Goal: Task Accomplishment & Management: Use online tool/utility

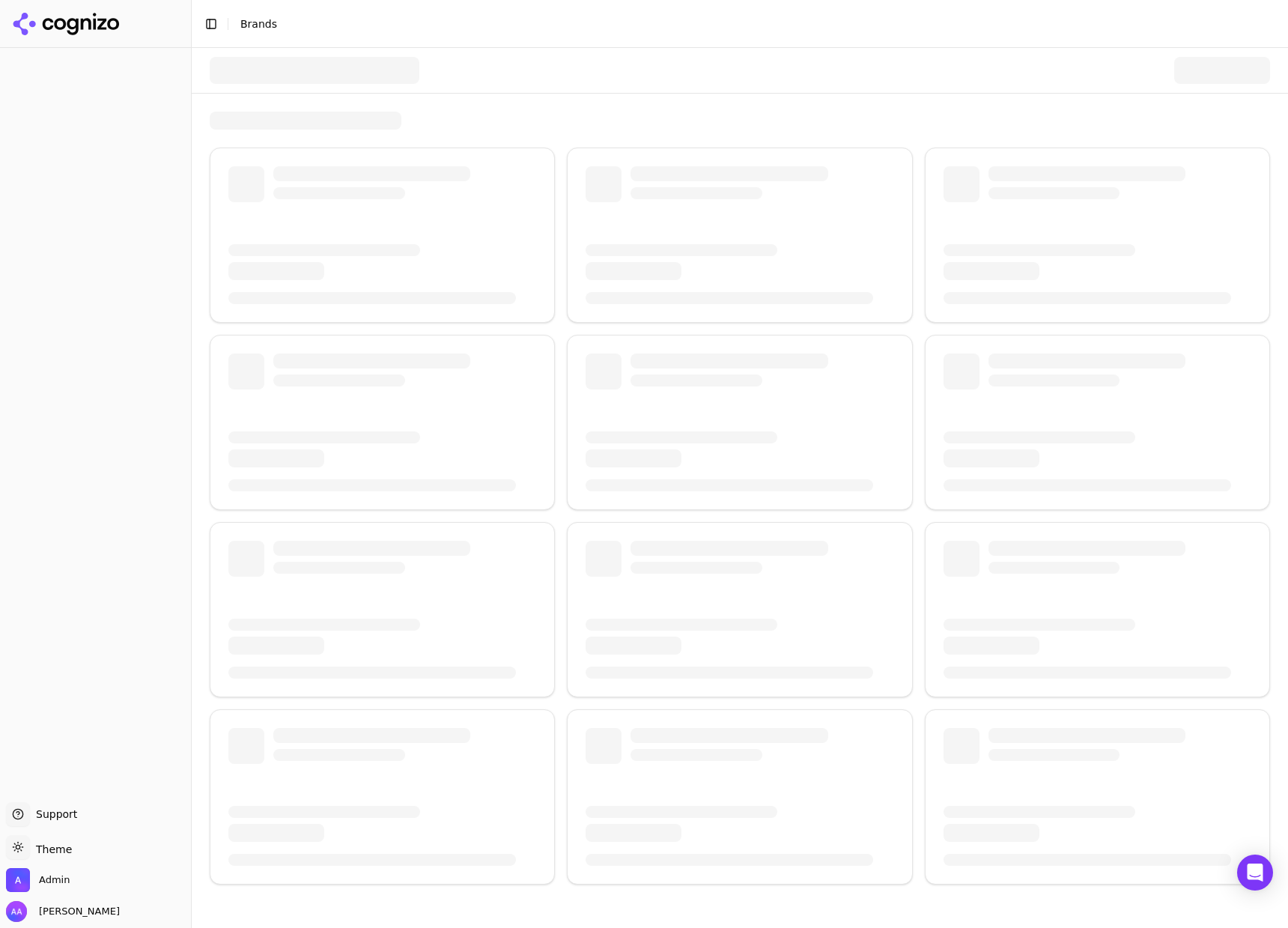
click at [357, 72] on div at bounding box center [314, 70] width 210 height 27
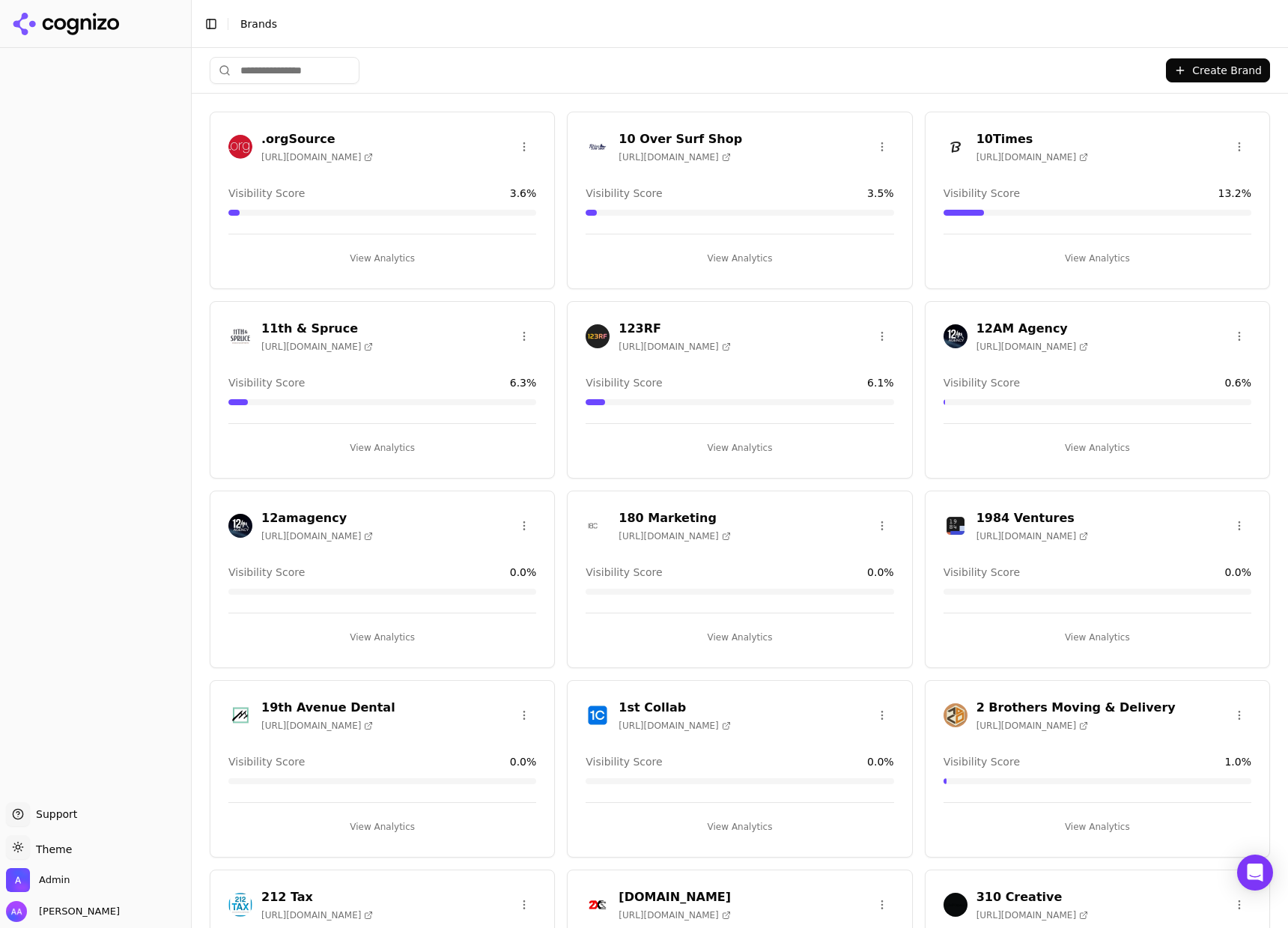
click at [285, 66] on input "search" at bounding box center [285, 70] width 150 height 27
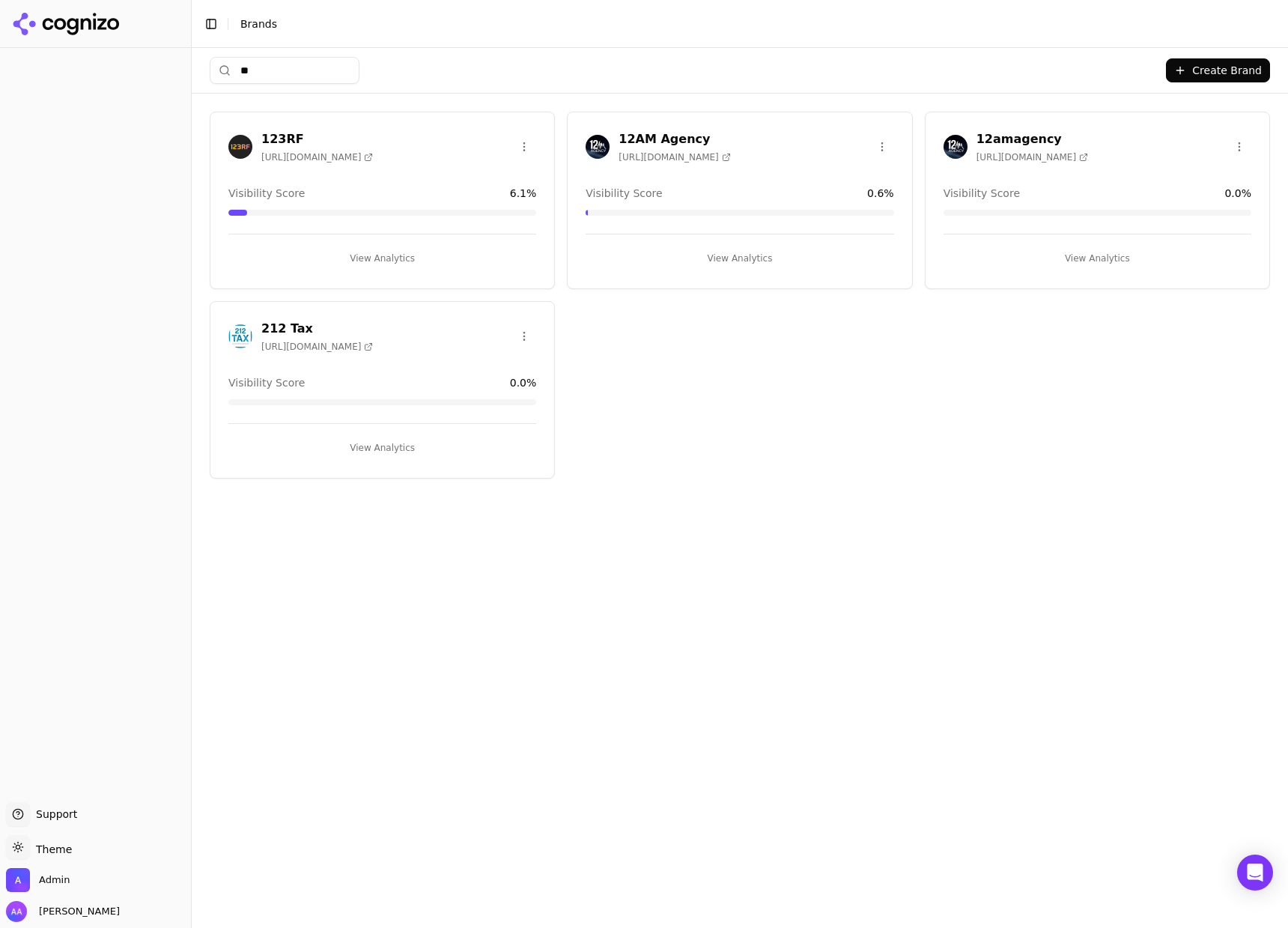
click at [288, 72] on input "**" at bounding box center [285, 70] width 150 height 27
type input "**"
click at [596, 146] on img at bounding box center [597, 147] width 24 height 24
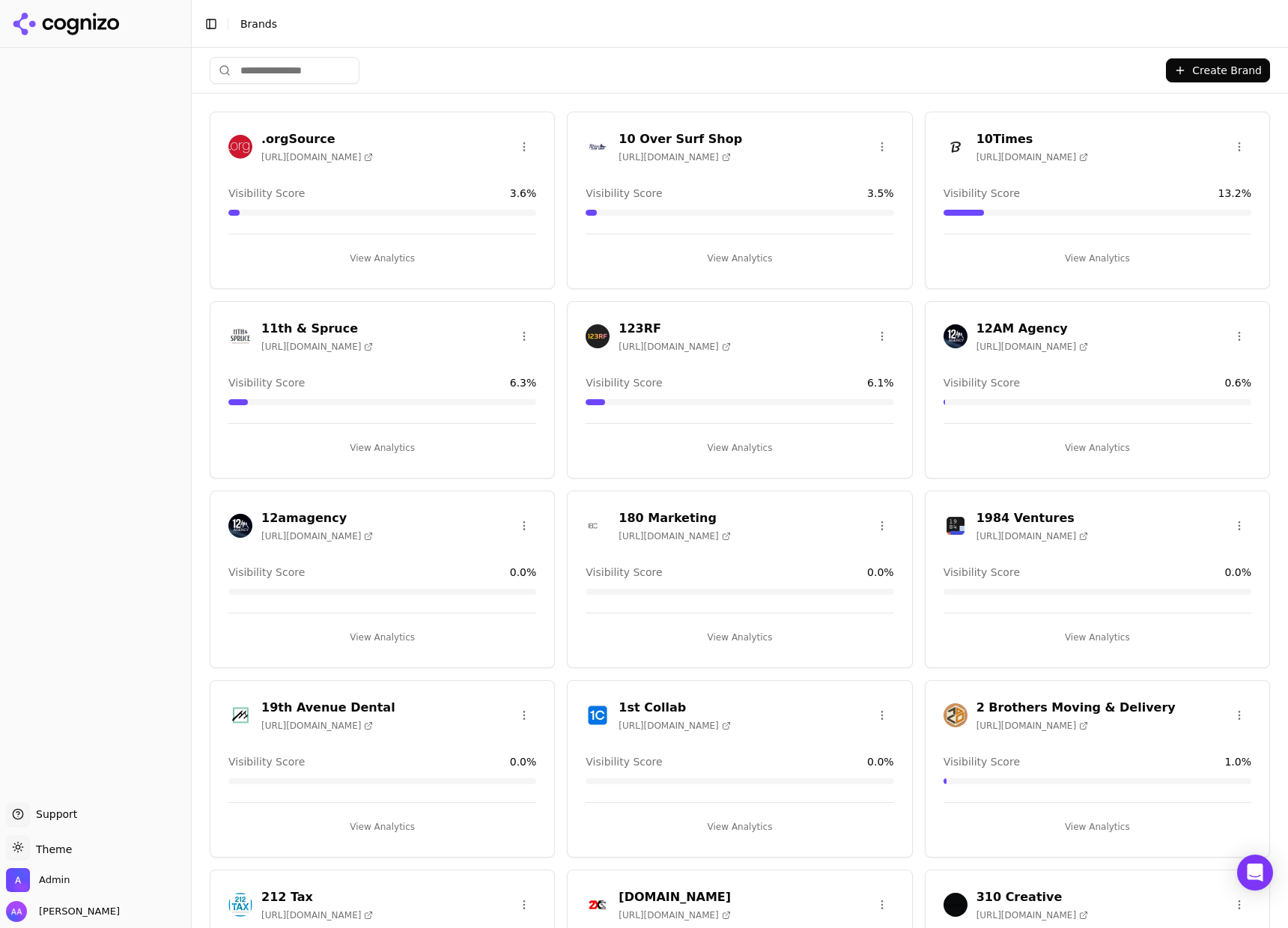
click at [299, 67] on html "Support Support Toggle theme Theme Admin Alp Aysan Toggle Sidebar Brands Create…" at bounding box center [644, 464] width 1288 height 928
click at [305, 69] on input "search" at bounding box center [285, 70] width 150 height 27
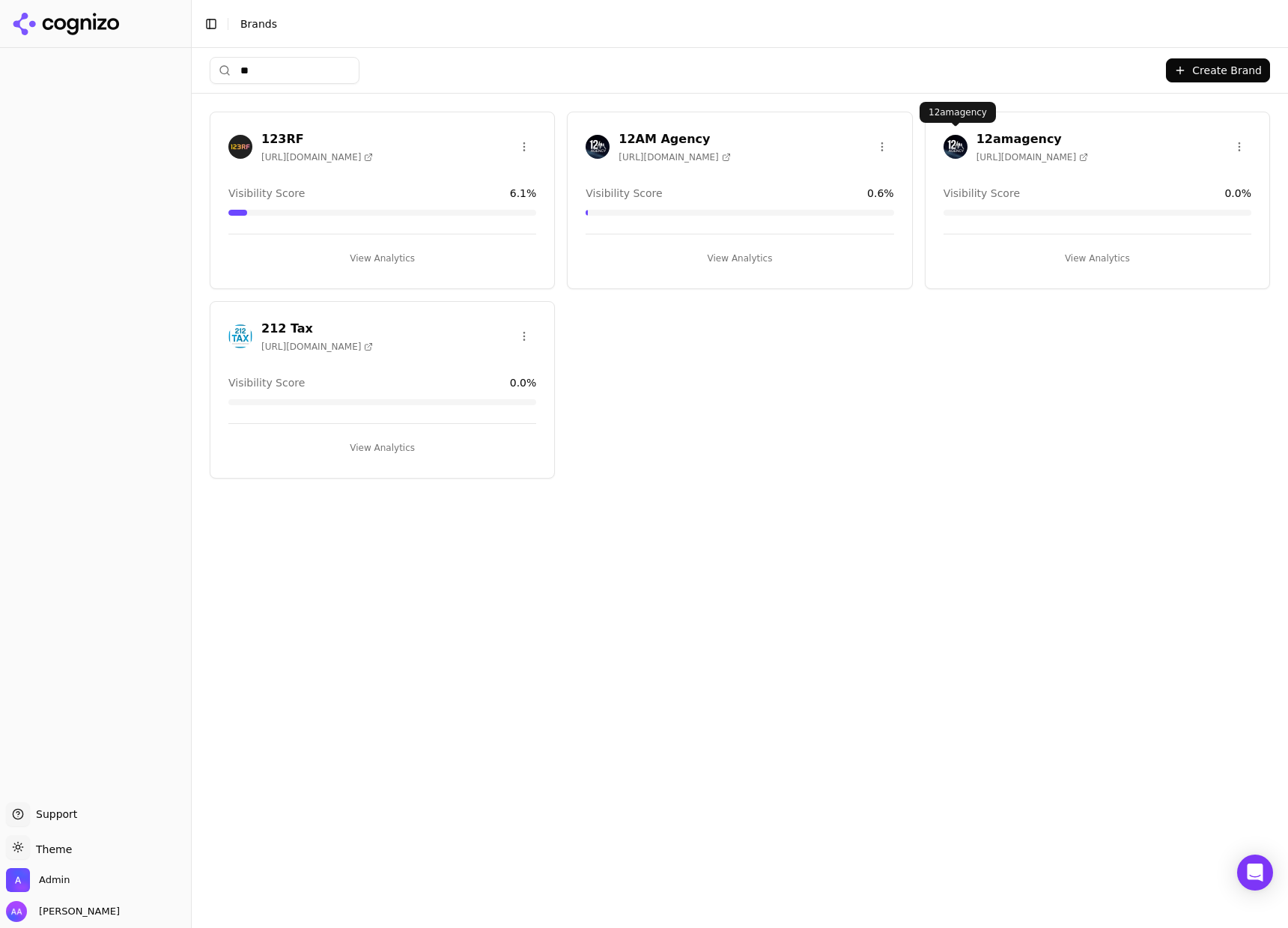
type input "**"
click at [952, 147] on img at bounding box center [955, 147] width 24 height 24
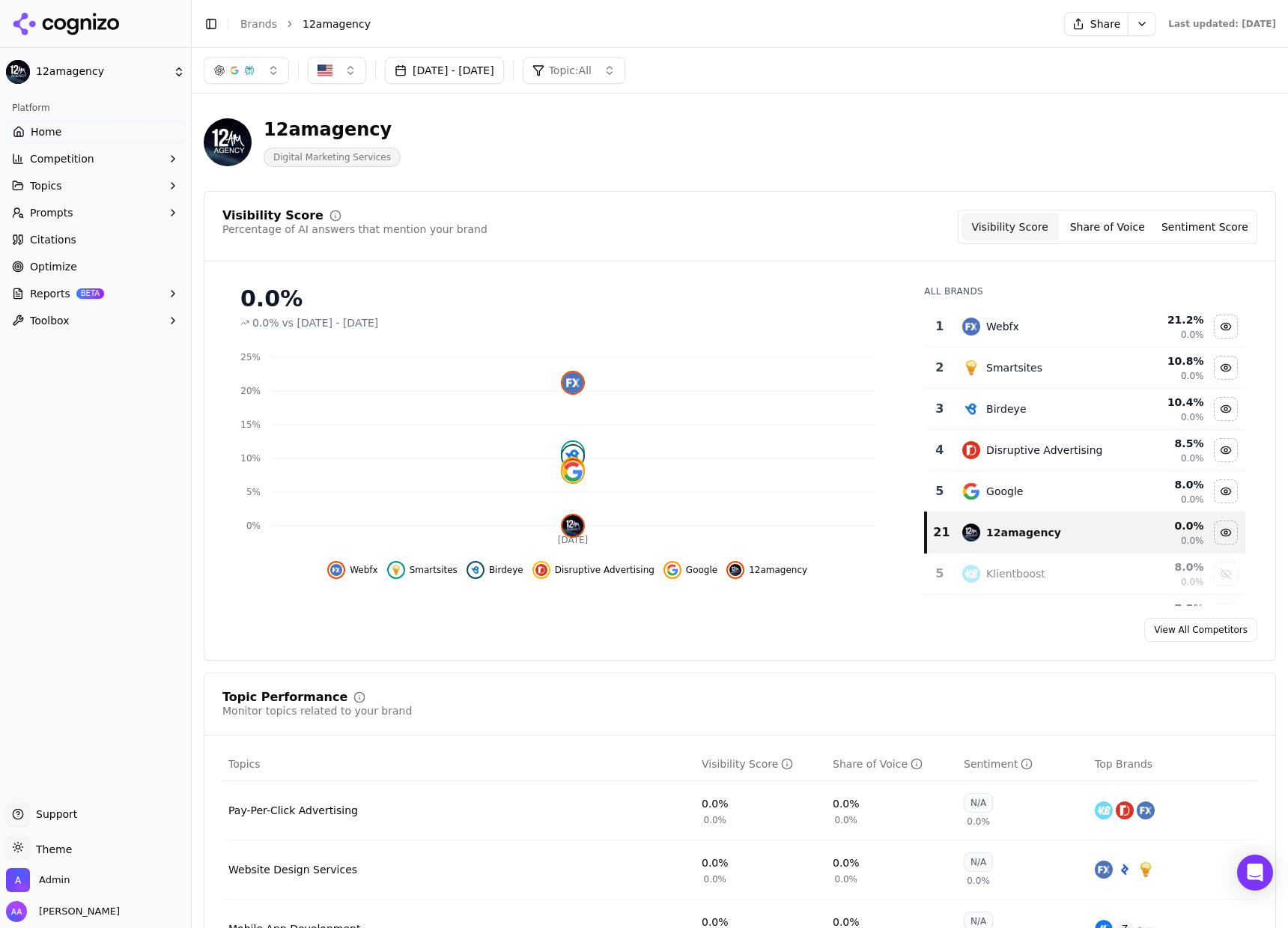
click at [119, 219] on button "Prompts" at bounding box center [96, 212] width 179 height 24
click at [111, 235] on span "Active" at bounding box center [95, 236] width 130 height 15
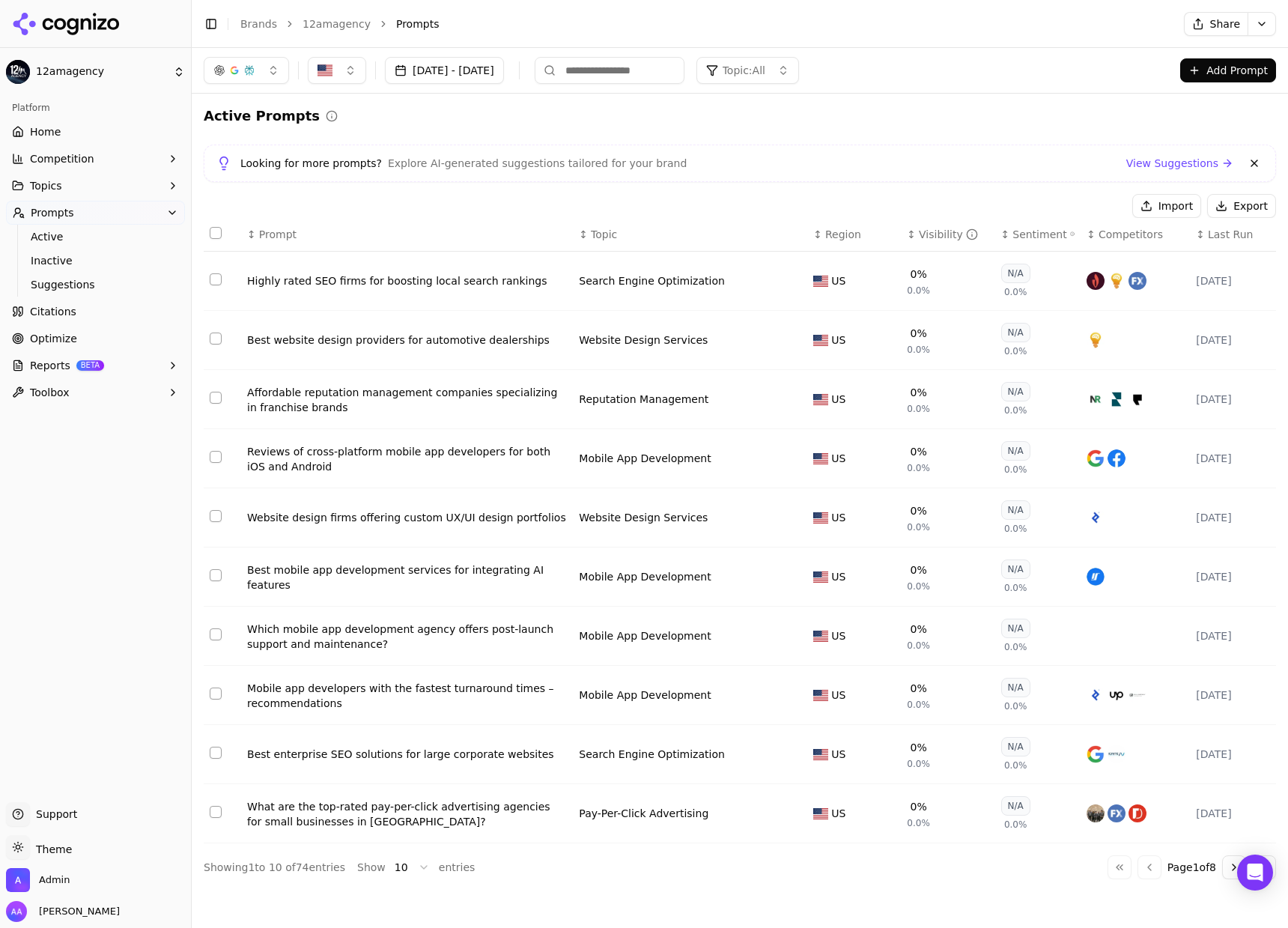
click at [653, 61] on input at bounding box center [610, 70] width 150 height 27
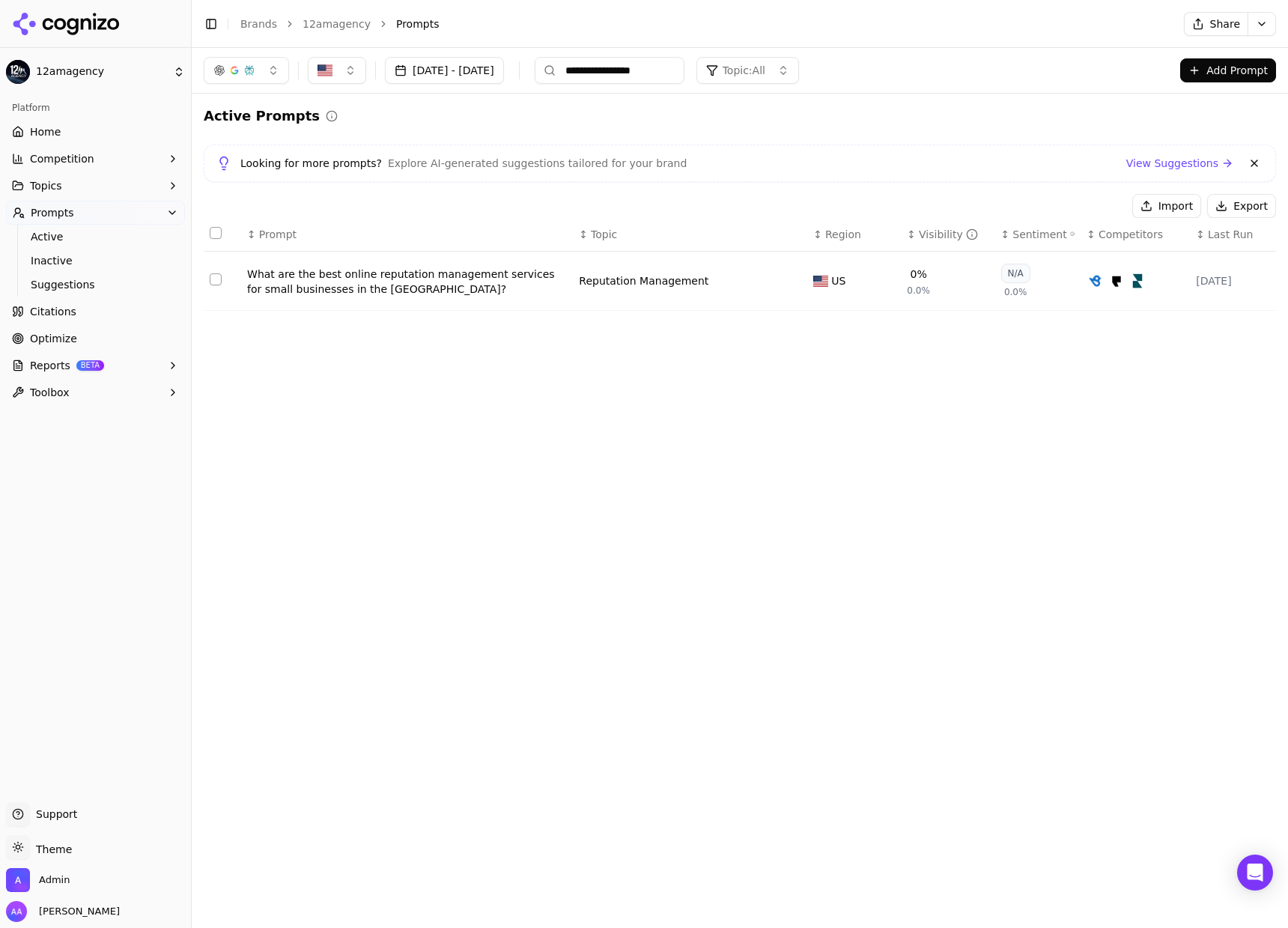
type input "**********"
click at [329, 18] on link "12amagency" at bounding box center [336, 23] width 68 height 15
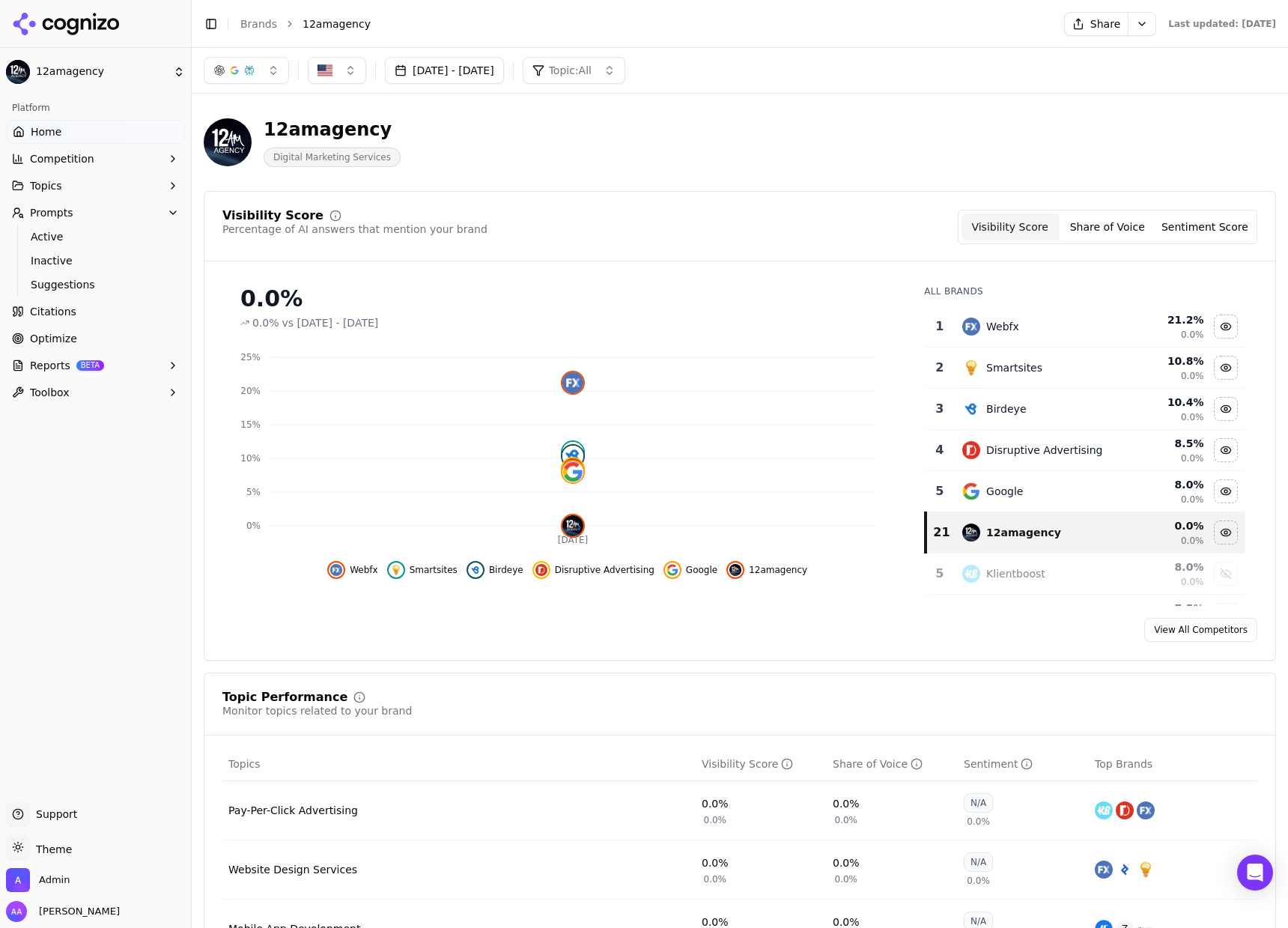
click at [257, 23] on link "Brands" at bounding box center [258, 23] width 37 height 12
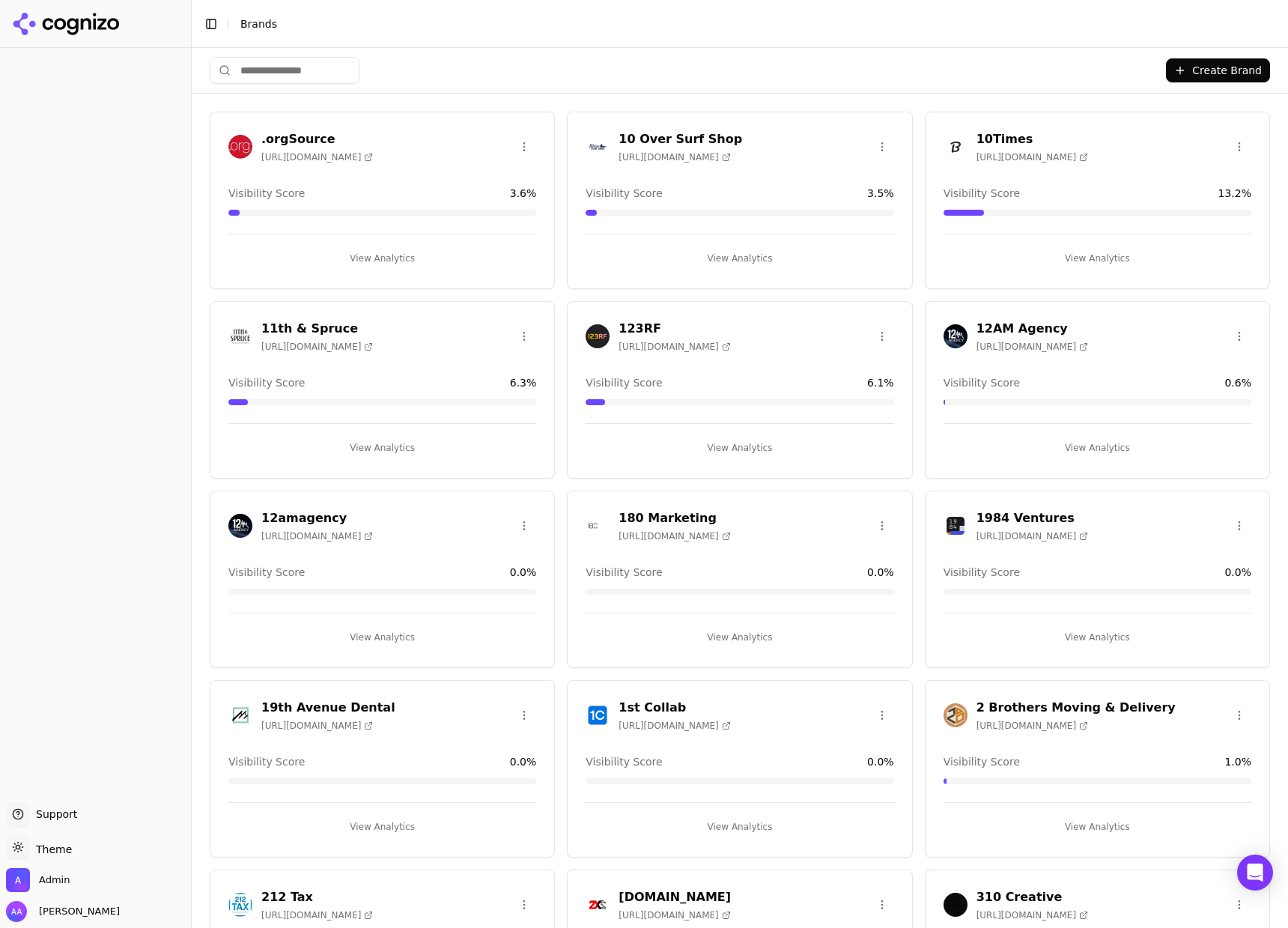
click at [299, 75] on html "Support Support Toggle theme Theme Admin Alp Aysan Toggle Sidebar Brands Create…" at bounding box center [644, 464] width 1288 height 928
click at [299, 74] on input "search" at bounding box center [285, 70] width 150 height 27
click at [299, 69] on input "search" at bounding box center [285, 70] width 150 height 27
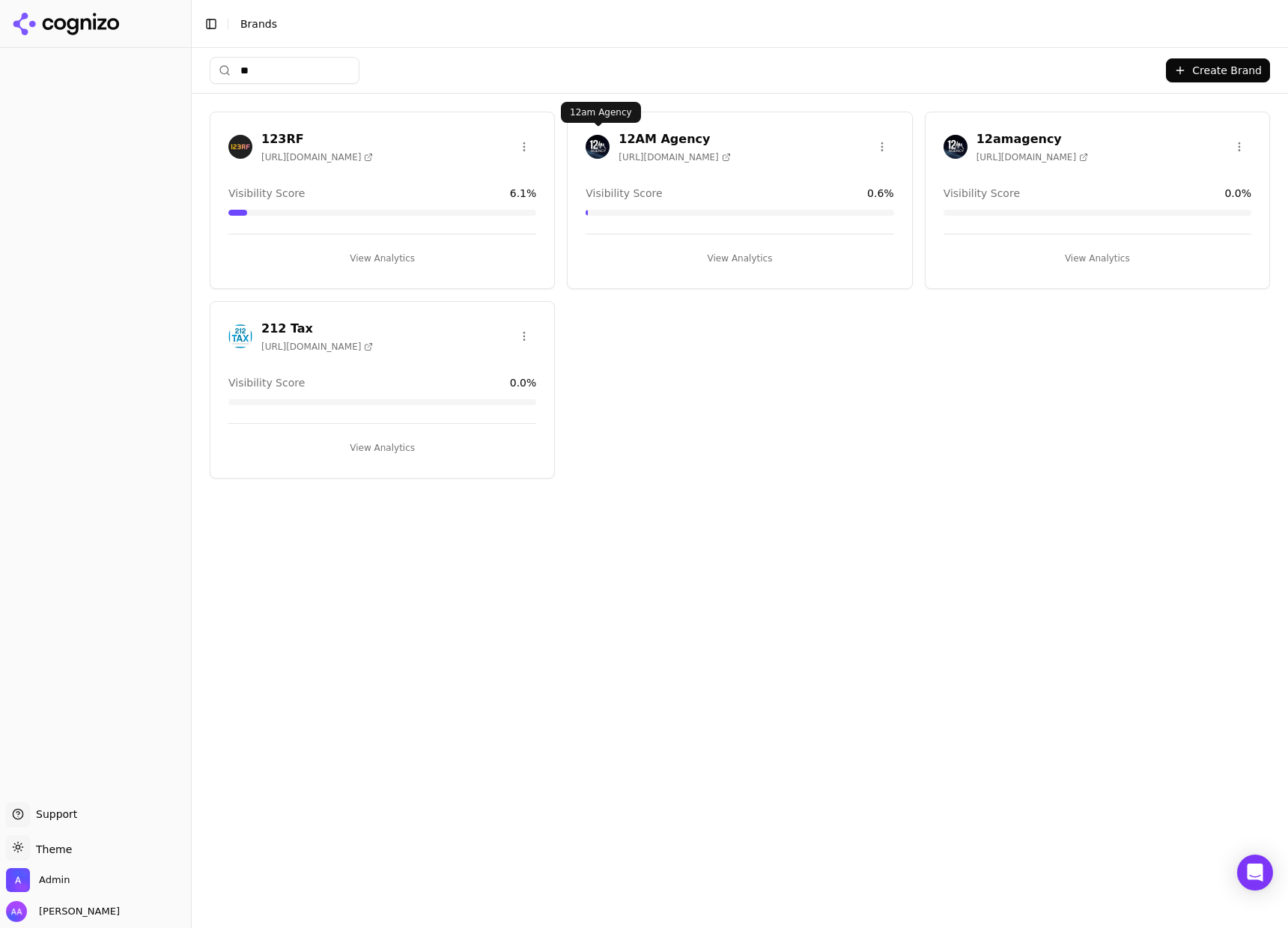
type input "**"
click at [589, 144] on img at bounding box center [597, 147] width 24 height 24
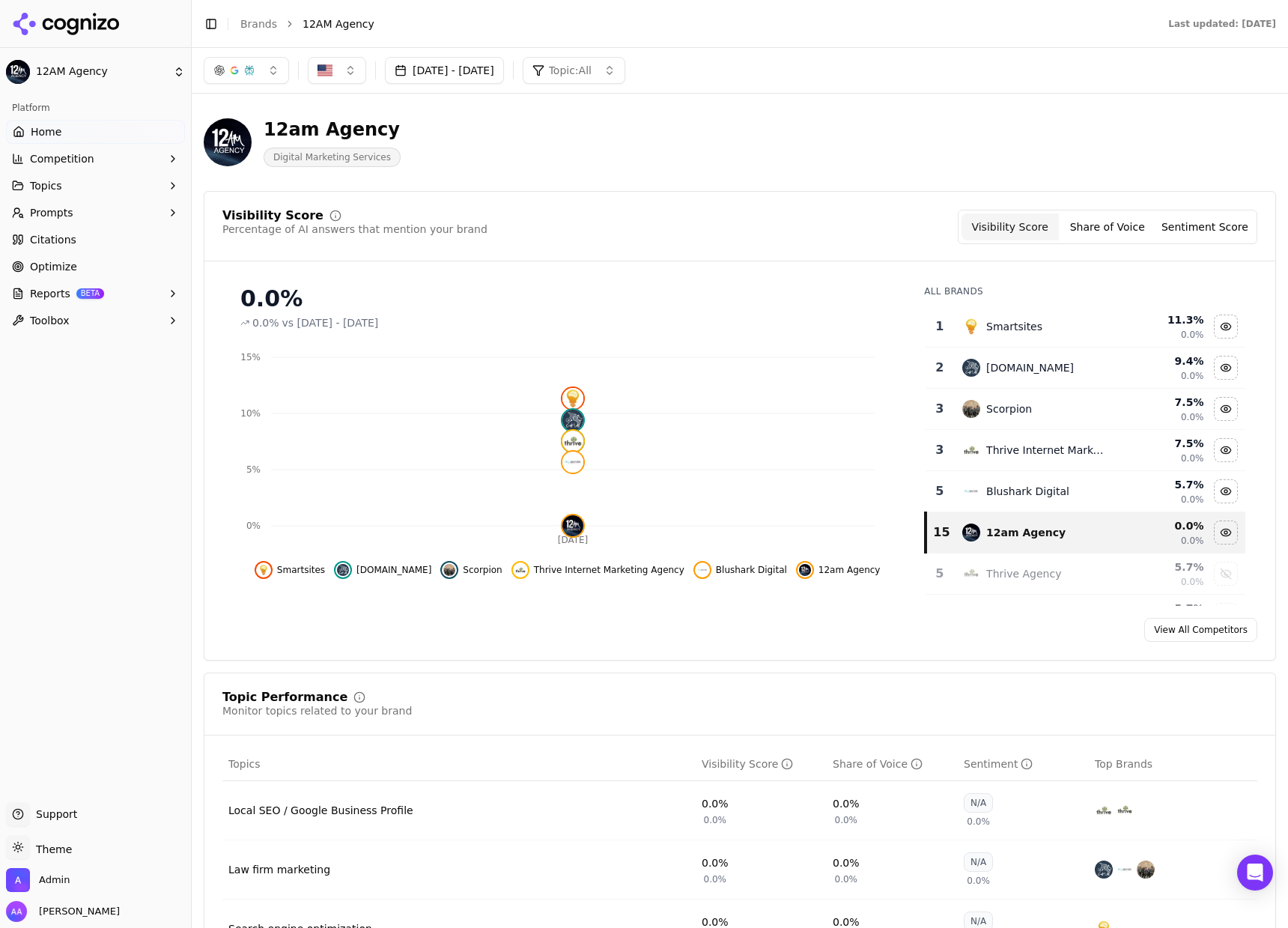
click at [103, 204] on button "Prompts" at bounding box center [96, 212] width 179 height 24
click at [97, 234] on span "Active" at bounding box center [95, 236] width 130 height 15
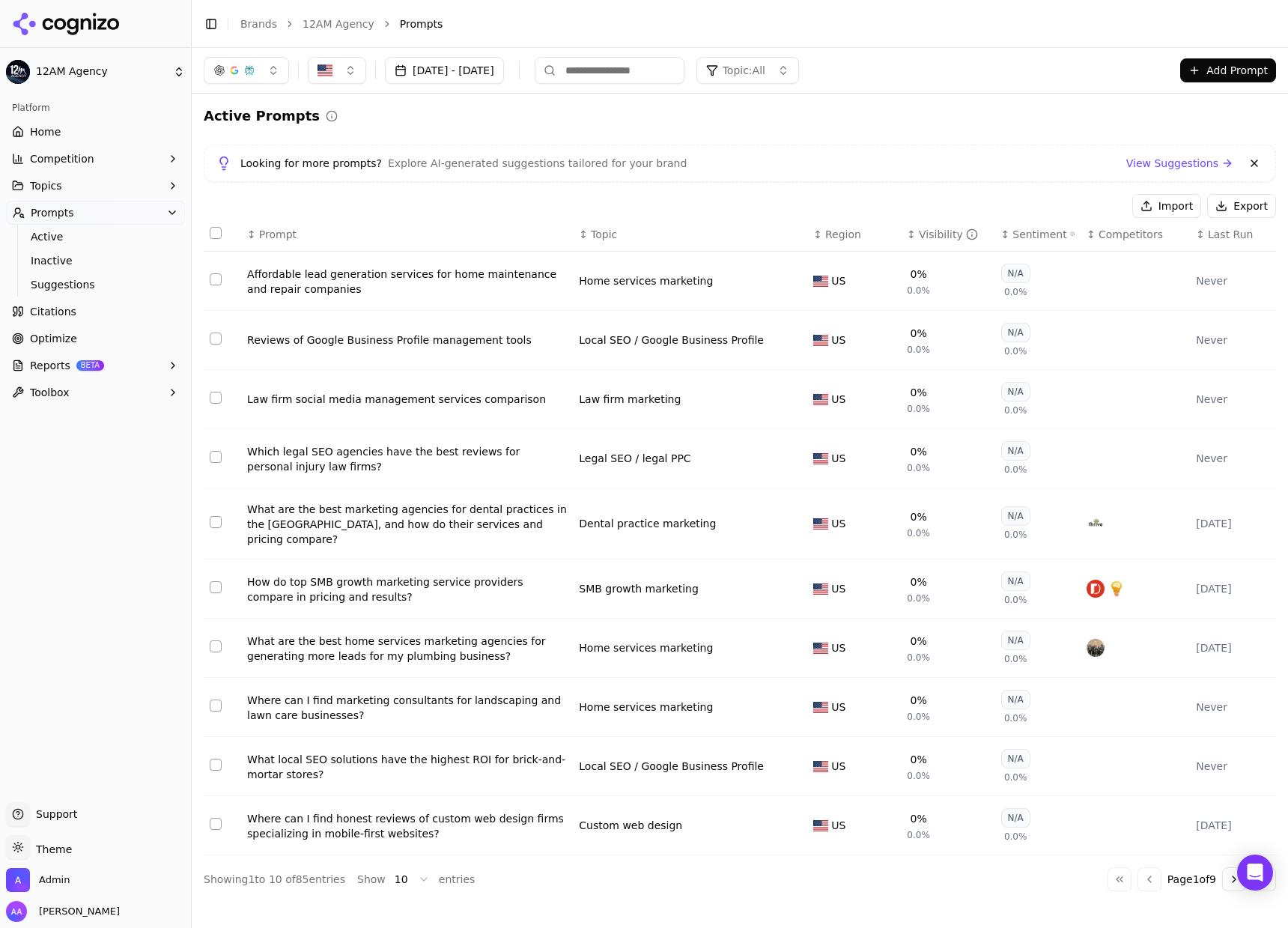
click at [640, 69] on input at bounding box center [610, 70] width 150 height 27
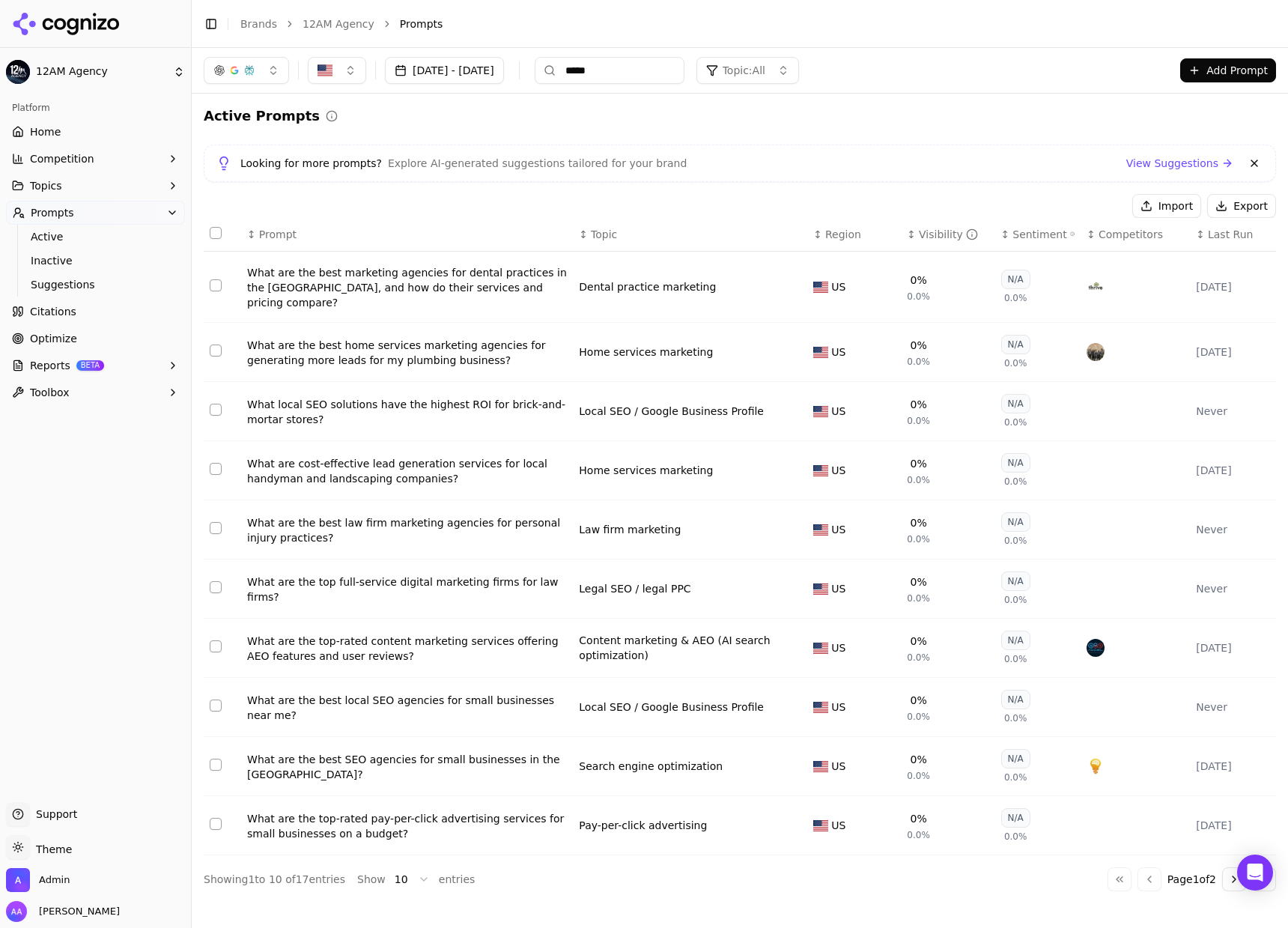
click at [504, 68] on button "[DATE] - [DATE]" at bounding box center [444, 70] width 119 height 27
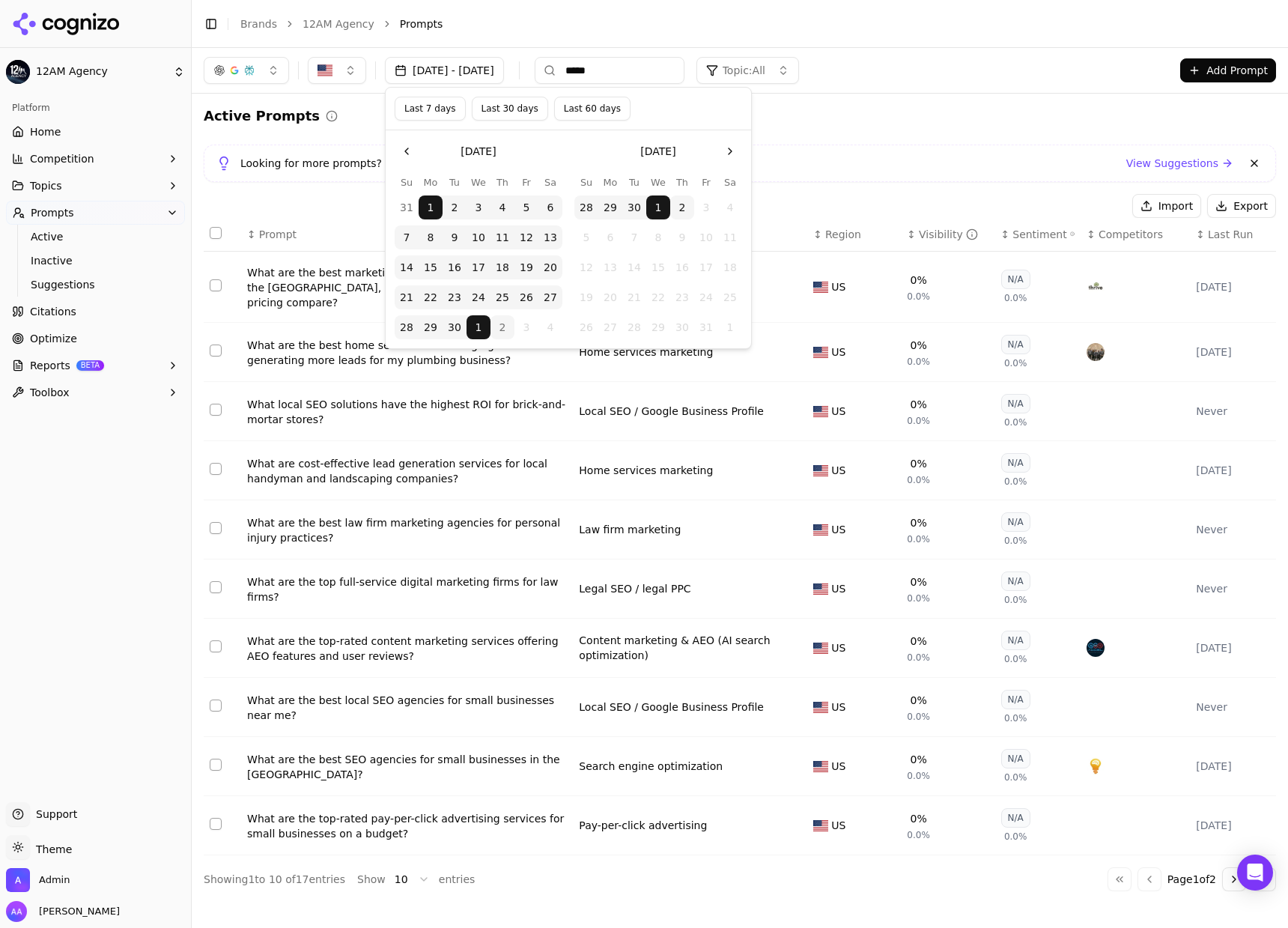
click at [504, 328] on button "2" at bounding box center [502, 327] width 24 height 24
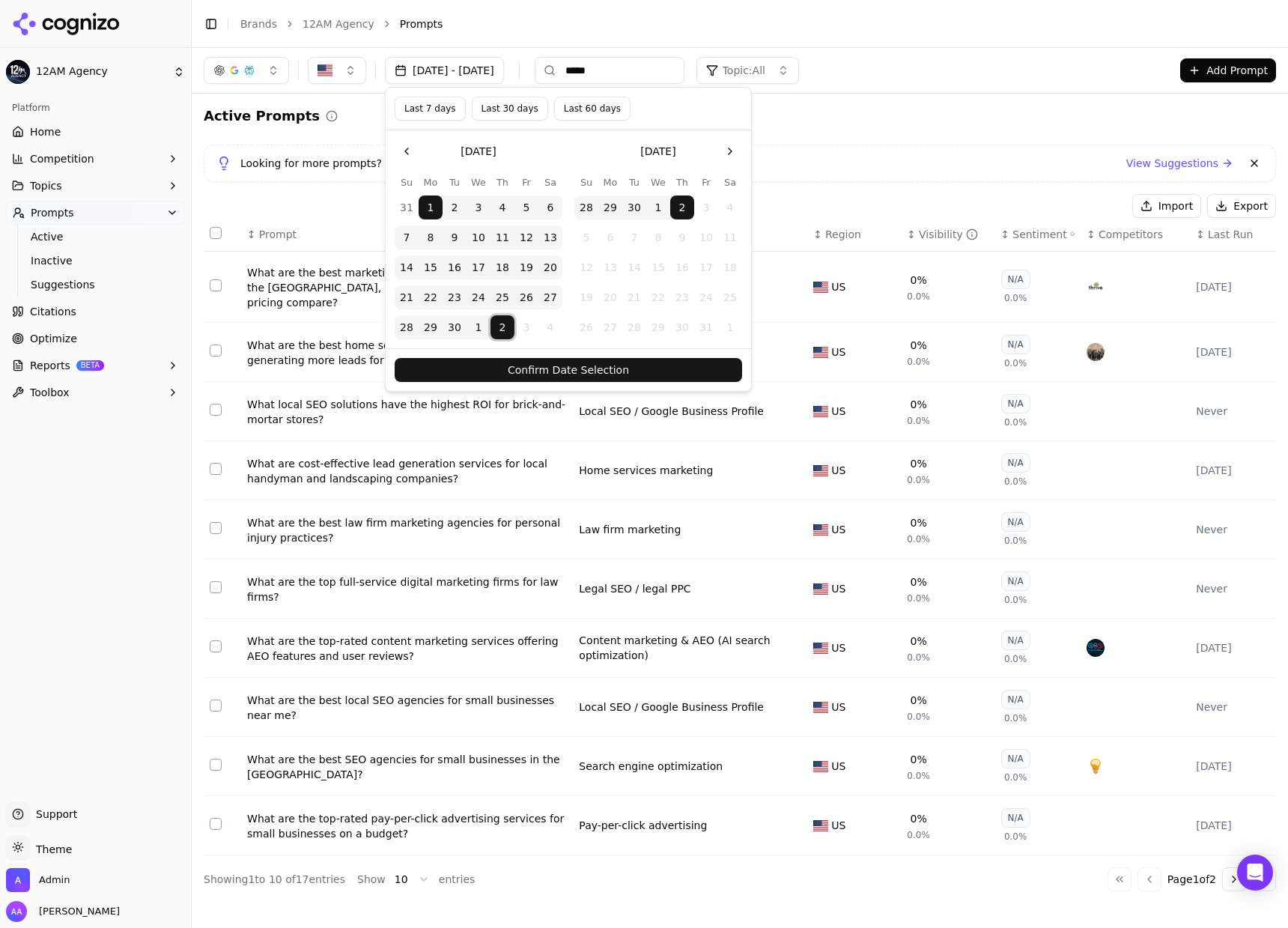
click at [520, 369] on button "Confirm Date Selection" at bounding box center [568, 370] width 348 height 24
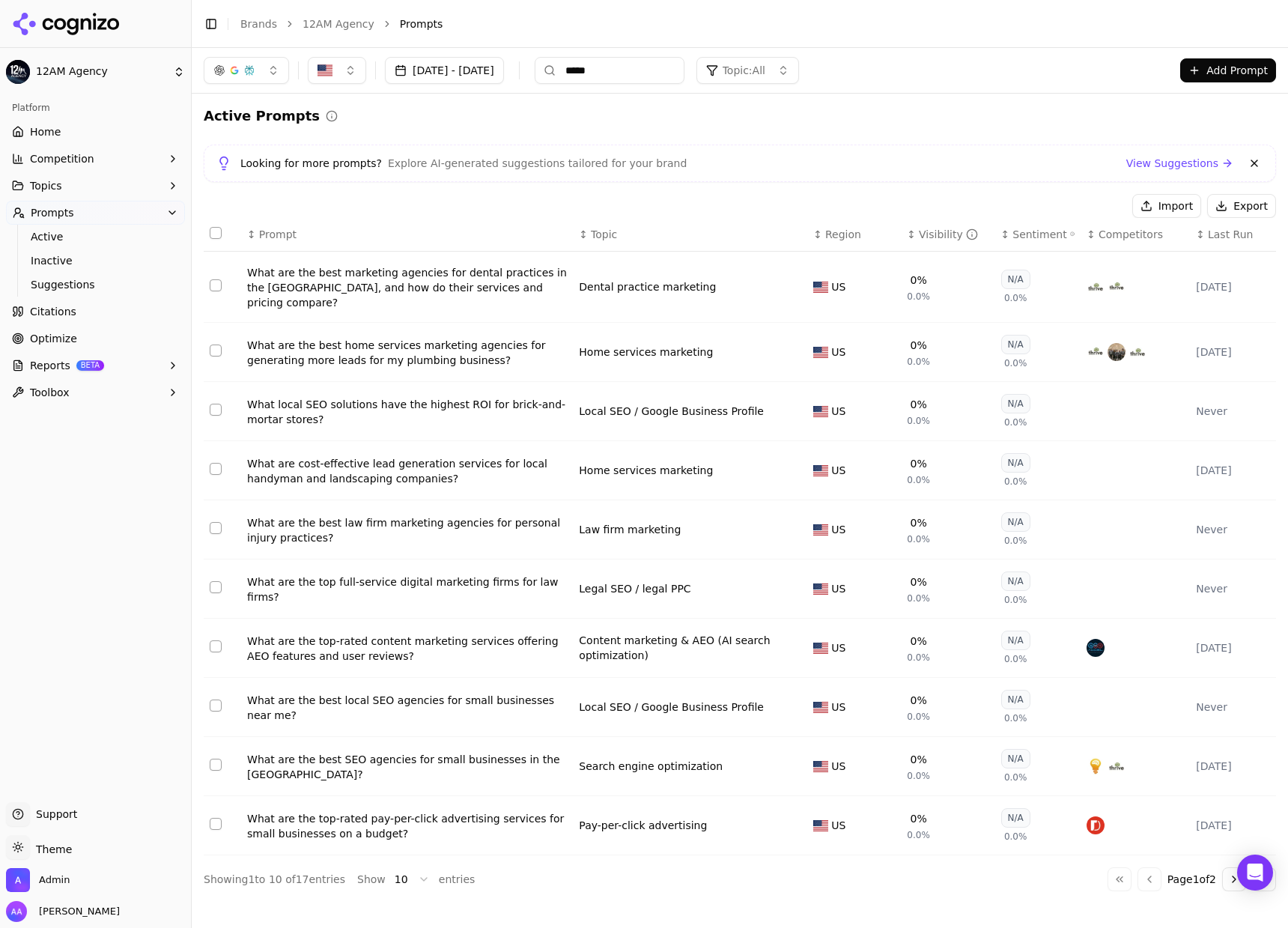
click at [685, 75] on input "****" at bounding box center [610, 70] width 150 height 27
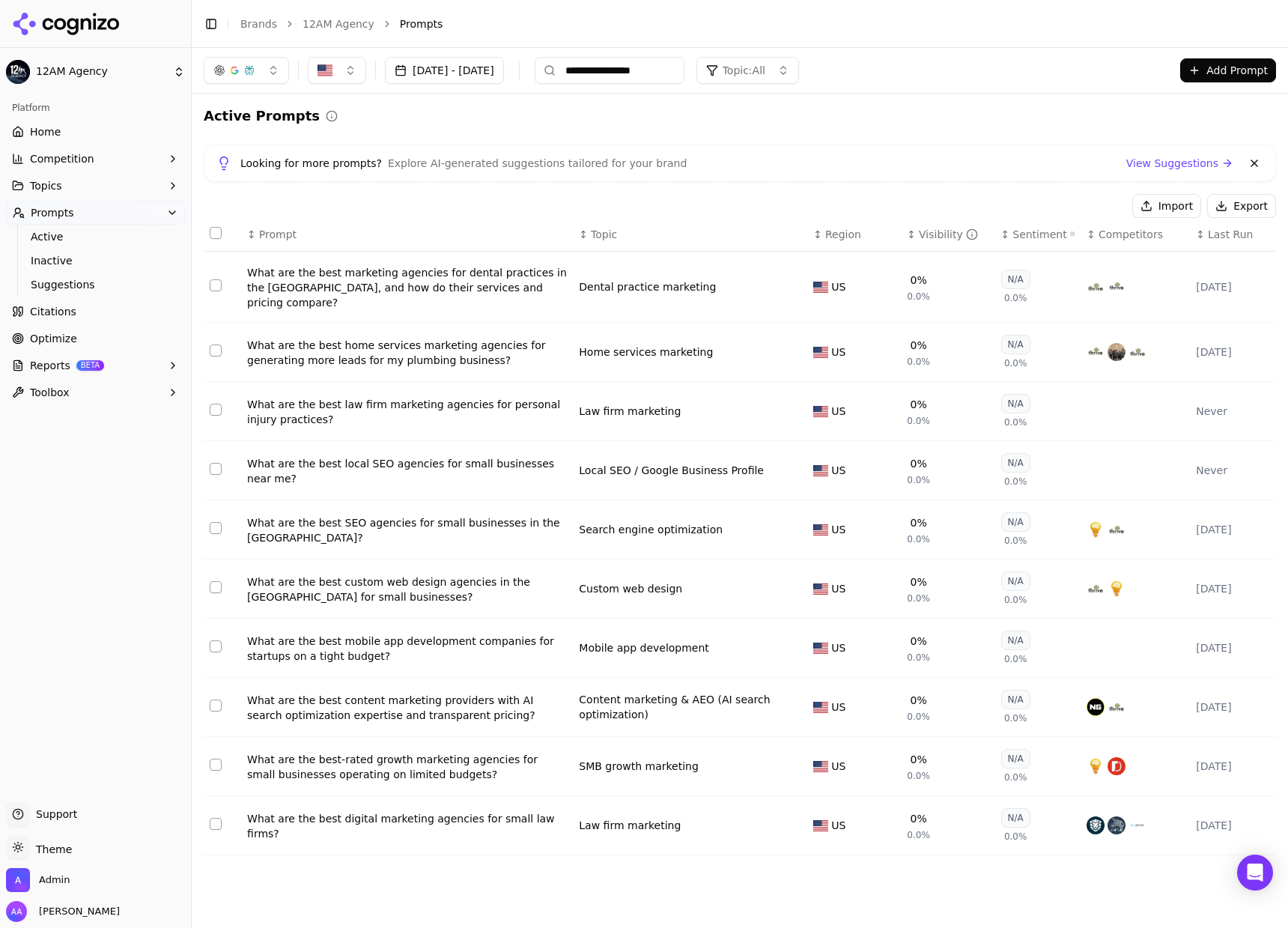
type input "**********"
click at [362, 397] on div "What are the best law firm marketing agencies for personal injury practices?" at bounding box center [407, 412] width 320 height 30
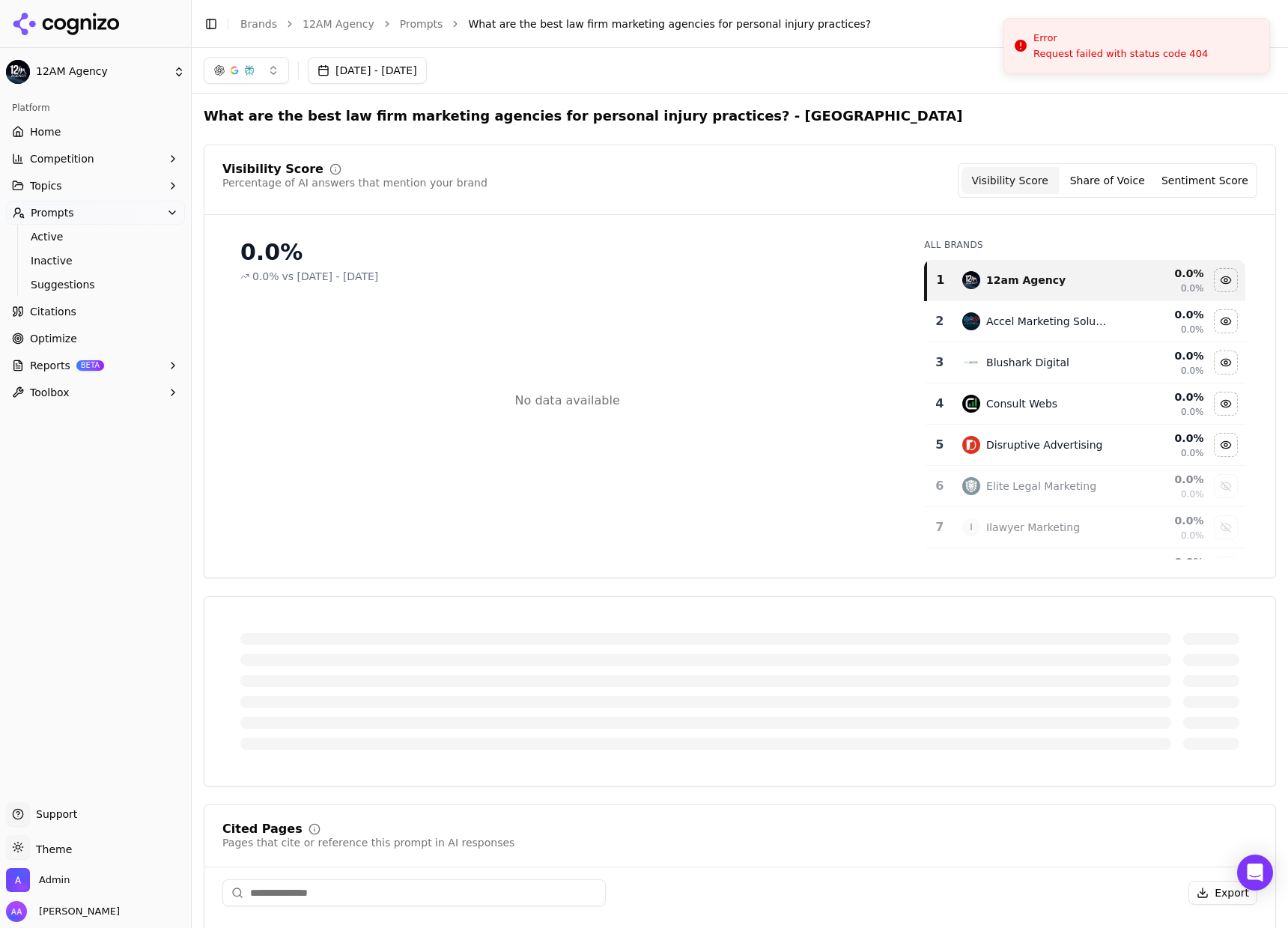
click at [423, 23] on link "Prompts" at bounding box center [422, 23] width 44 height 15
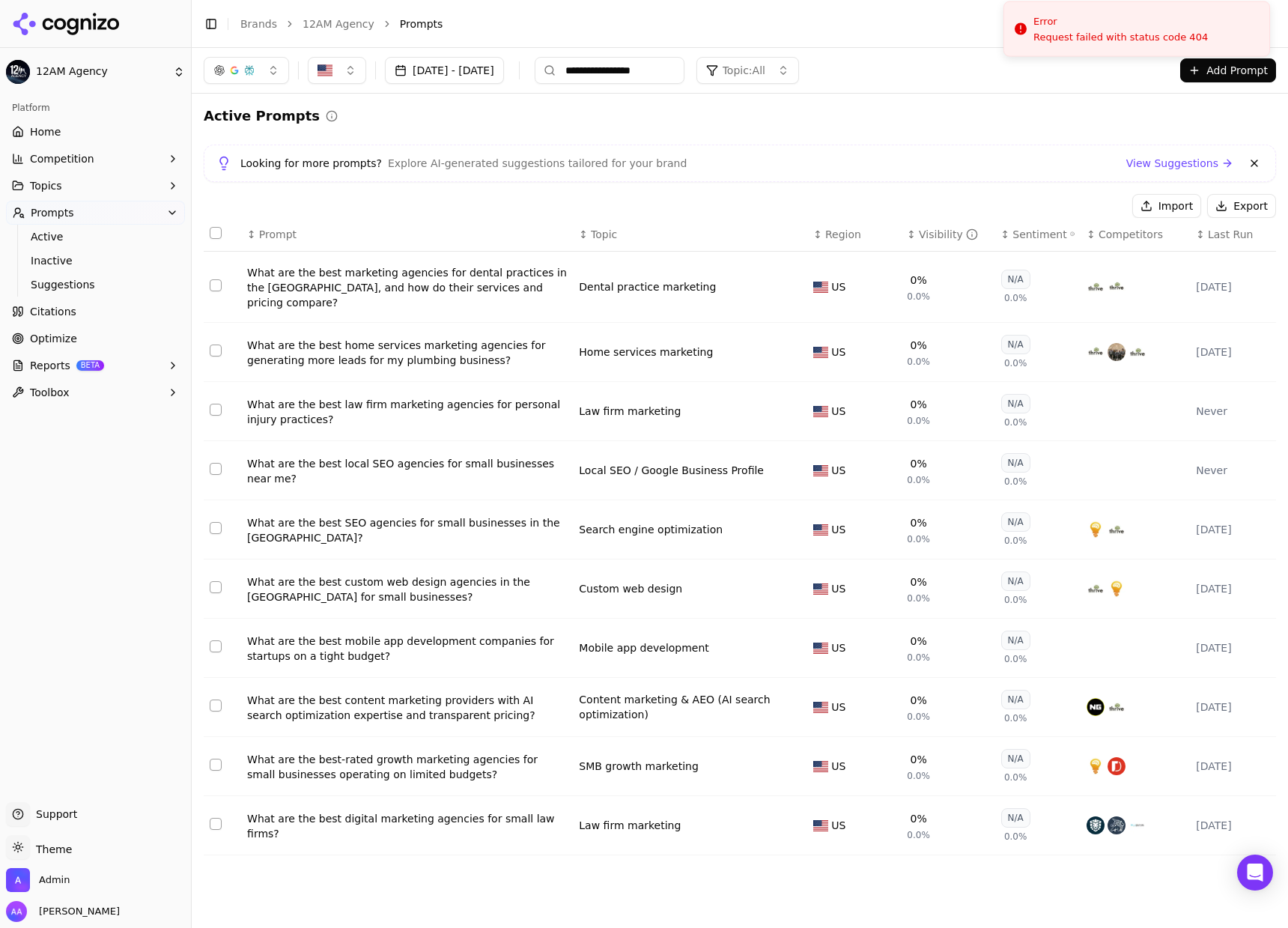
drag, startPoint x: 1123, startPoint y: 39, endPoint x: 1136, endPoint y: -2, distance: 43.0
click at [1136, 14] on div "Error" at bounding box center [1120, 21] width 175 height 15
click at [1258, 160] on button at bounding box center [1254, 163] width 18 height 18
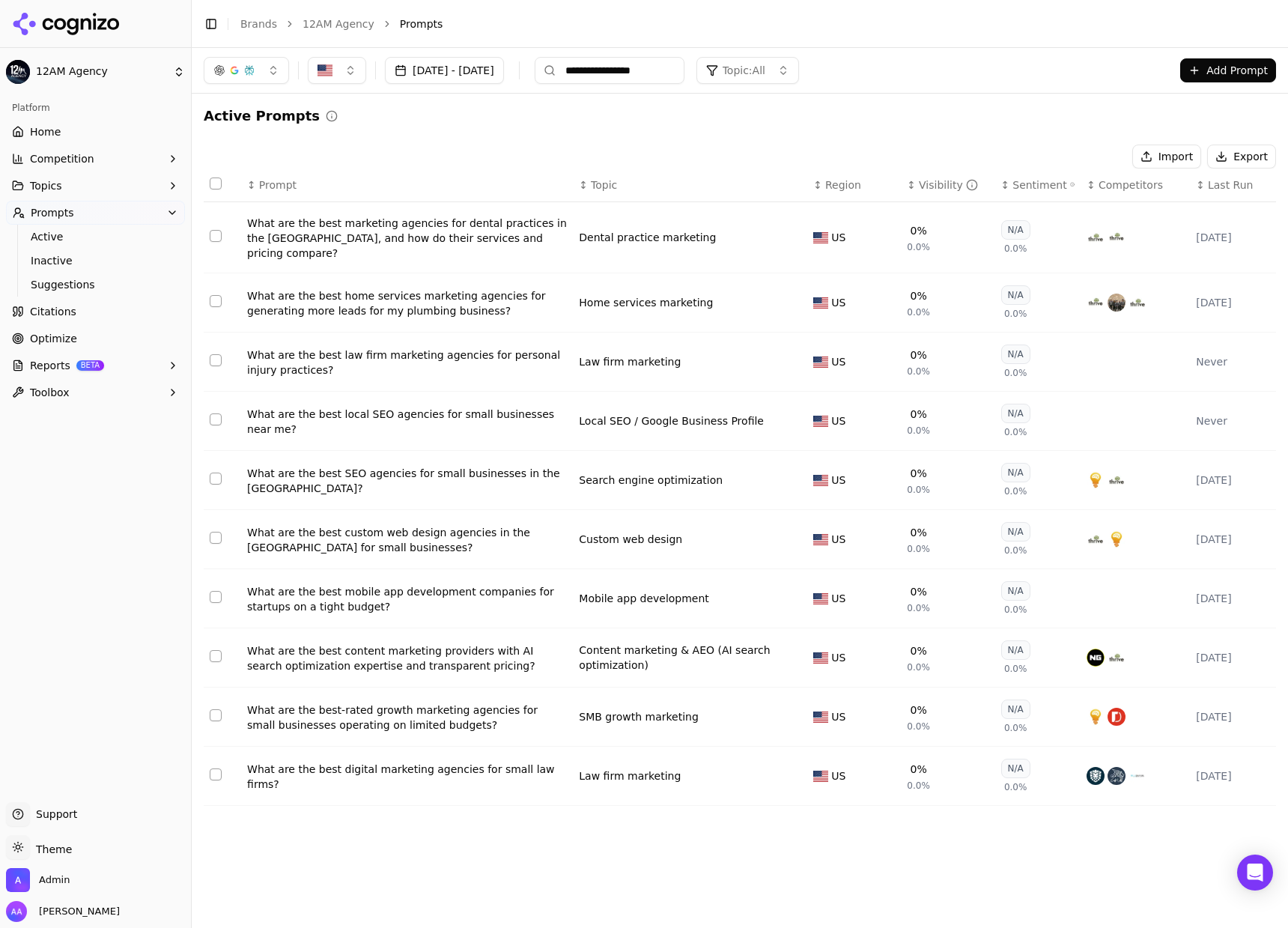
drag, startPoint x: 547, startPoint y: 136, endPoint x: 560, endPoint y: 134, distance: 13.2
click at [547, 135] on div "Active Prompts Import Export ↕ Prompt ↕ Topic ↕ Region ↕ Visibility ↕ Sentiment…" at bounding box center [739, 461] width 1072 height 712
click at [537, 12] on header "Toggle Sidebar Brands 12AM Agency Prompts" at bounding box center [740, 23] width 1096 height 48
click at [1226, 179] on span "Last Run" at bounding box center [1230, 185] width 45 height 15
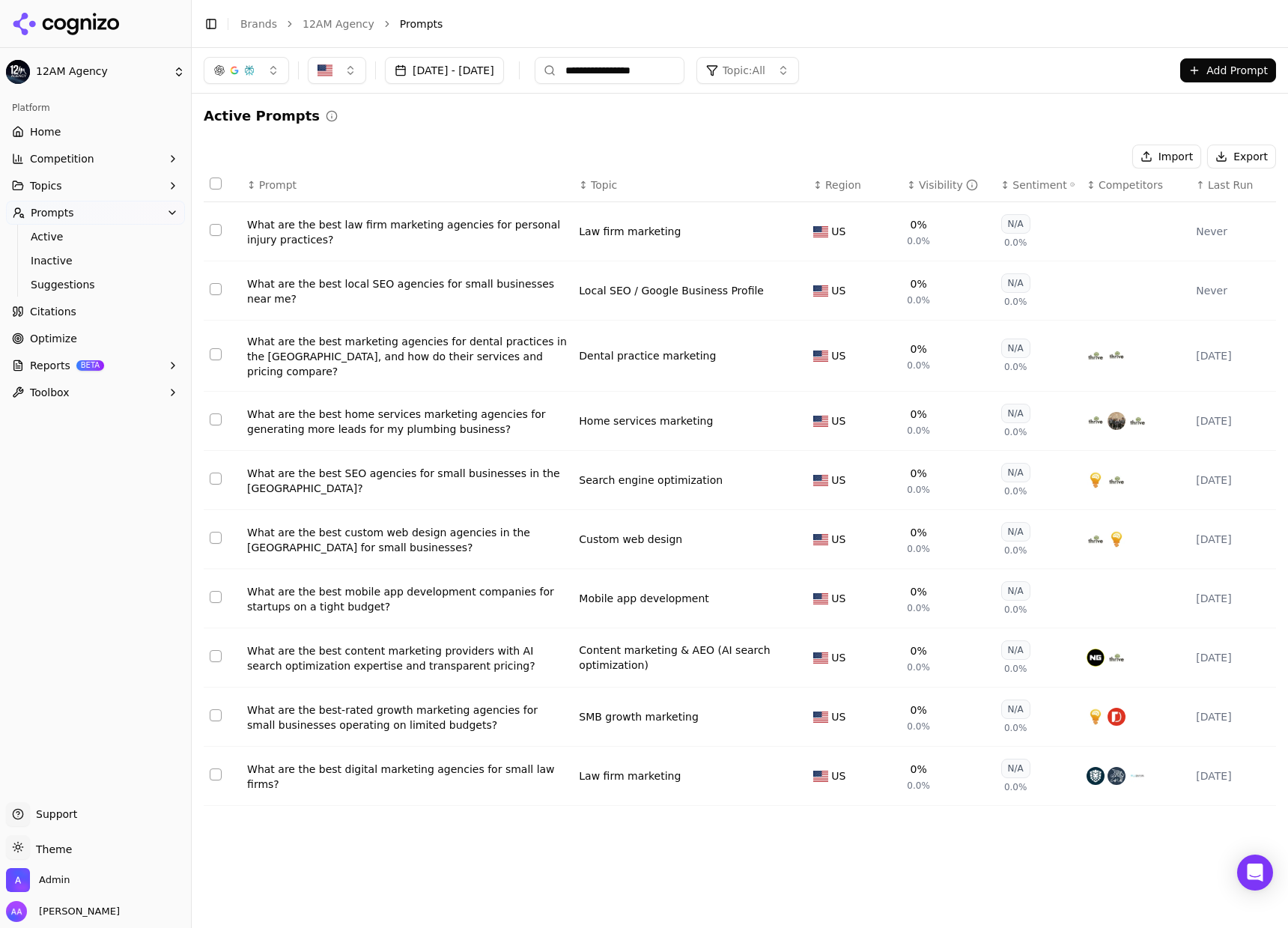
click at [1224, 182] on span "Last Run" at bounding box center [1230, 185] width 45 height 15
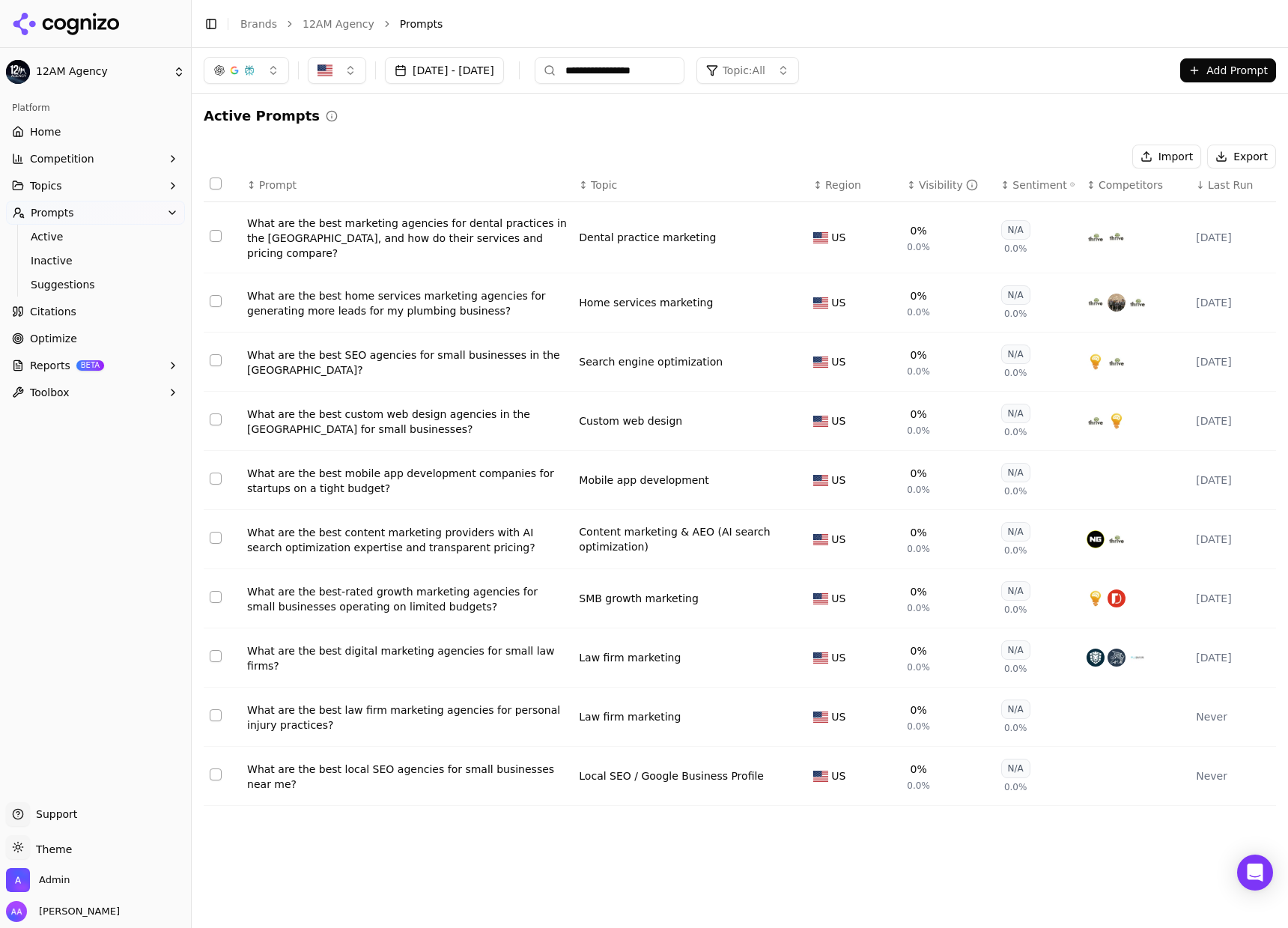
click at [685, 69] on input "**********" at bounding box center [610, 70] width 150 height 27
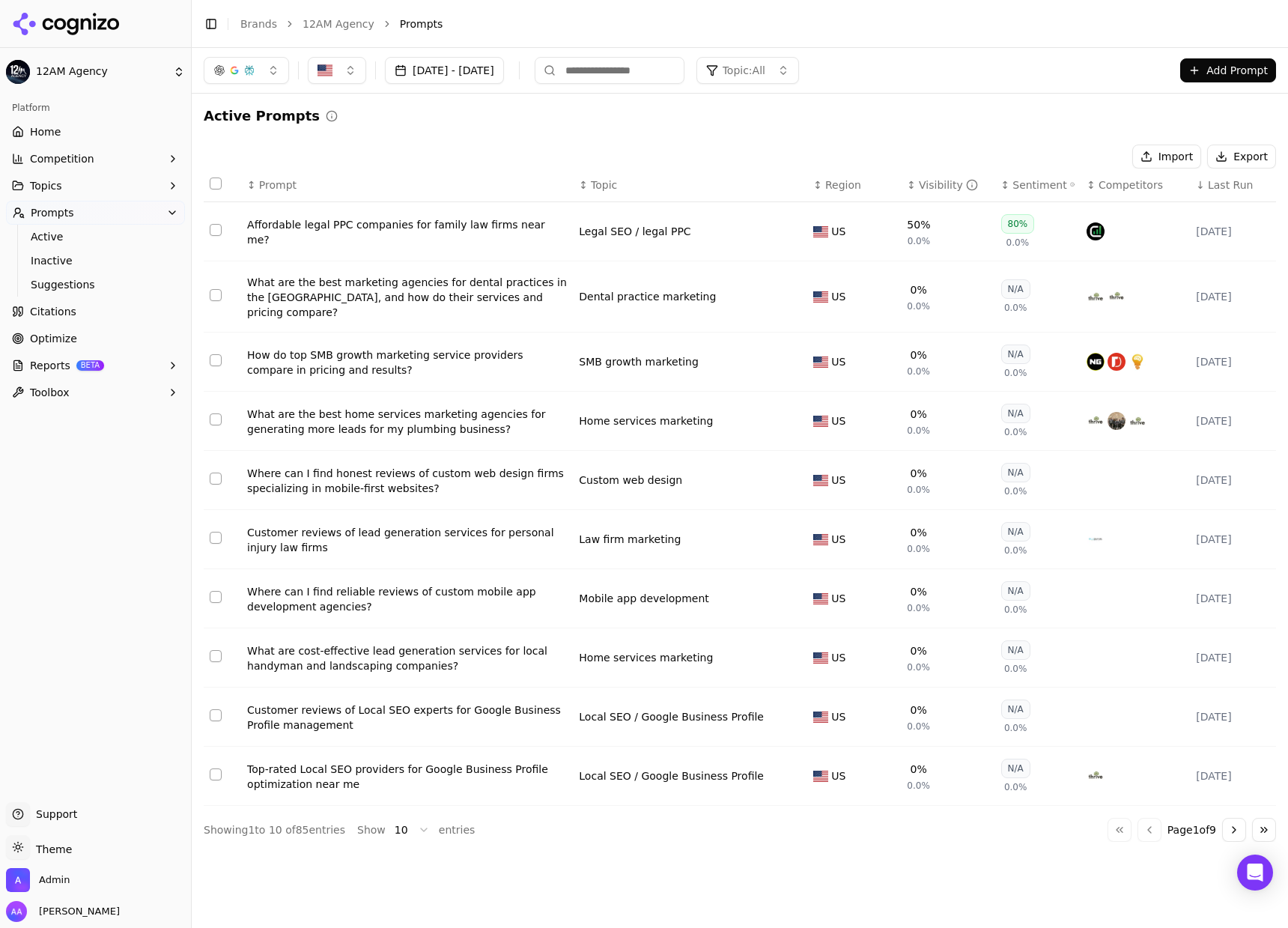
click at [1223, 193] on th "↓ Last Run" at bounding box center [1233, 185] width 86 height 34
click at [1223, 192] on th "↓ Last Run" at bounding box center [1233, 185] width 86 height 34
click at [1223, 193] on th "↓ Last Run" at bounding box center [1233, 185] width 86 height 34
click at [1223, 192] on span "Last Run" at bounding box center [1230, 185] width 45 height 15
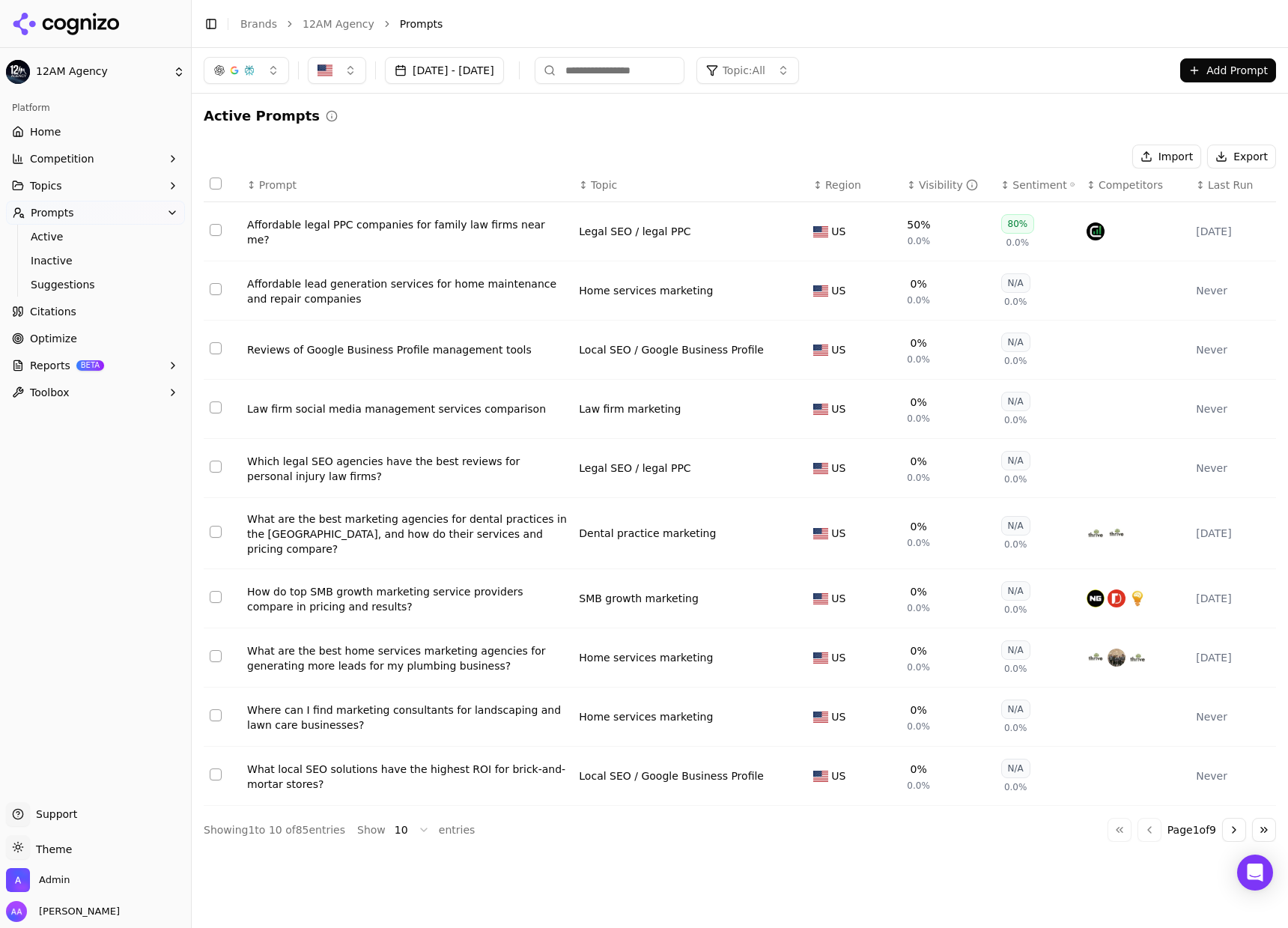
click at [1223, 190] on span "Last Run" at bounding box center [1230, 185] width 45 height 15
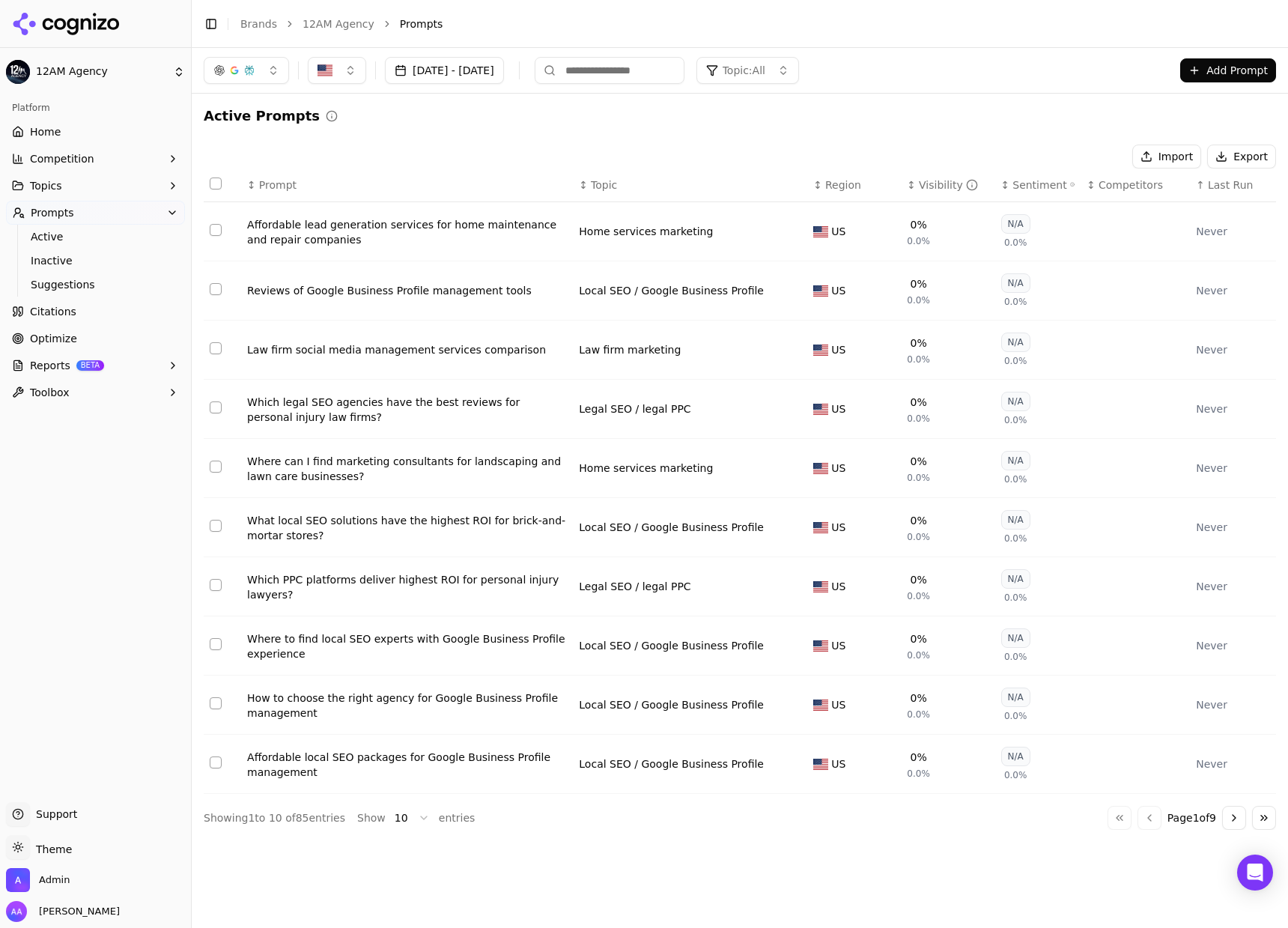
click at [1222, 187] on span "Last Run" at bounding box center [1230, 185] width 45 height 15
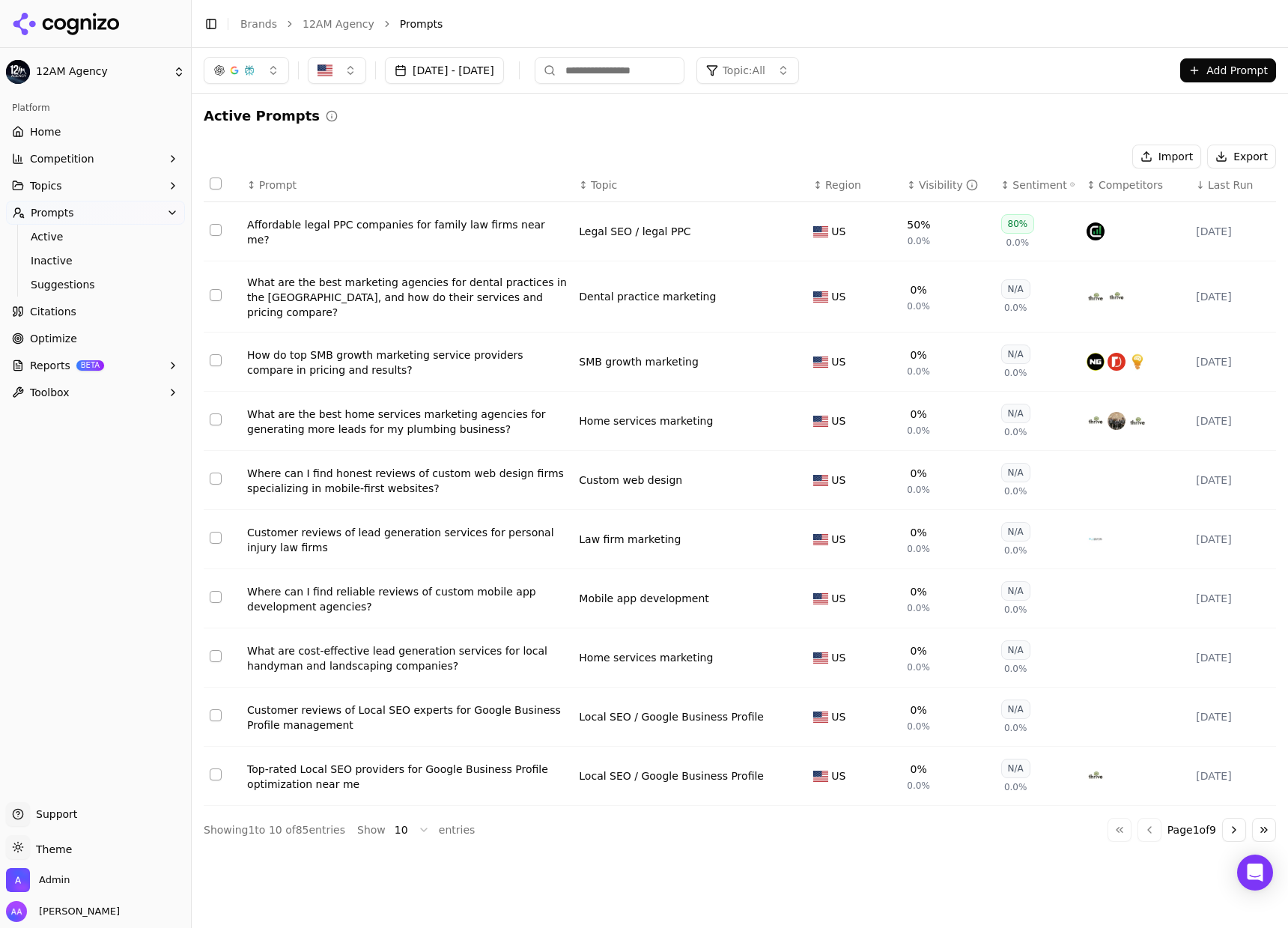
click at [1222, 187] on span "Last Run" at bounding box center [1230, 185] width 45 height 15
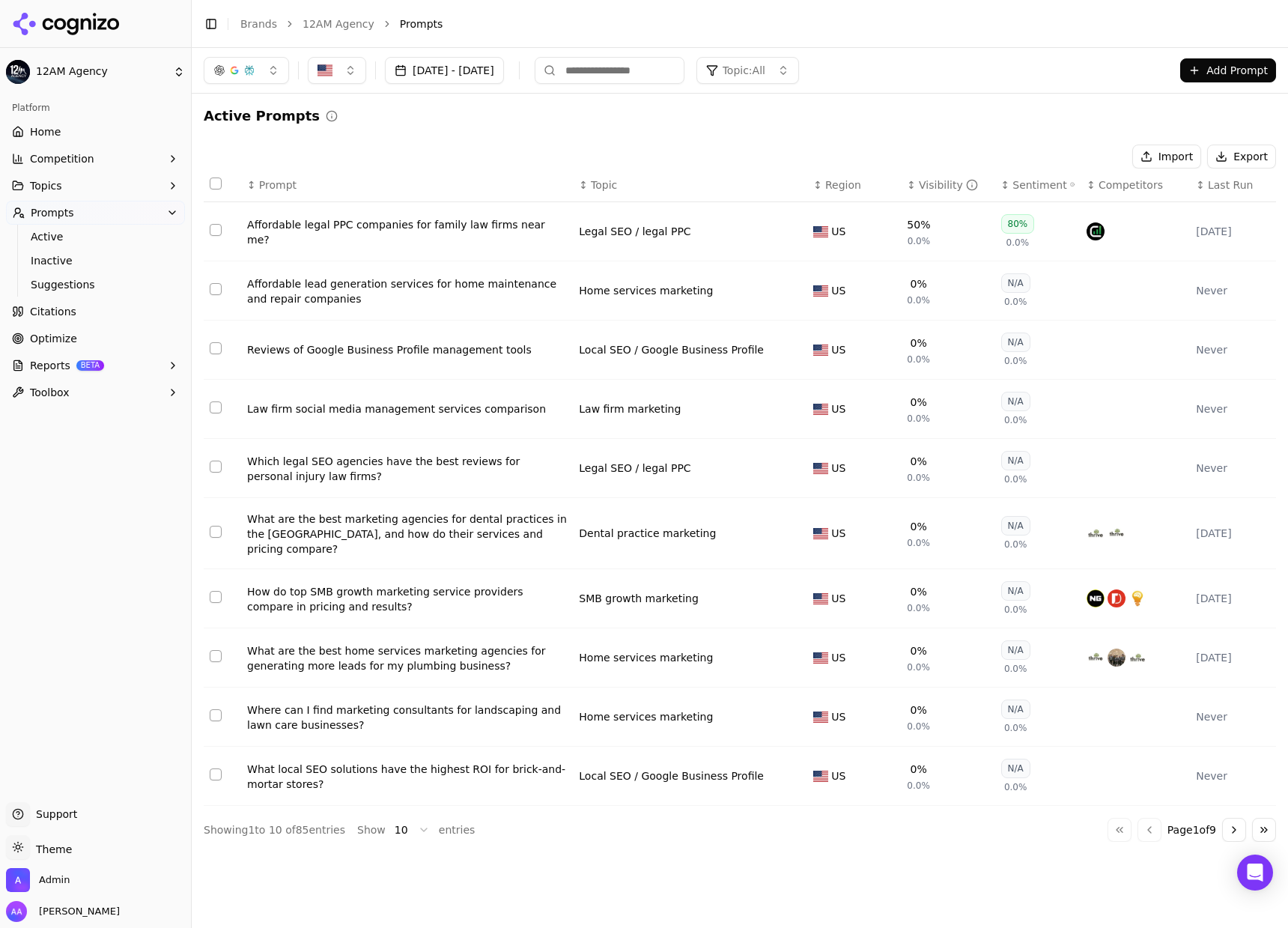
click at [1222, 187] on span "Last Run" at bounding box center [1230, 185] width 45 height 15
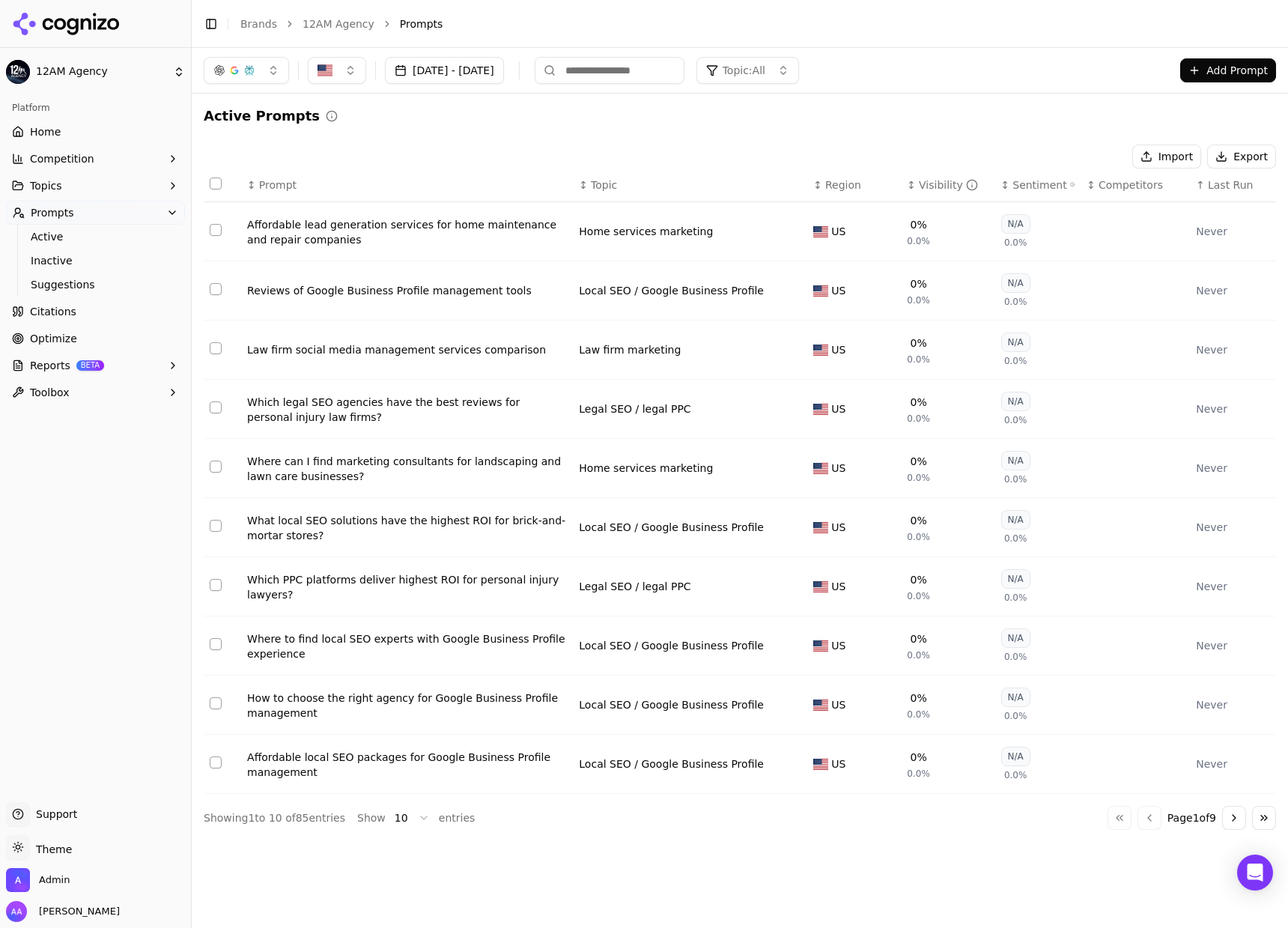
click at [323, 297] on div "Reviews of Google Business Profile management tools" at bounding box center [407, 290] width 320 height 15
click at [87, 317] on link "Citations" at bounding box center [96, 311] width 179 height 24
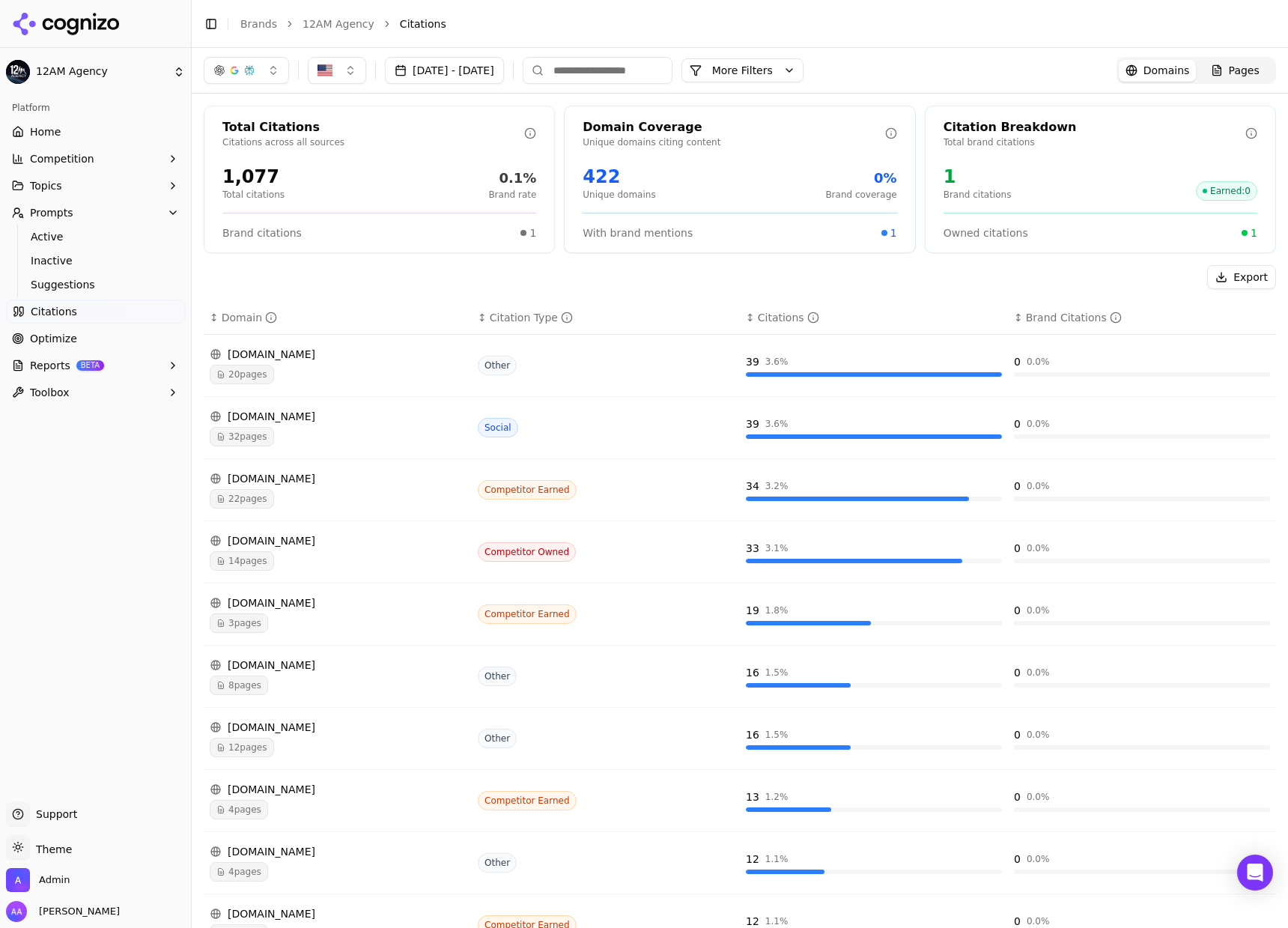
click at [286, 494] on div "22 pages" at bounding box center [338, 498] width 256 height 19
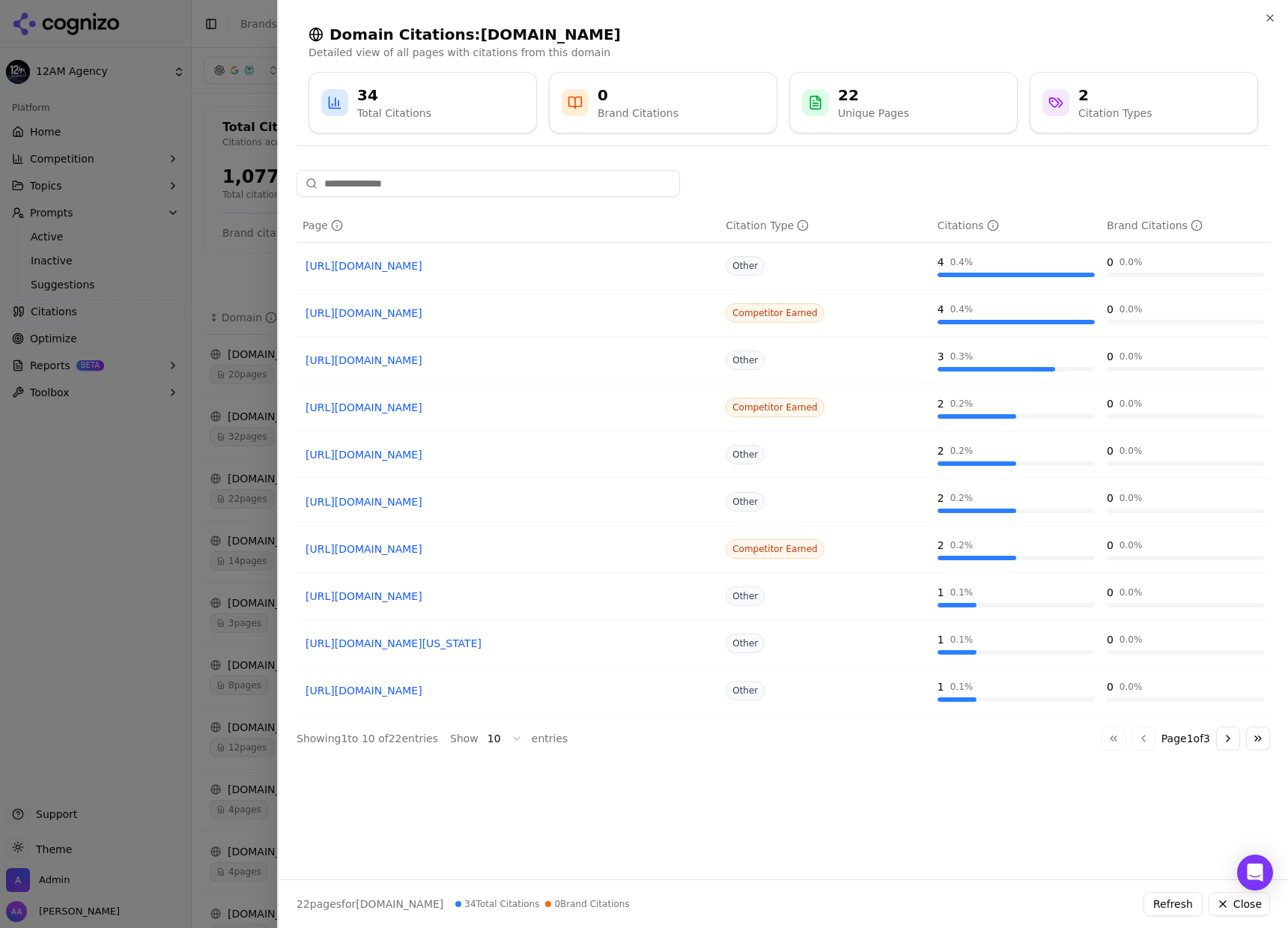
click at [154, 458] on div at bounding box center [644, 464] width 1288 height 928
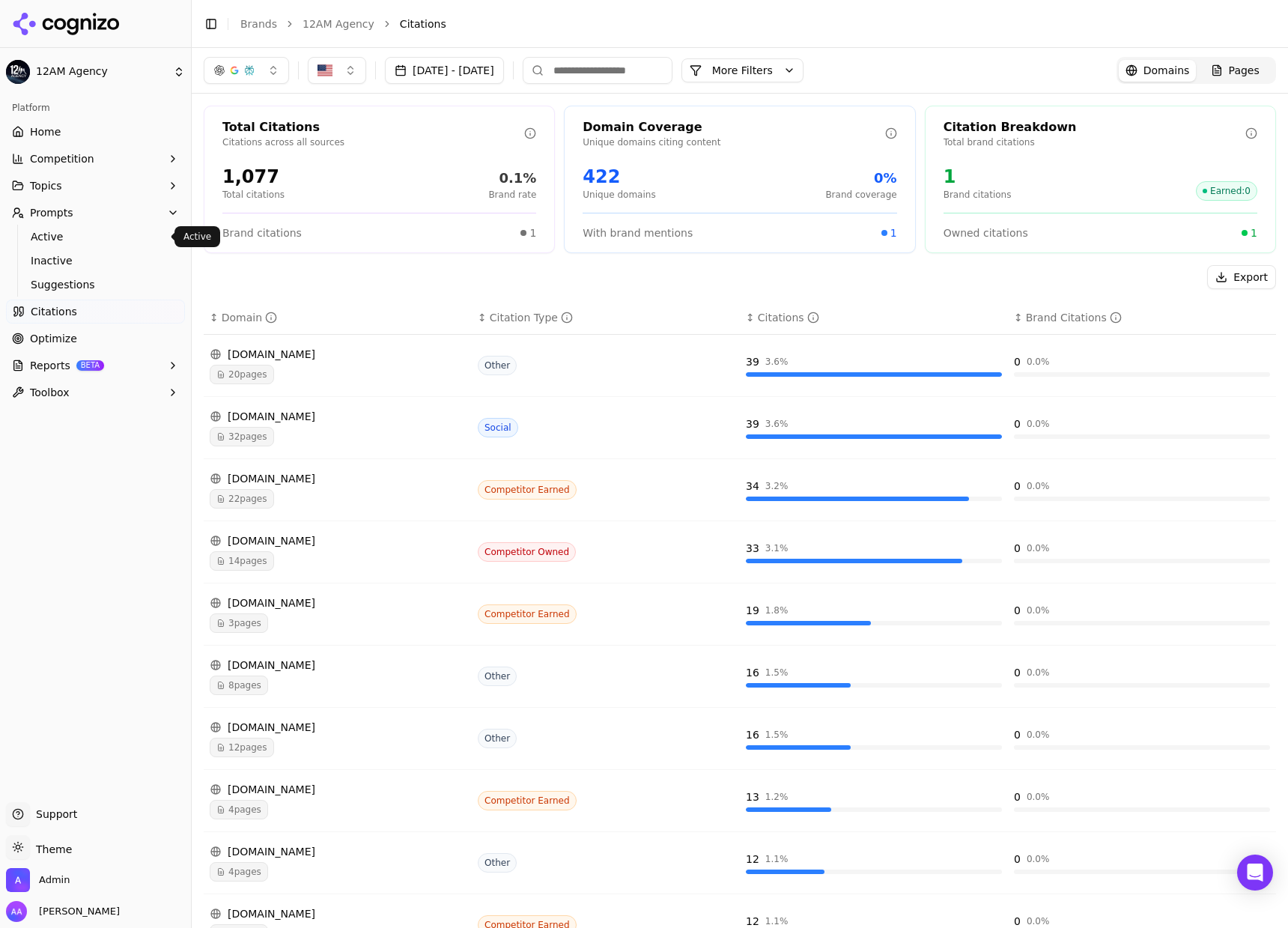
click at [93, 237] on span "Active" at bounding box center [95, 236] width 130 height 15
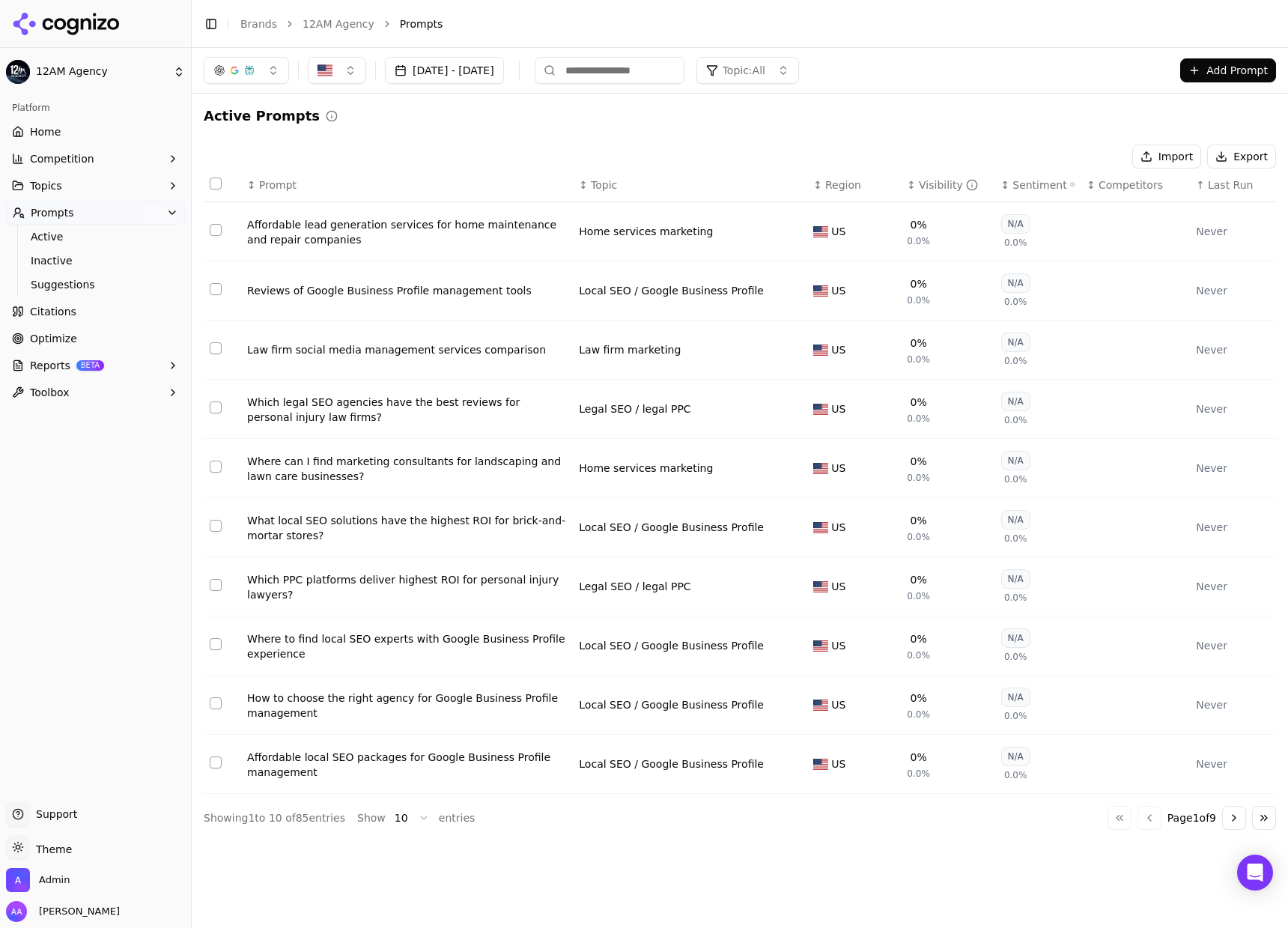
click at [632, 63] on input at bounding box center [610, 70] width 150 height 27
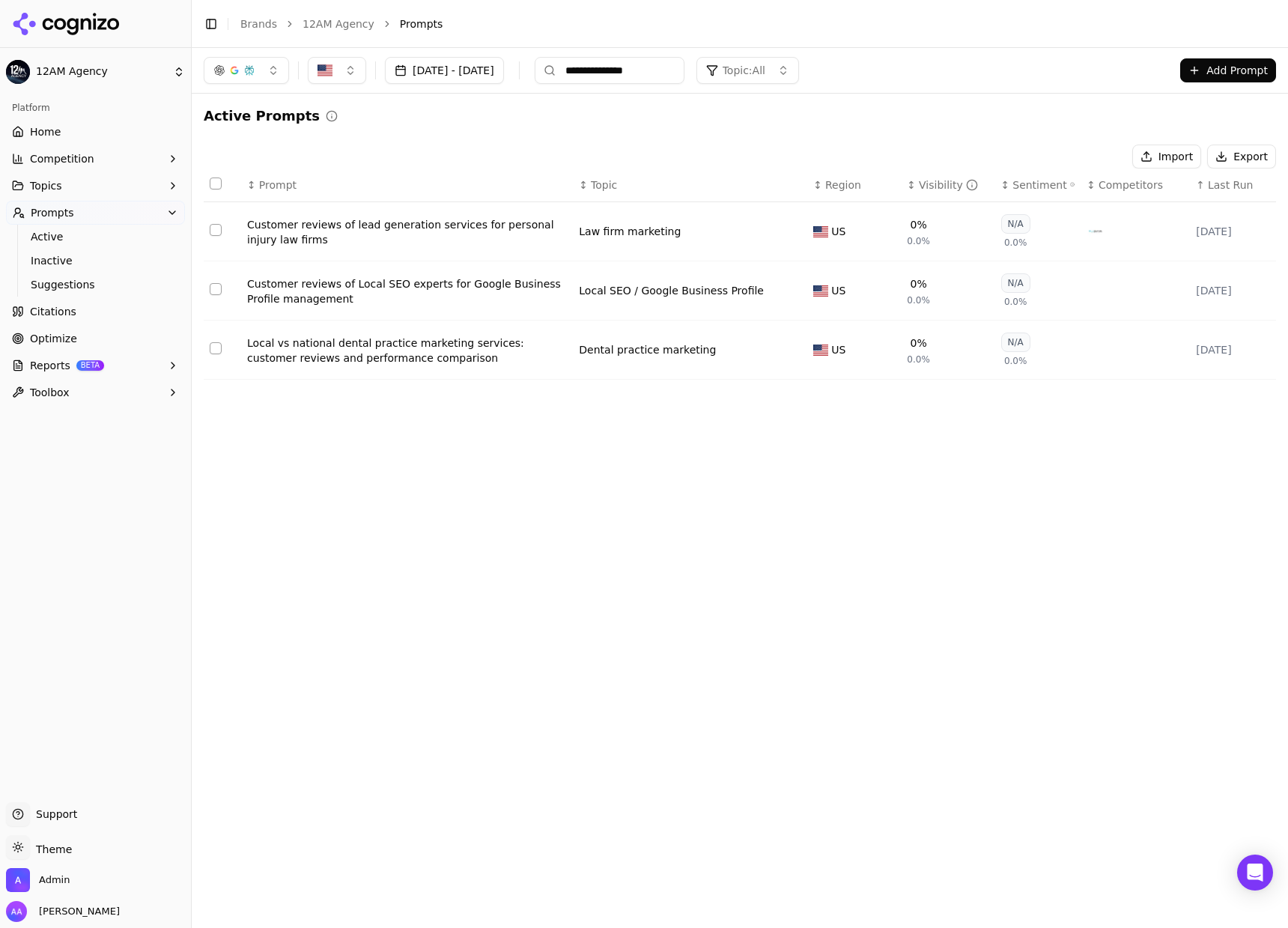
type input "**********"
click at [84, 339] on link "Optimize" at bounding box center [96, 338] width 179 height 24
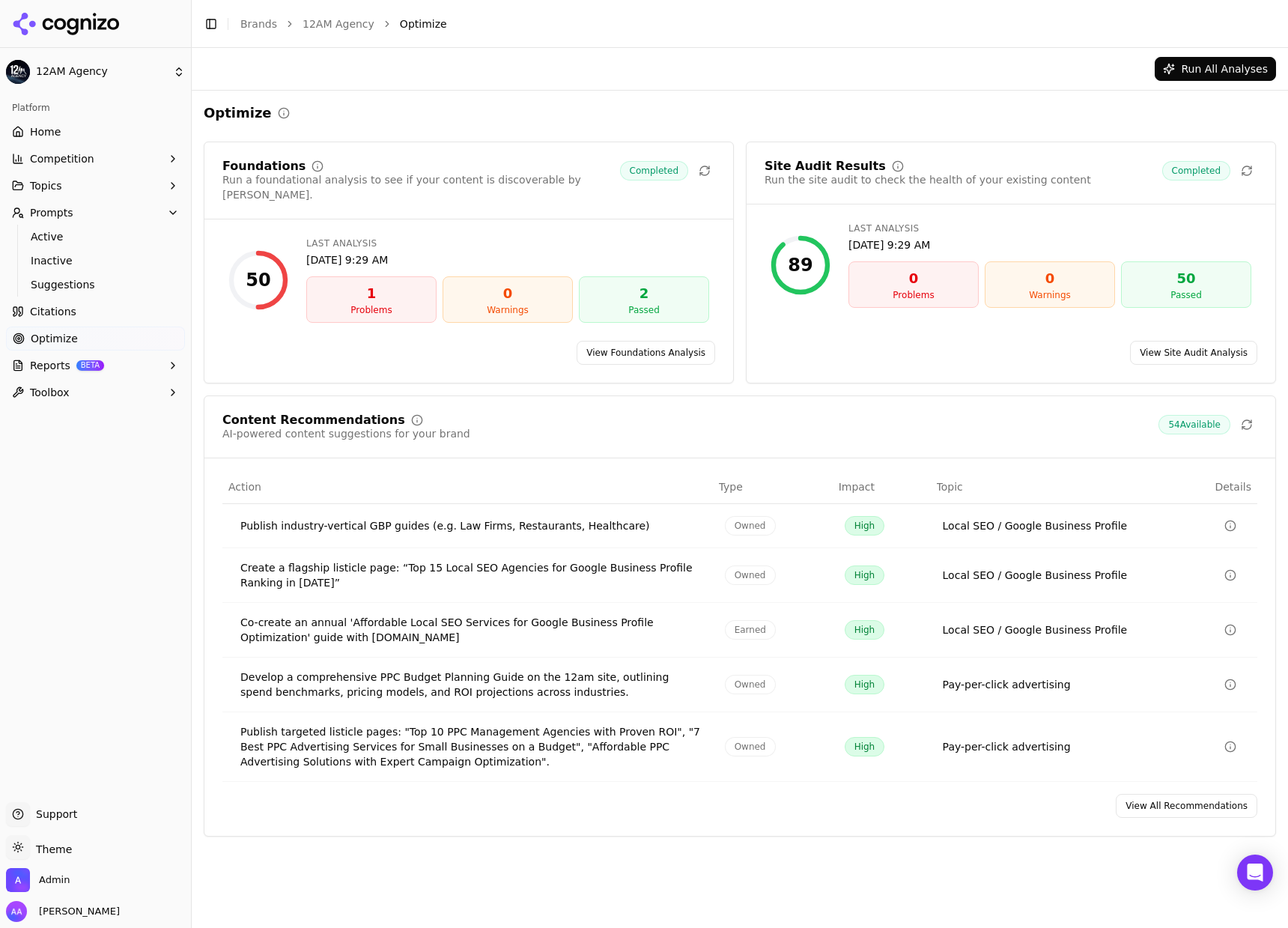
click at [619, 78] on div "Run All Analyses" at bounding box center [739, 69] width 1072 height 24
click at [259, 24] on link "Brands" at bounding box center [258, 23] width 37 height 12
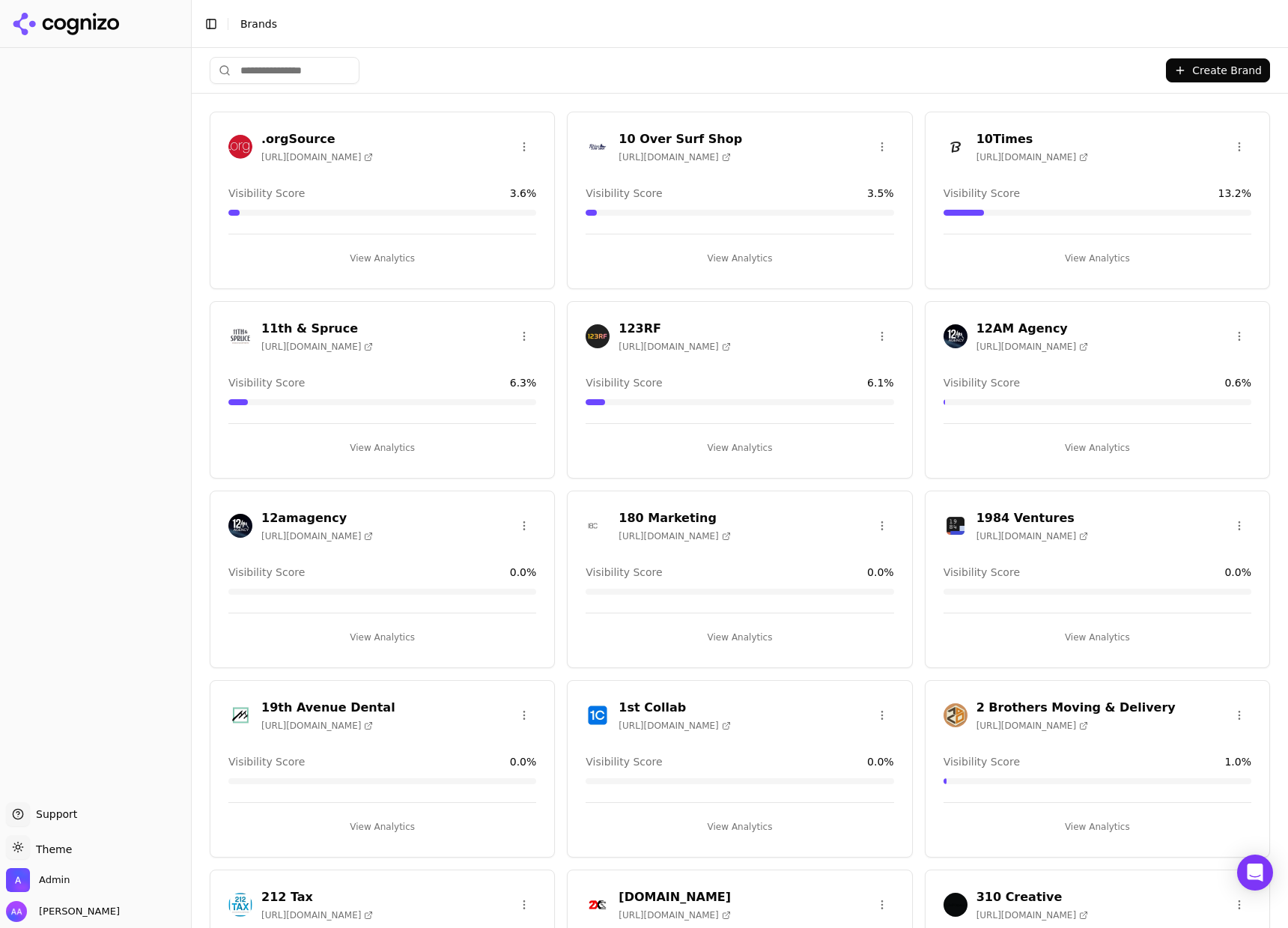
click at [317, 64] on input "search" at bounding box center [285, 70] width 150 height 27
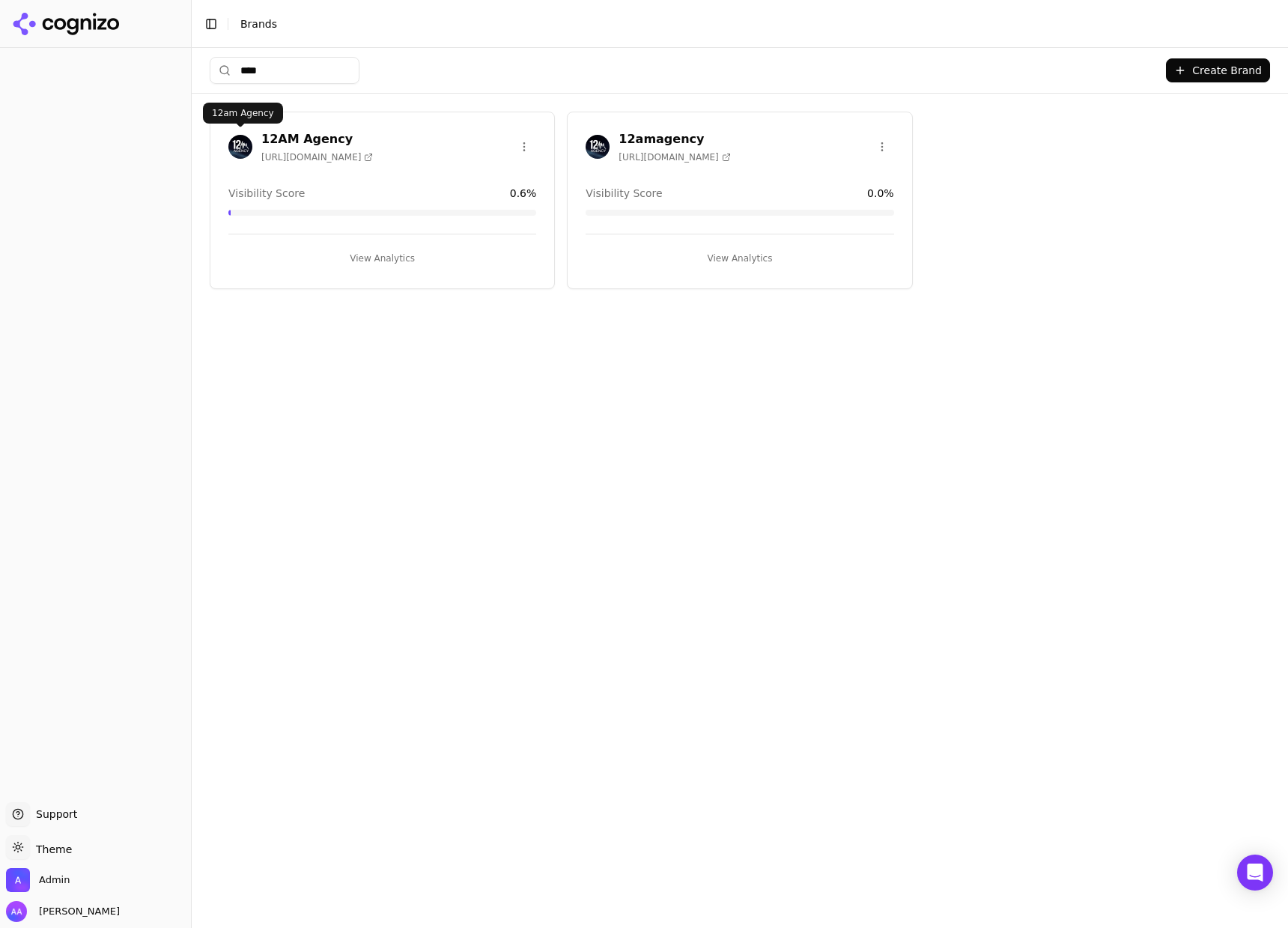
type input "****"
click at [233, 150] on img at bounding box center [240, 147] width 24 height 24
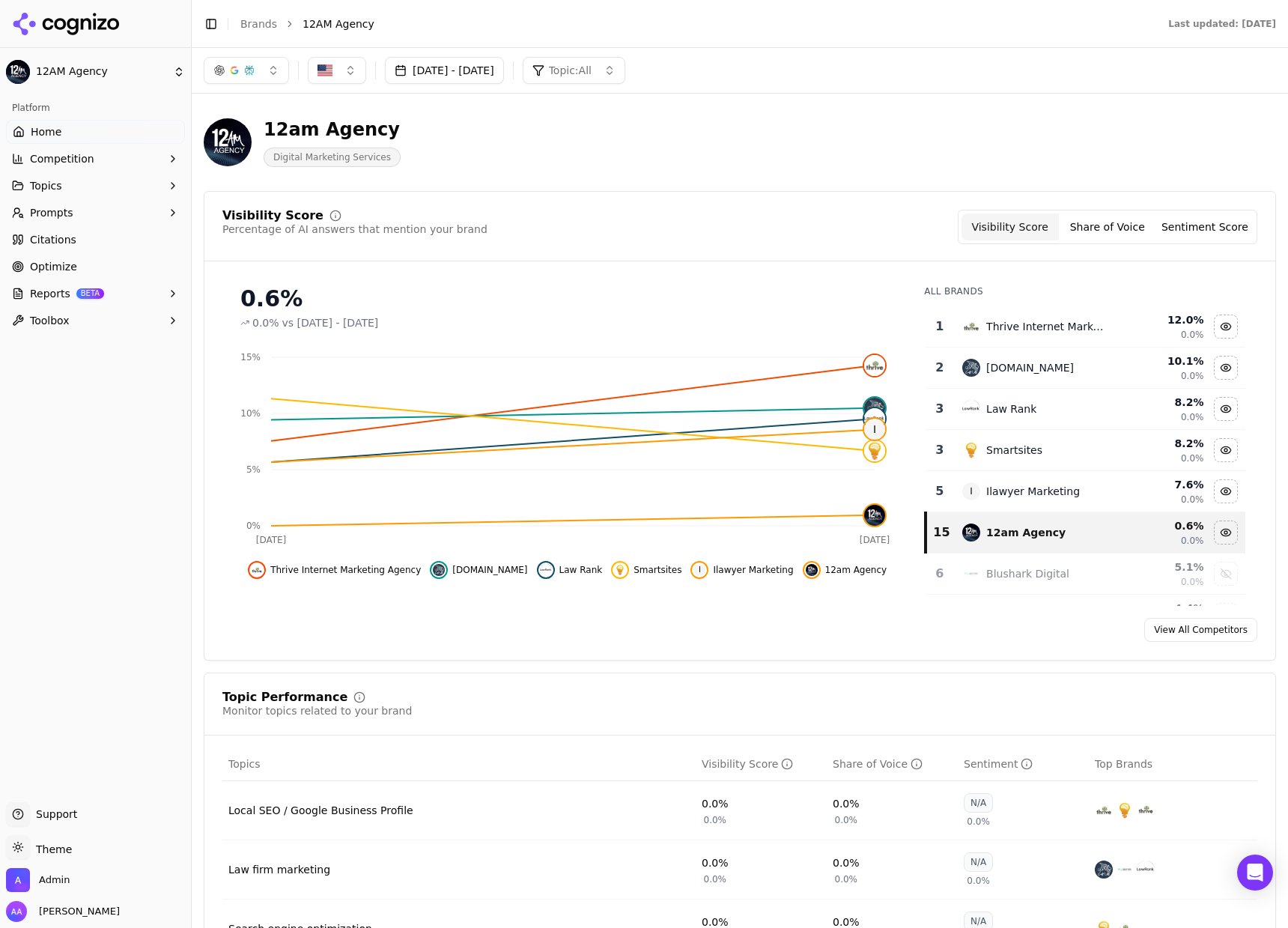
click at [88, 241] on link "Citations" at bounding box center [96, 239] width 179 height 24
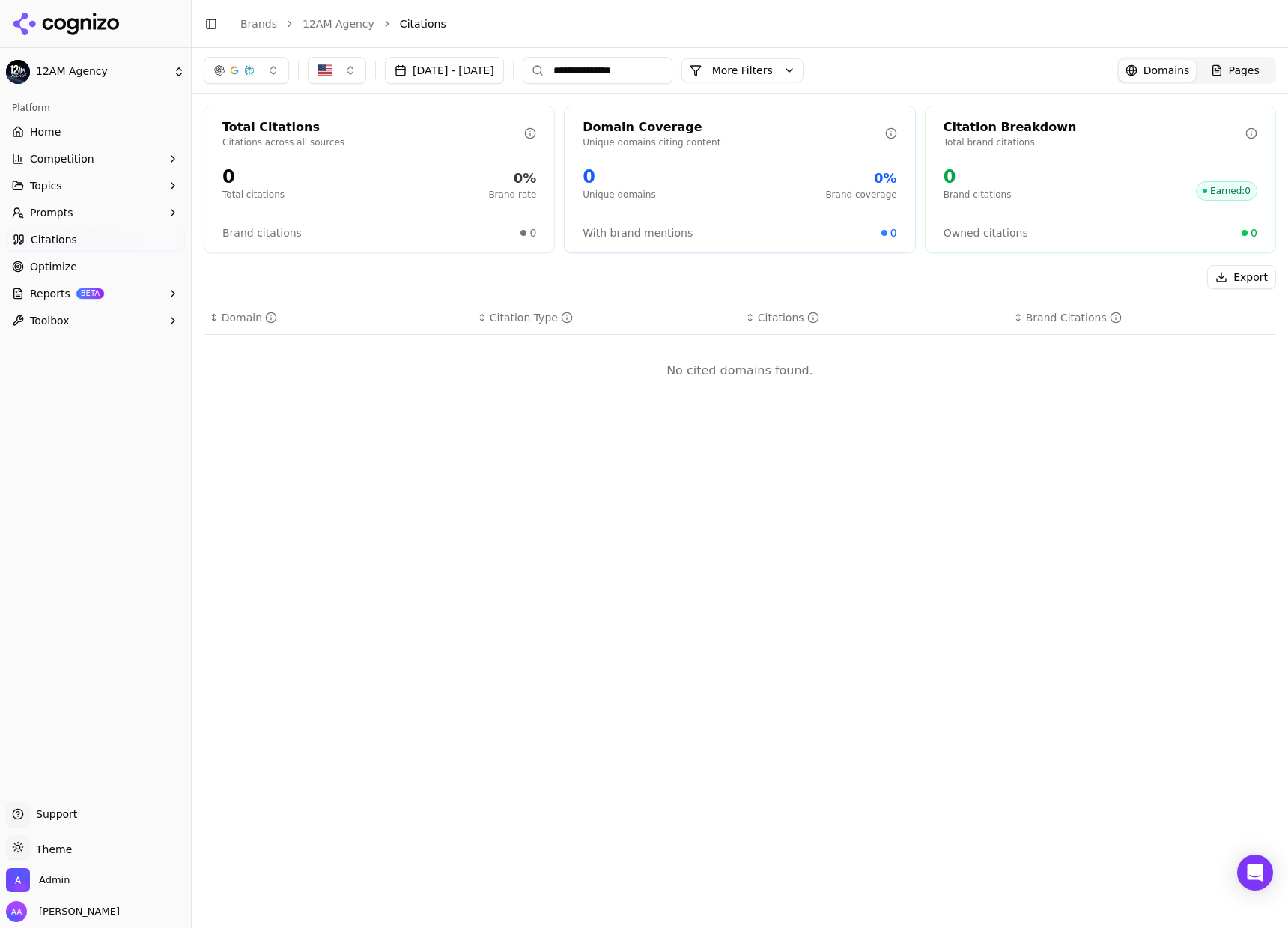
click at [666, 74] on input "**********" at bounding box center [597, 70] width 150 height 27
click at [666, 73] on input "**********" at bounding box center [597, 70] width 150 height 27
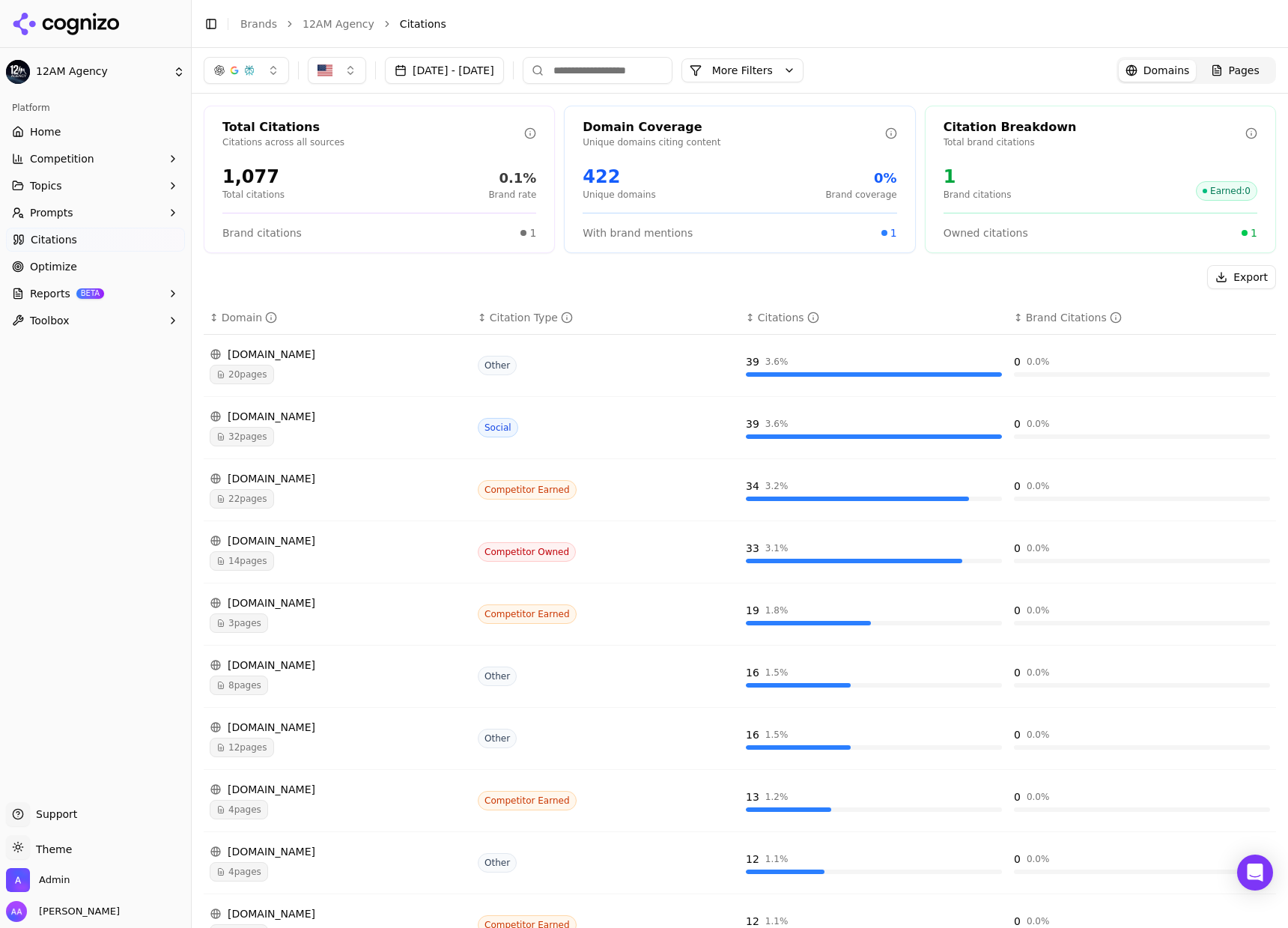
click at [634, 46] on header "Toggle Sidebar Brands 12AM Agency Citations" at bounding box center [740, 23] width 1096 height 48
click at [123, 258] on link "Optimize" at bounding box center [96, 267] width 179 height 24
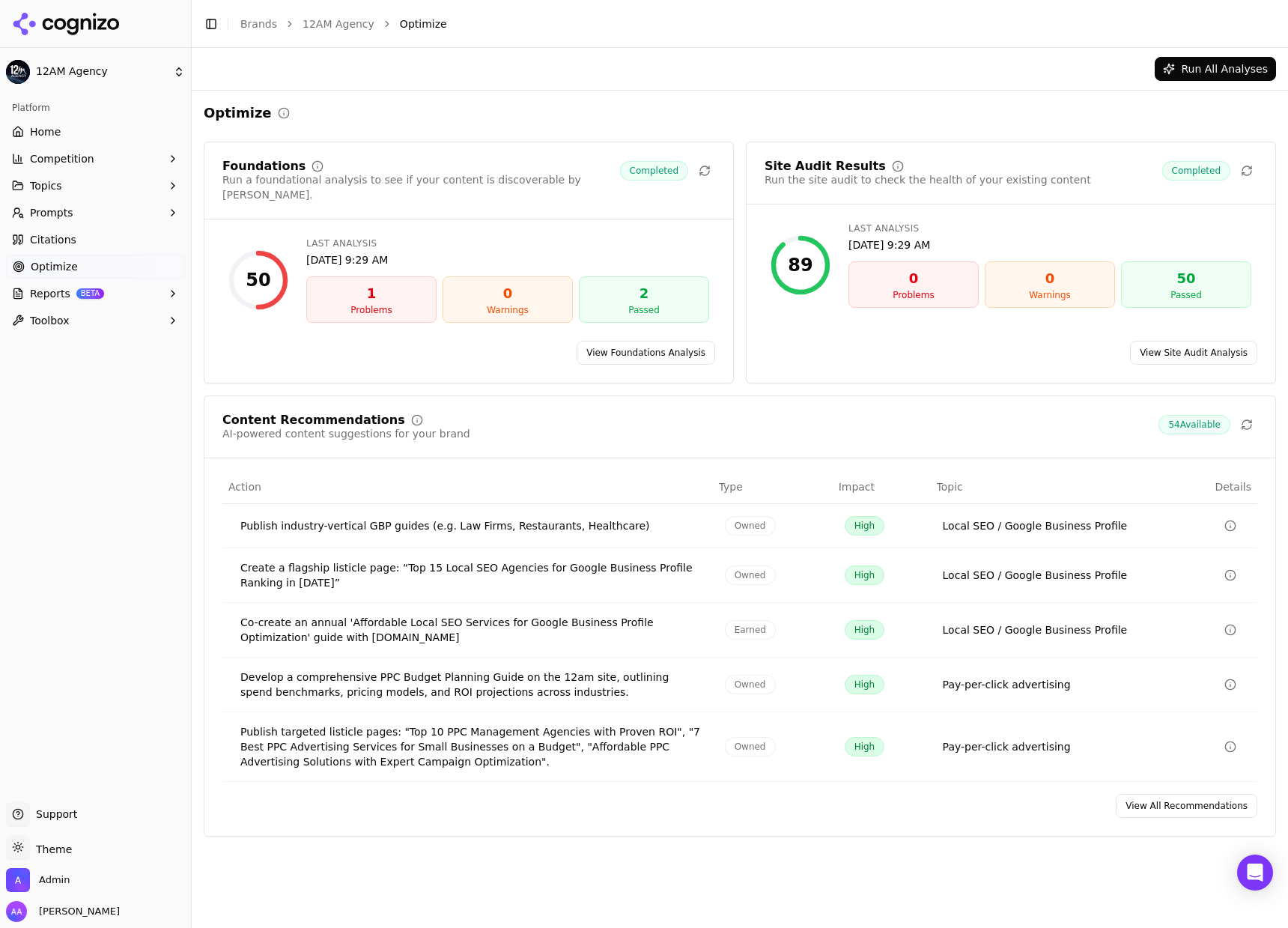
click at [1165, 794] on link "View All Recommendations" at bounding box center [1187, 806] width 142 height 24
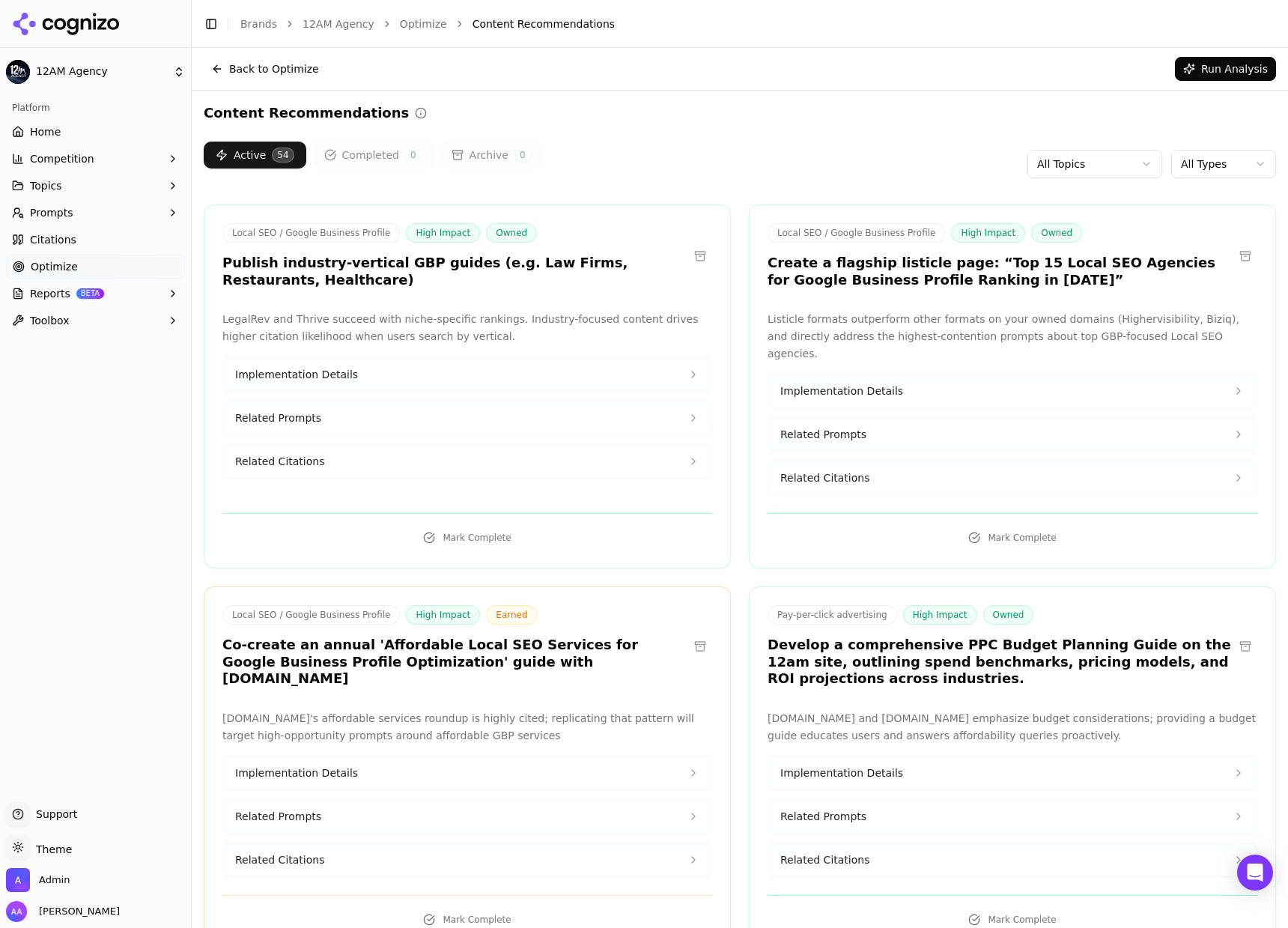
click at [384, 843] on button "Related Citations" at bounding box center [467, 859] width 488 height 33
click at [331, 886] on div "[DOMAIN_NAME]" at bounding box center [467, 900] width 464 height 28
copy div "[DOMAIN_NAME]"
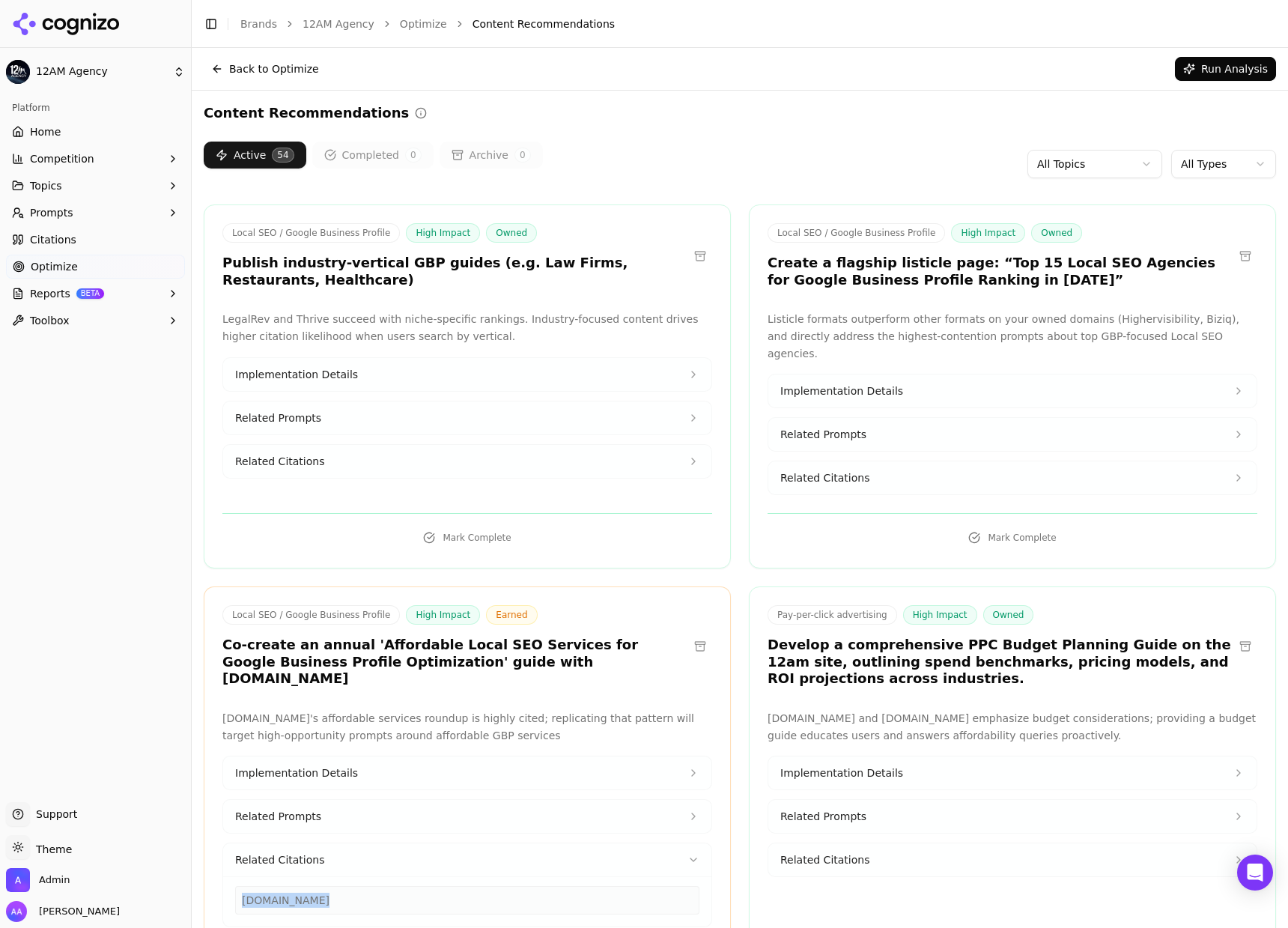
click at [373, 843] on button "Related Citations" at bounding box center [467, 859] width 488 height 33
click at [434, 843] on button "Related Citations" at bounding box center [467, 859] width 488 height 33
copy div "[DOMAIN_NAME]"
click at [323, 843] on button "Related Citations" at bounding box center [467, 859] width 488 height 33
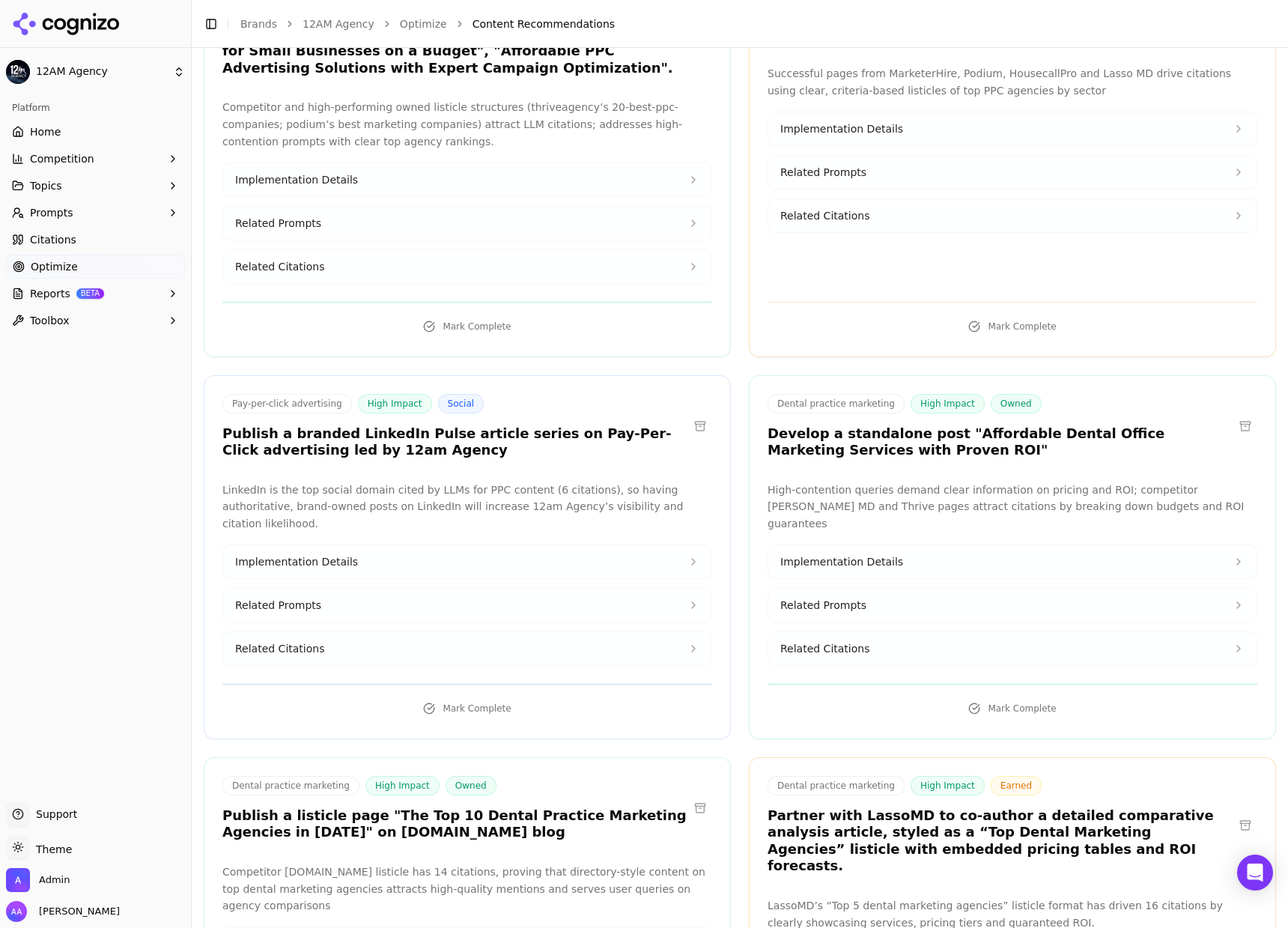
scroll to position [1020, 0]
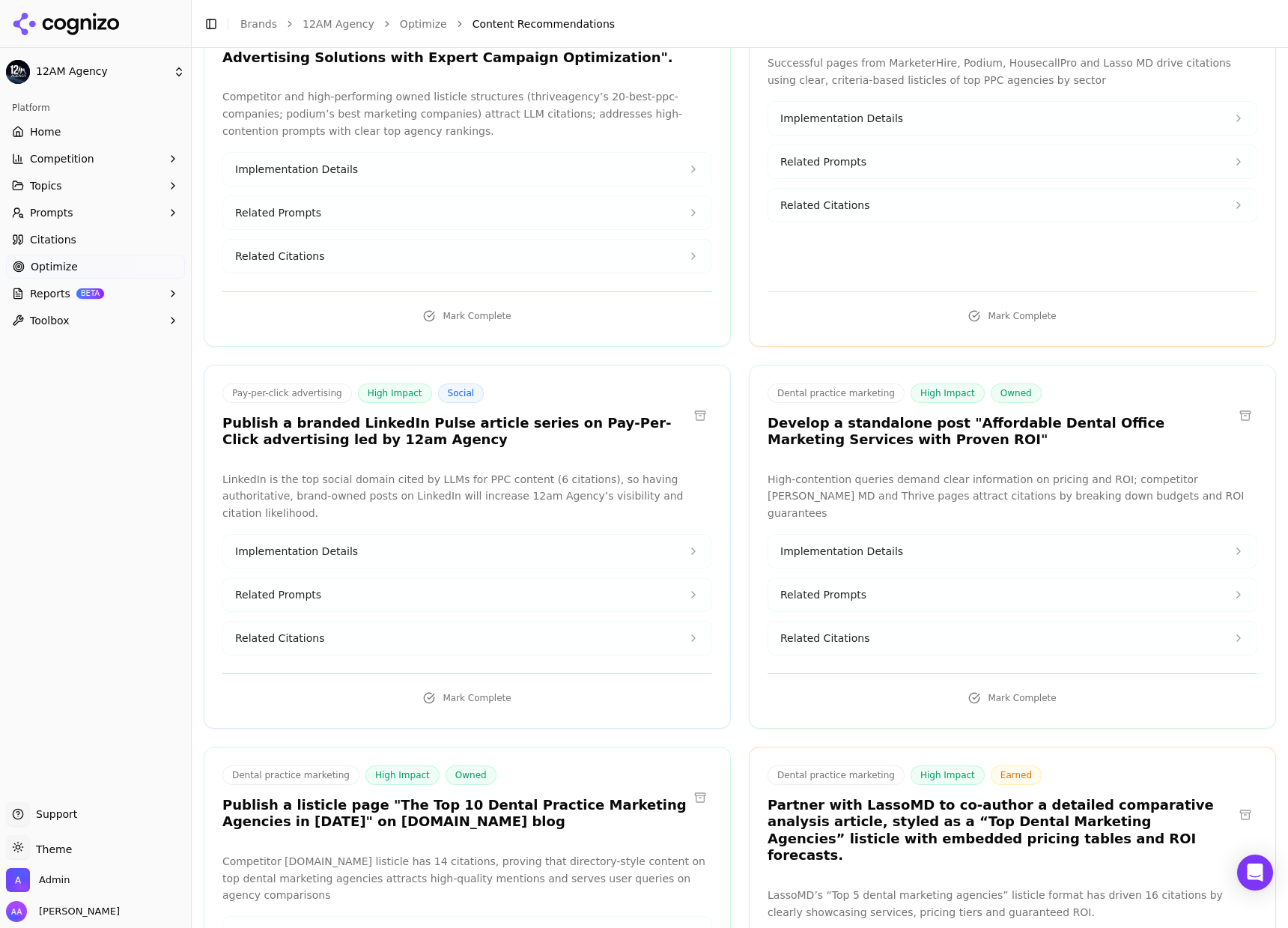
click at [356, 625] on button "Related Citations" at bounding box center [467, 638] width 488 height 33
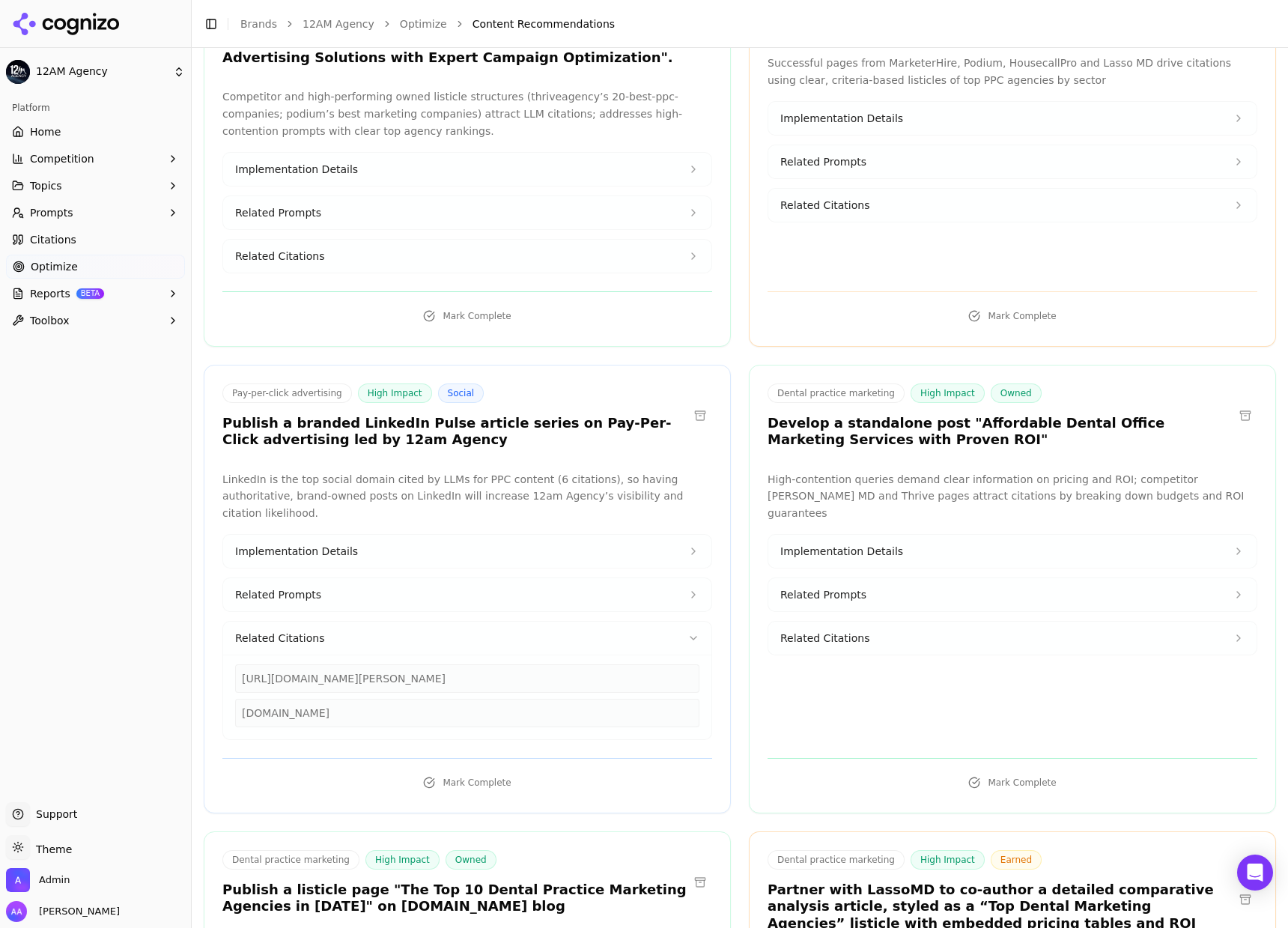
click at [349, 666] on div "[URL][DOMAIN_NAME][PERSON_NAME]" at bounding box center [467, 678] width 464 height 28
click at [350, 665] on div "[URL][DOMAIN_NAME][PERSON_NAME]" at bounding box center [467, 678] width 464 height 28
copy div "[URL][DOMAIN_NAME][PERSON_NAME]"
click at [66, 225] on ul "Home Competition Topics Prompts Citations Optimize Reports BETA Toolbox" at bounding box center [96, 226] width 179 height 213
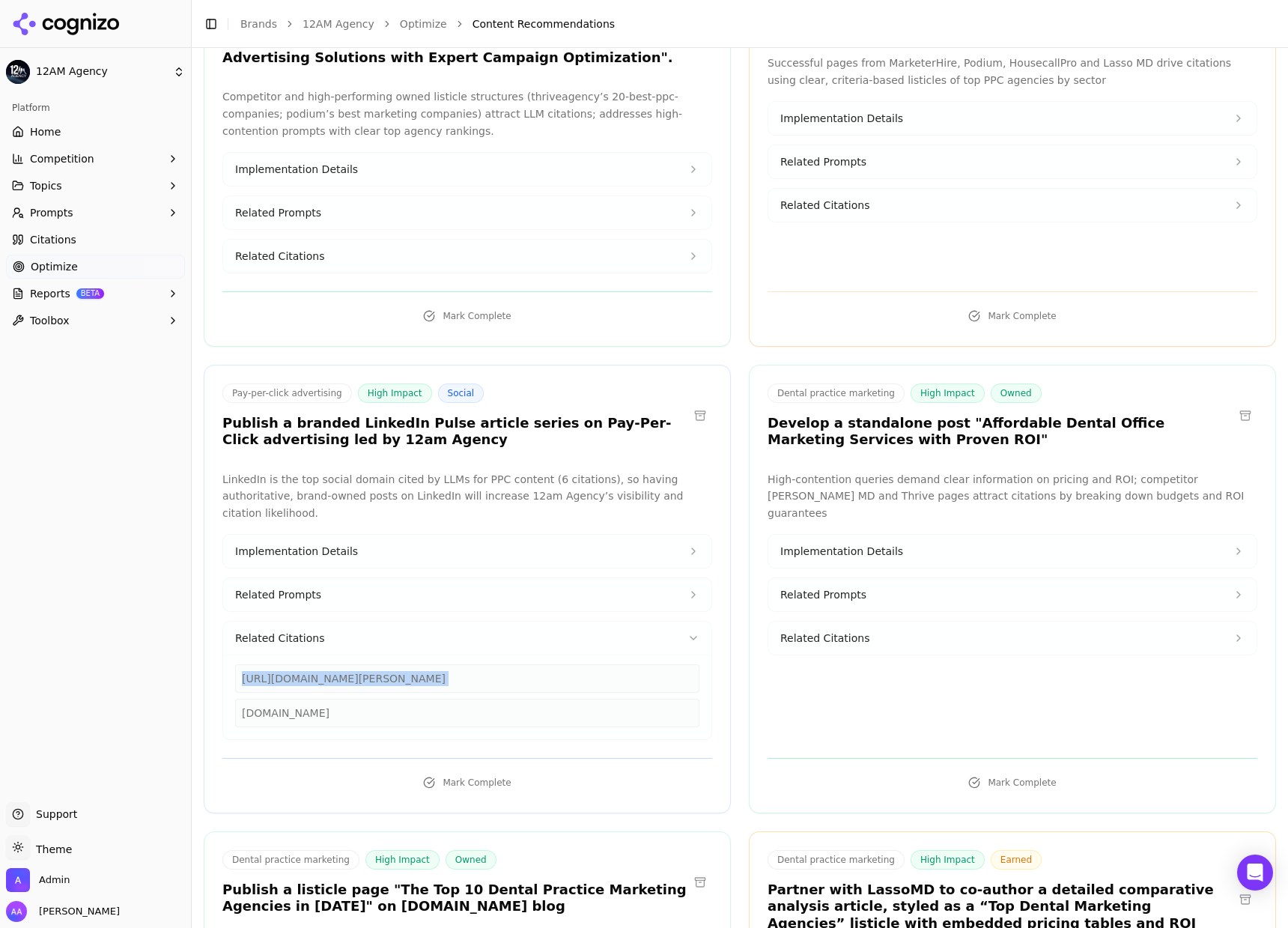
click at [67, 232] on span "Citations" at bounding box center [53, 239] width 47 height 15
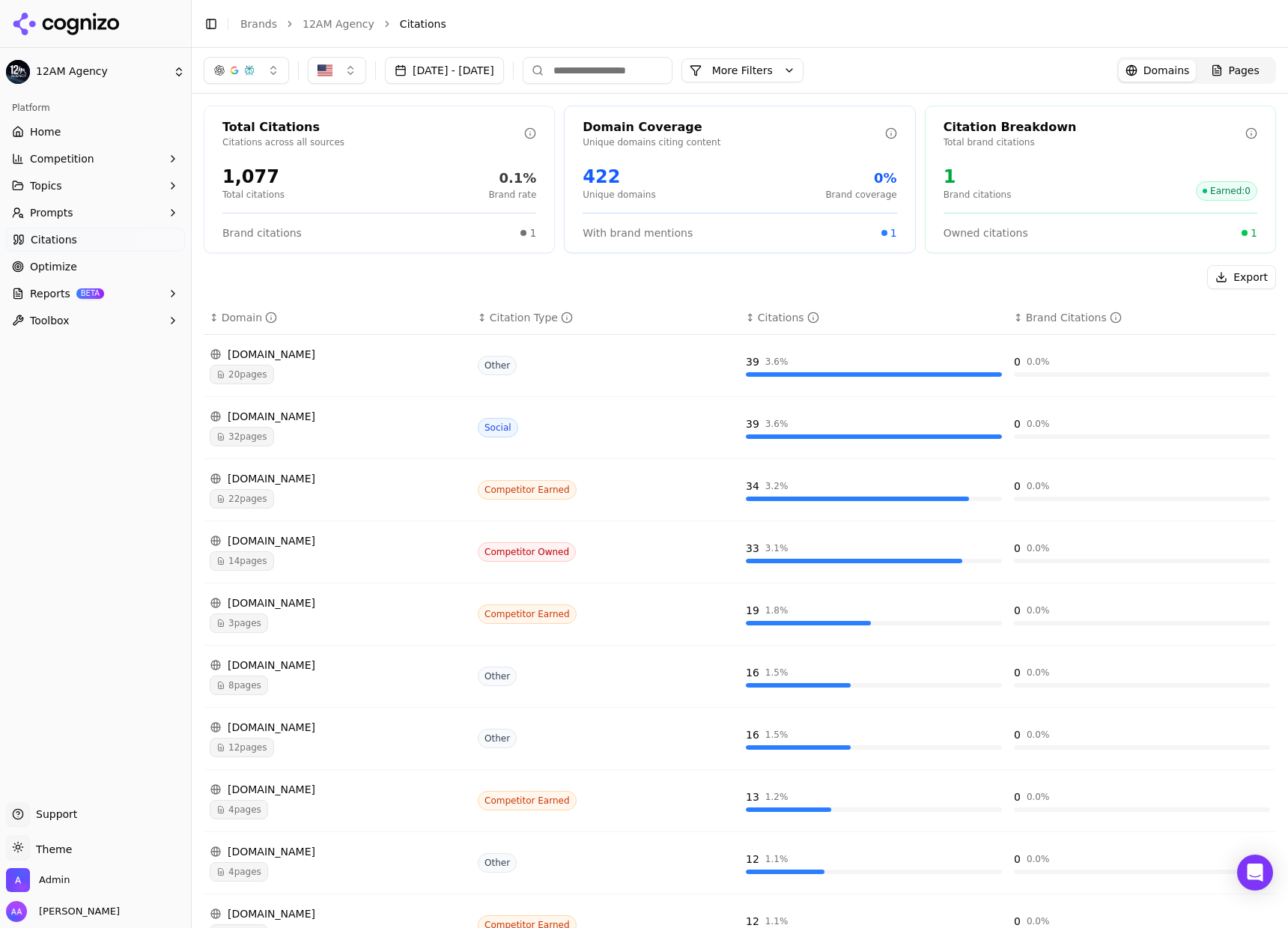
click at [124, 272] on link "Optimize" at bounding box center [96, 267] width 179 height 24
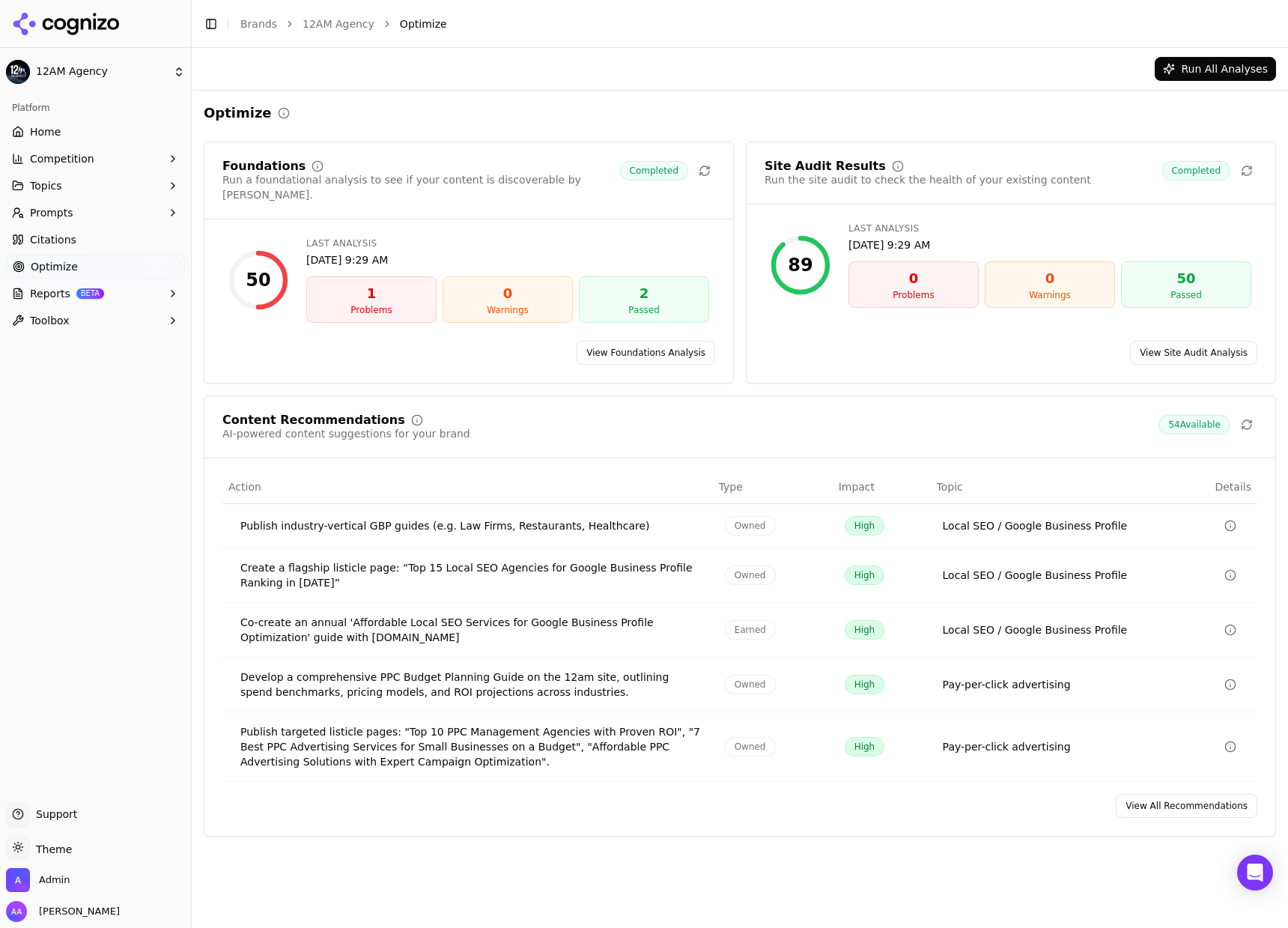
click at [1183, 778] on div "Content Recommendations AI-powered content suggestions for your brand 54 Availa…" at bounding box center [739, 616] width 1072 height 441
click at [1178, 794] on link "View All Recommendations" at bounding box center [1187, 806] width 142 height 24
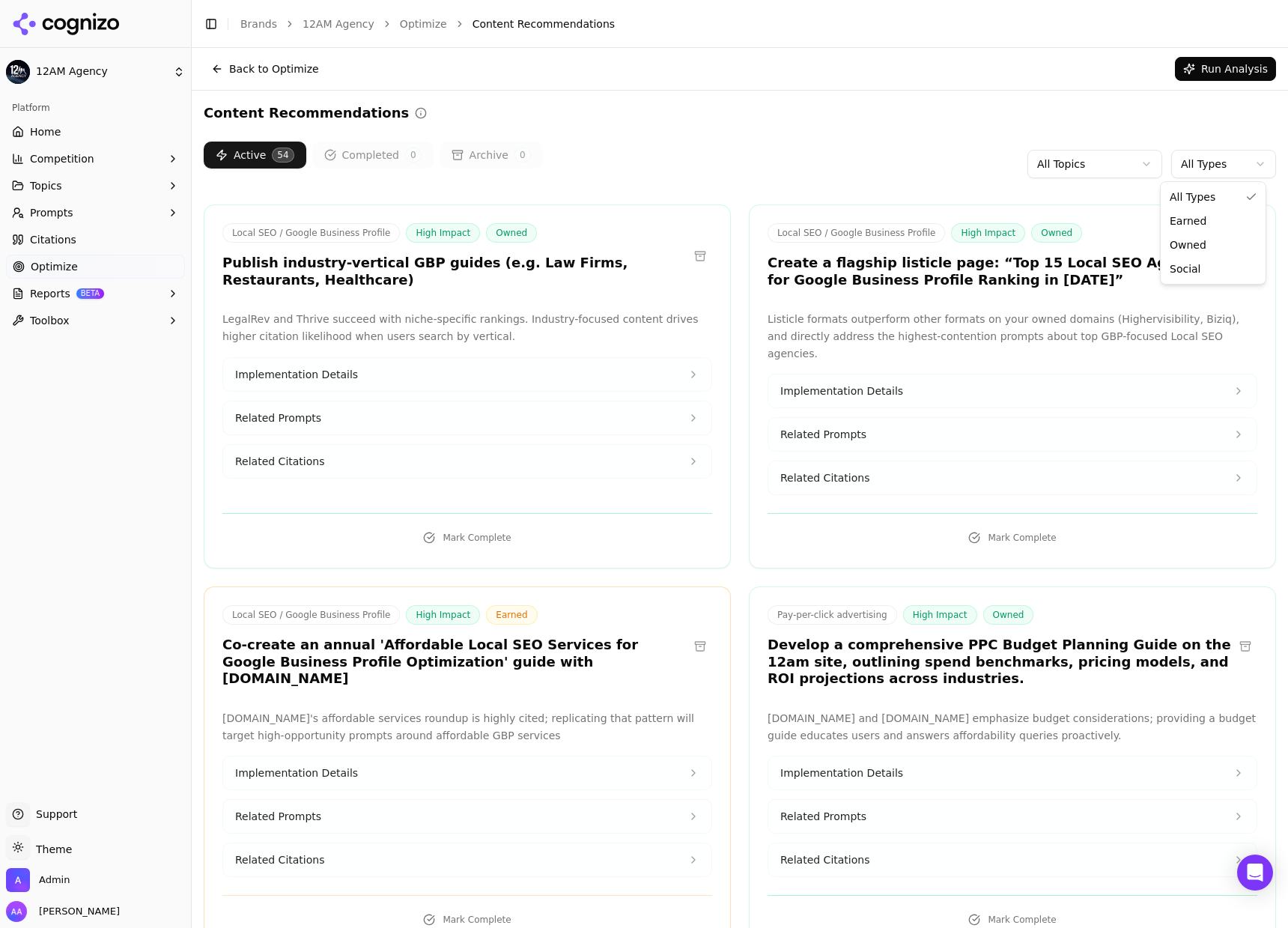
click at [1201, 158] on html "12AM Agency Platform Home Competition Topics Prompts Citations Optimize Reports…" at bounding box center [644, 464] width 1288 height 928
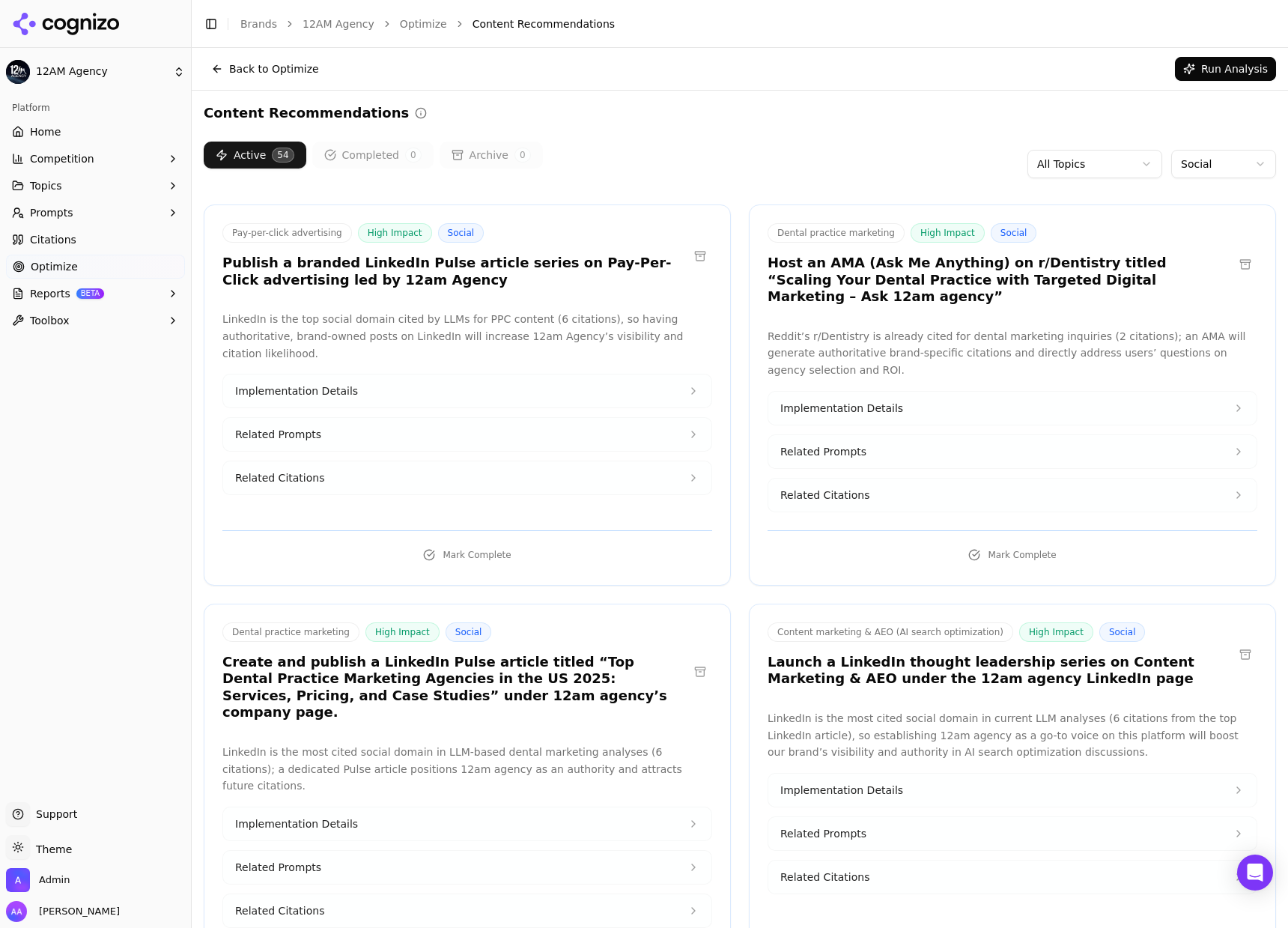
click at [335, 24] on link "12AM Agency" at bounding box center [338, 23] width 72 height 15
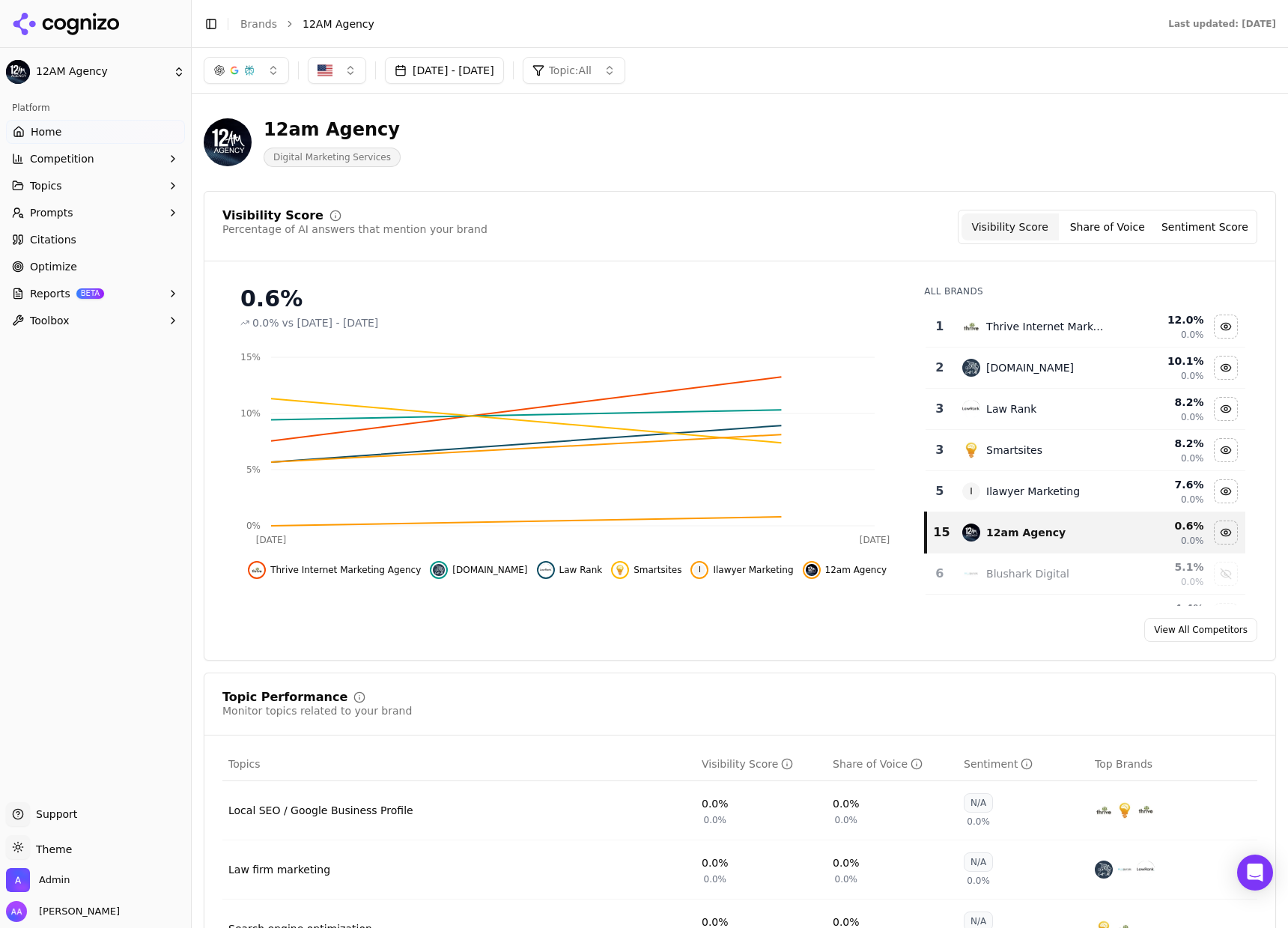
click at [256, 22] on link "Brands" at bounding box center [258, 23] width 37 height 12
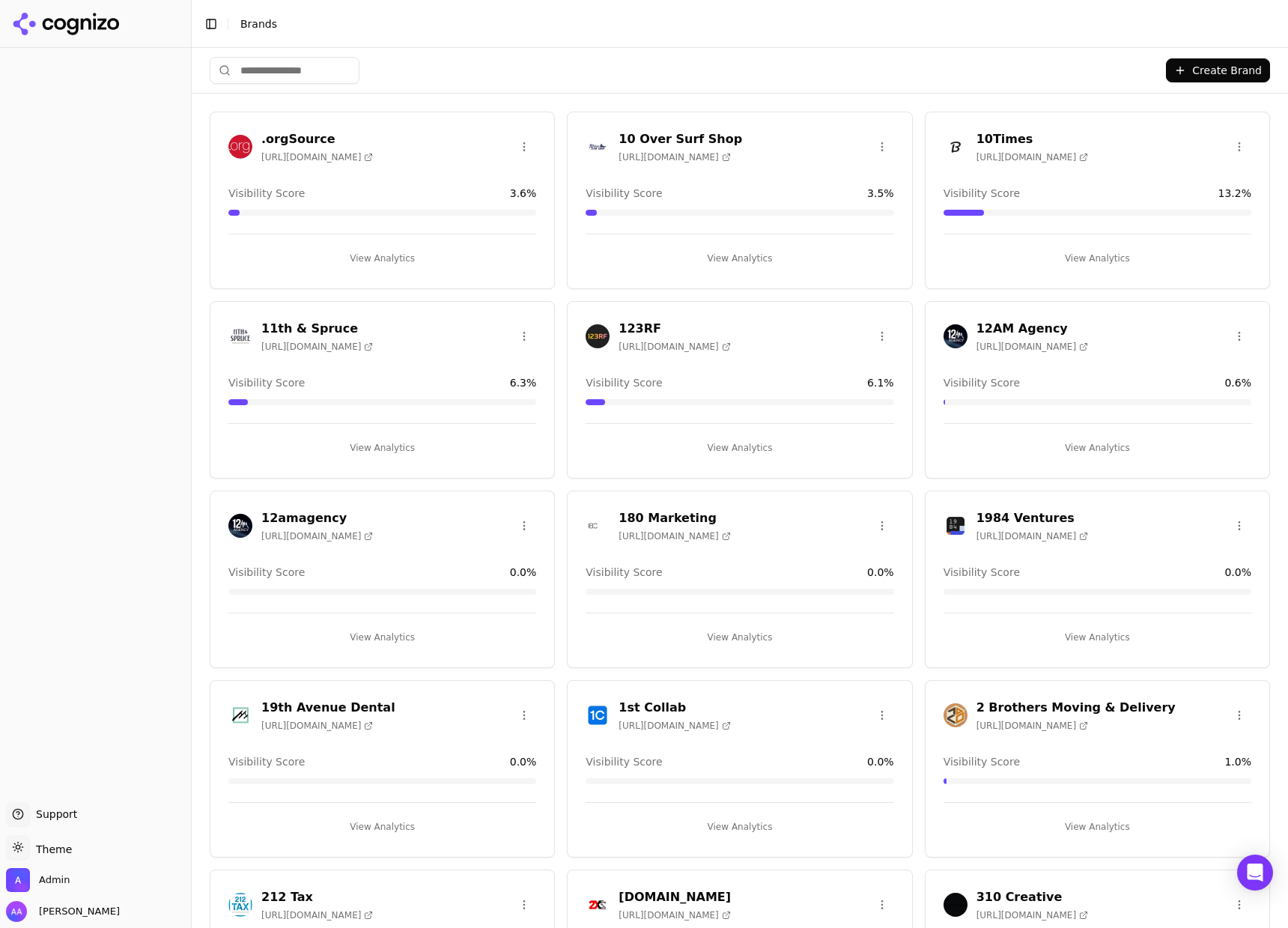
click at [320, 67] on html "Support Support Toggle theme Theme Admin Alp Aysan Toggle Sidebar Brands Create…" at bounding box center [644, 464] width 1288 height 928
drag, startPoint x: 305, startPoint y: 61, endPoint x: 288, endPoint y: 74, distance: 21.4
click at [305, 61] on input "search" at bounding box center [285, 70] width 150 height 27
click at [274, 80] on input "search" at bounding box center [285, 70] width 150 height 27
type input "****"
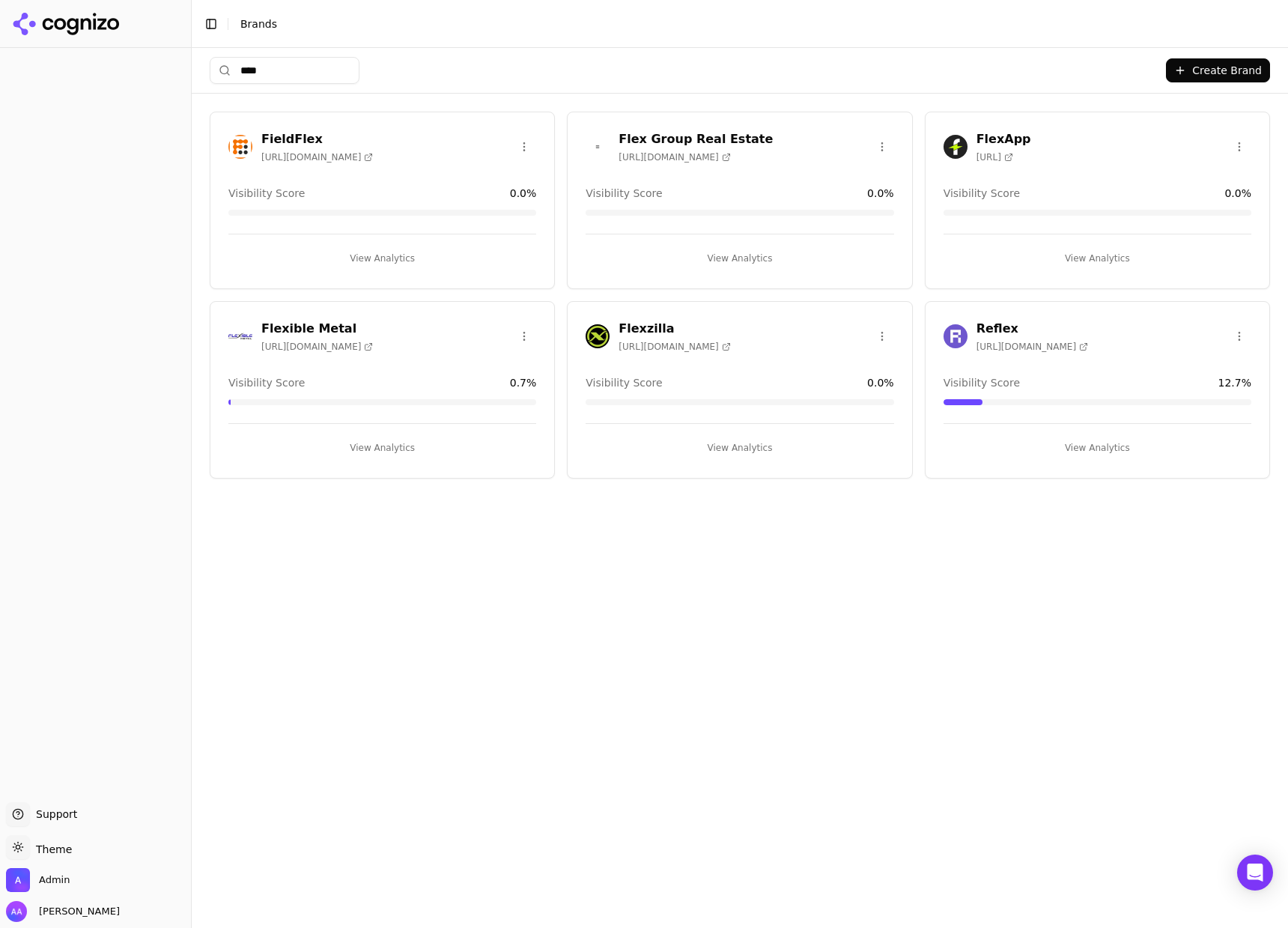
type input "****"
click at [592, 140] on img at bounding box center [597, 147] width 24 height 24
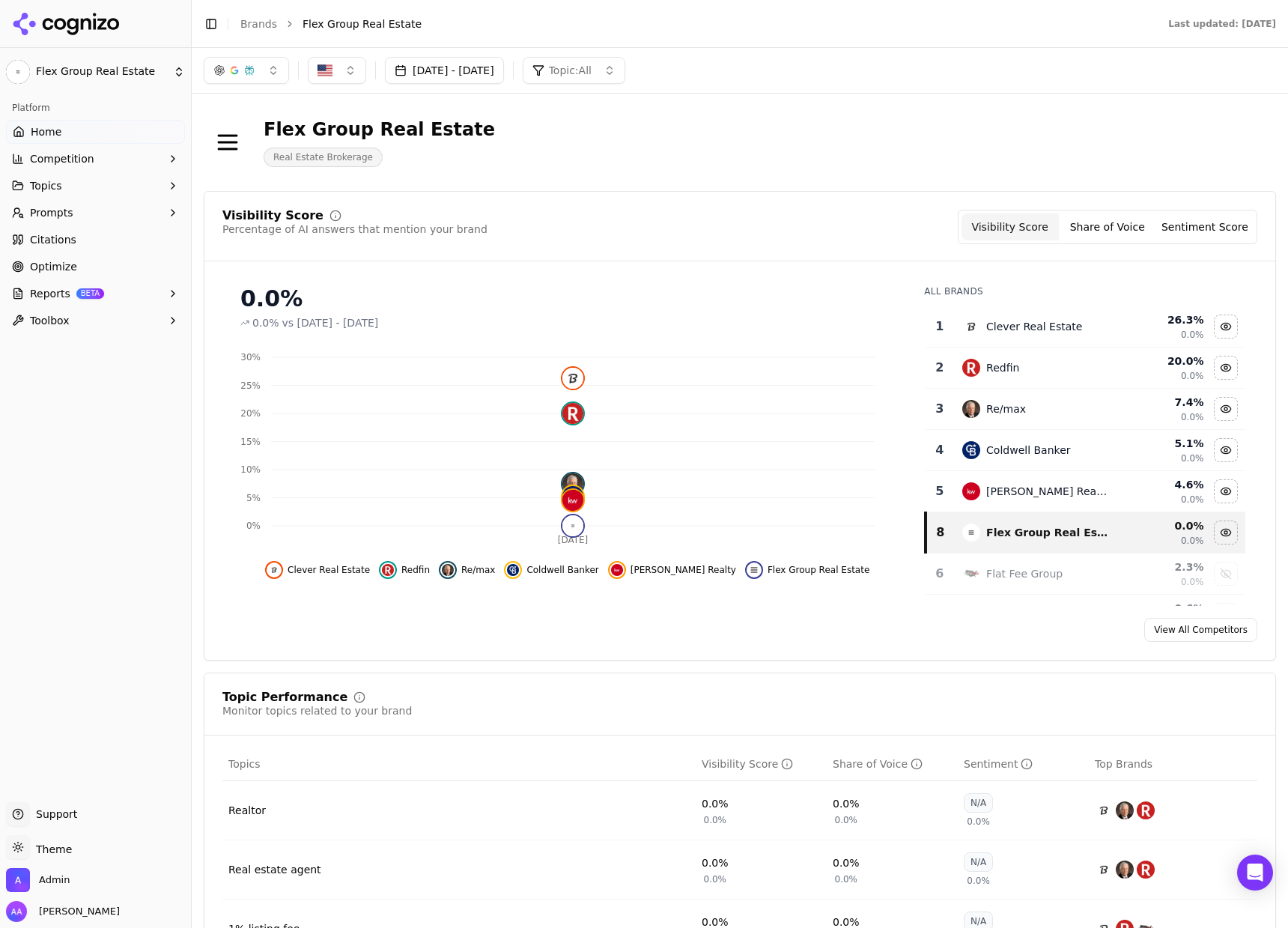
drag, startPoint x: 534, startPoint y: 66, endPoint x: 528, endPoint y: 72, distance: 8.5
click at [504, 66] on button "[DATE] - [DATE]" at bounding box center [444, 70] width 119 height 27
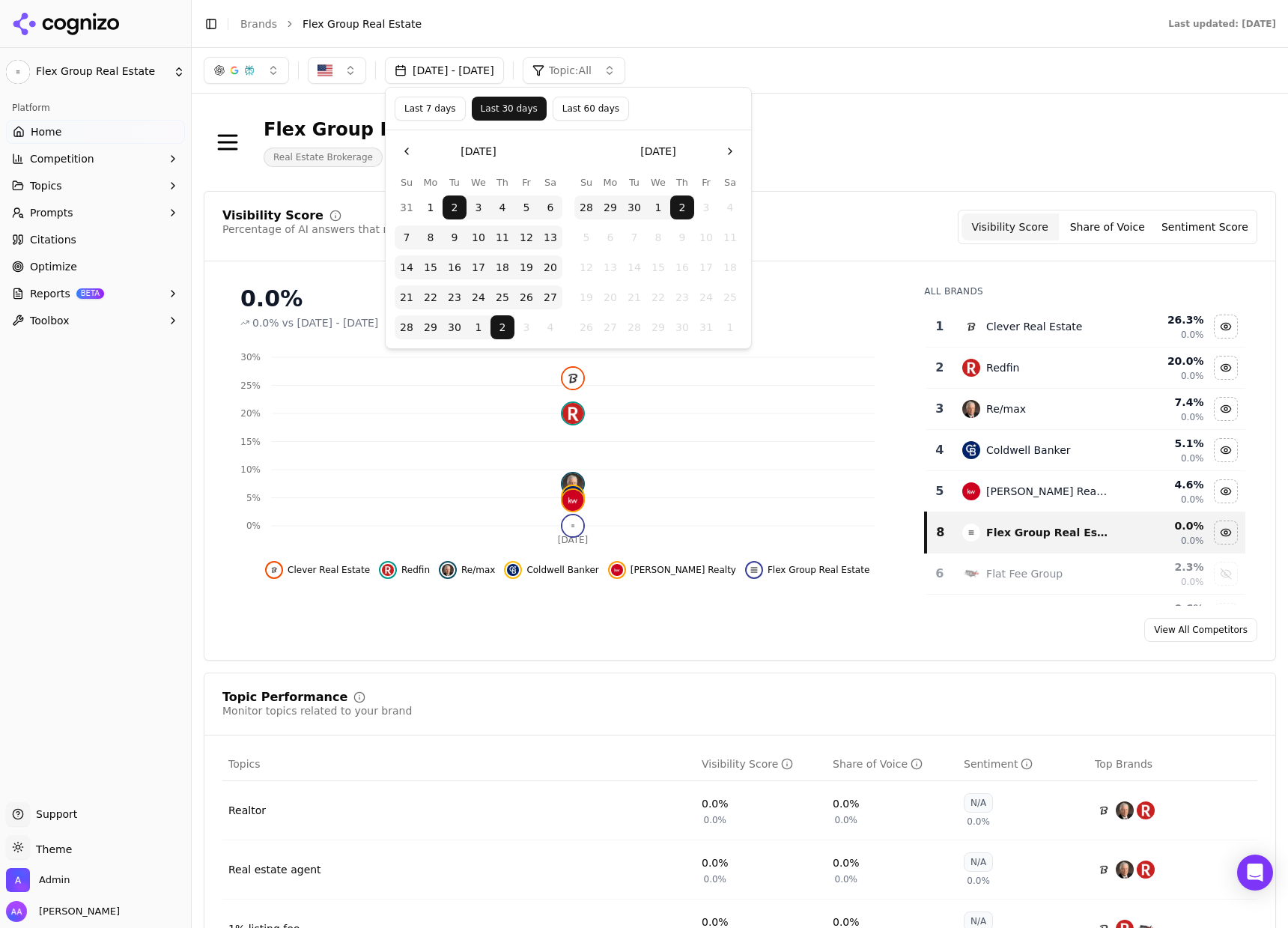
click at [444, 108] on button "Last 7 days" at bounding box center [430, 108] width 71 height 24
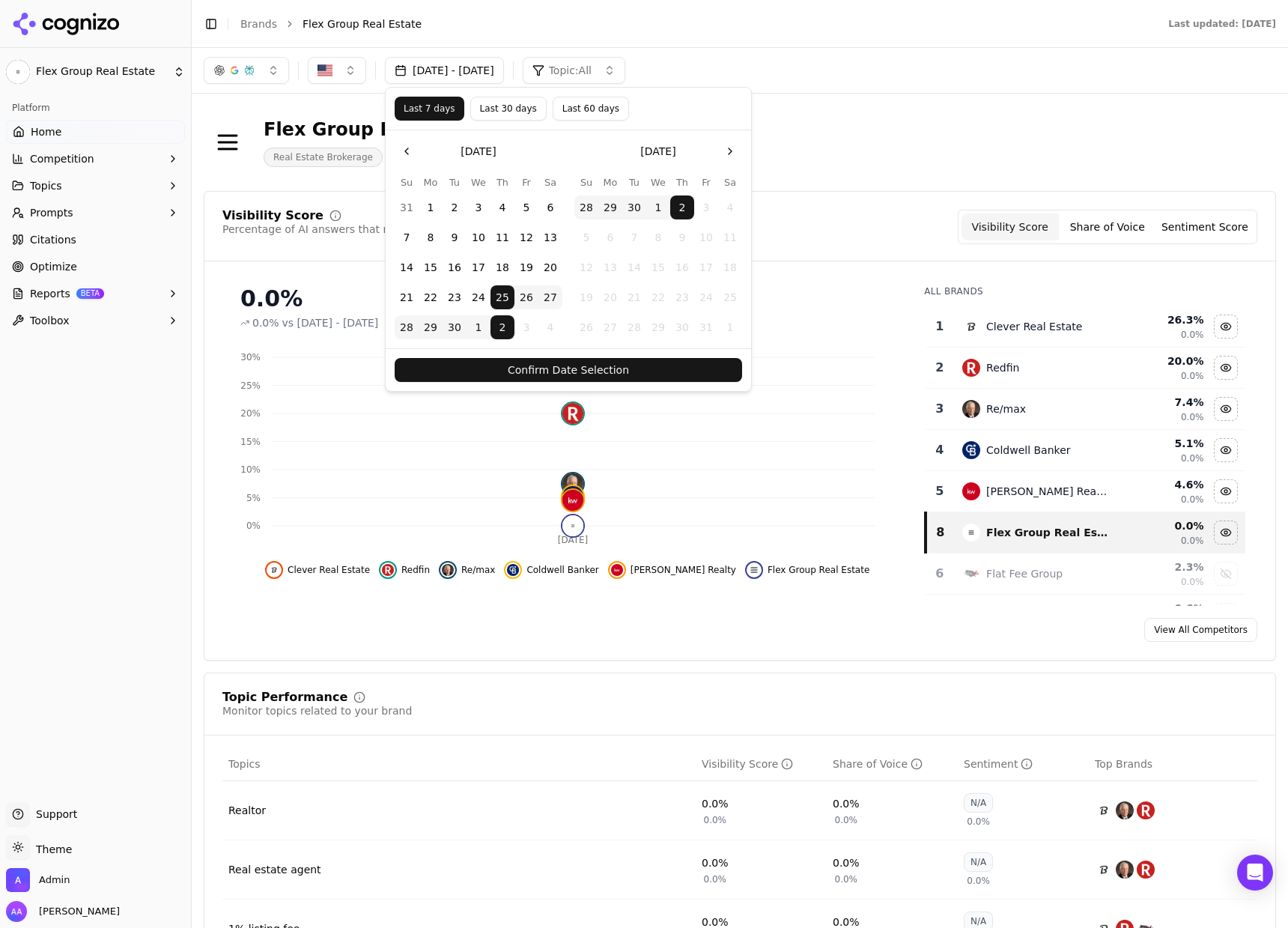
click at [555, 361] on button "Confirm Date Selection" at bounding box center [568, 370] width 348 height 24
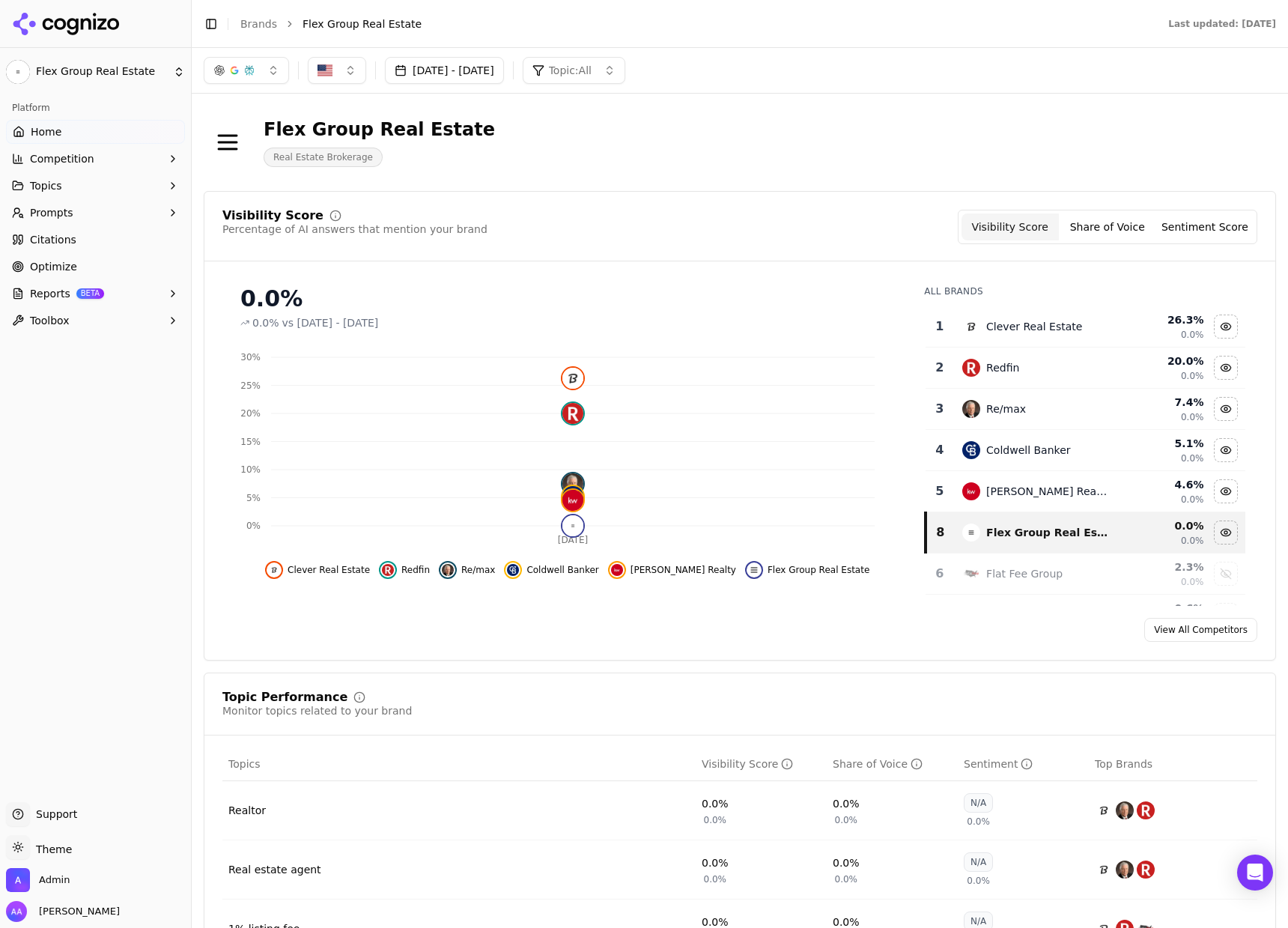
click at [734, 181] on header "Flex Group Real Estate Real Estate Brokerage" at bounding box center [739, 147] width 1072 height 85
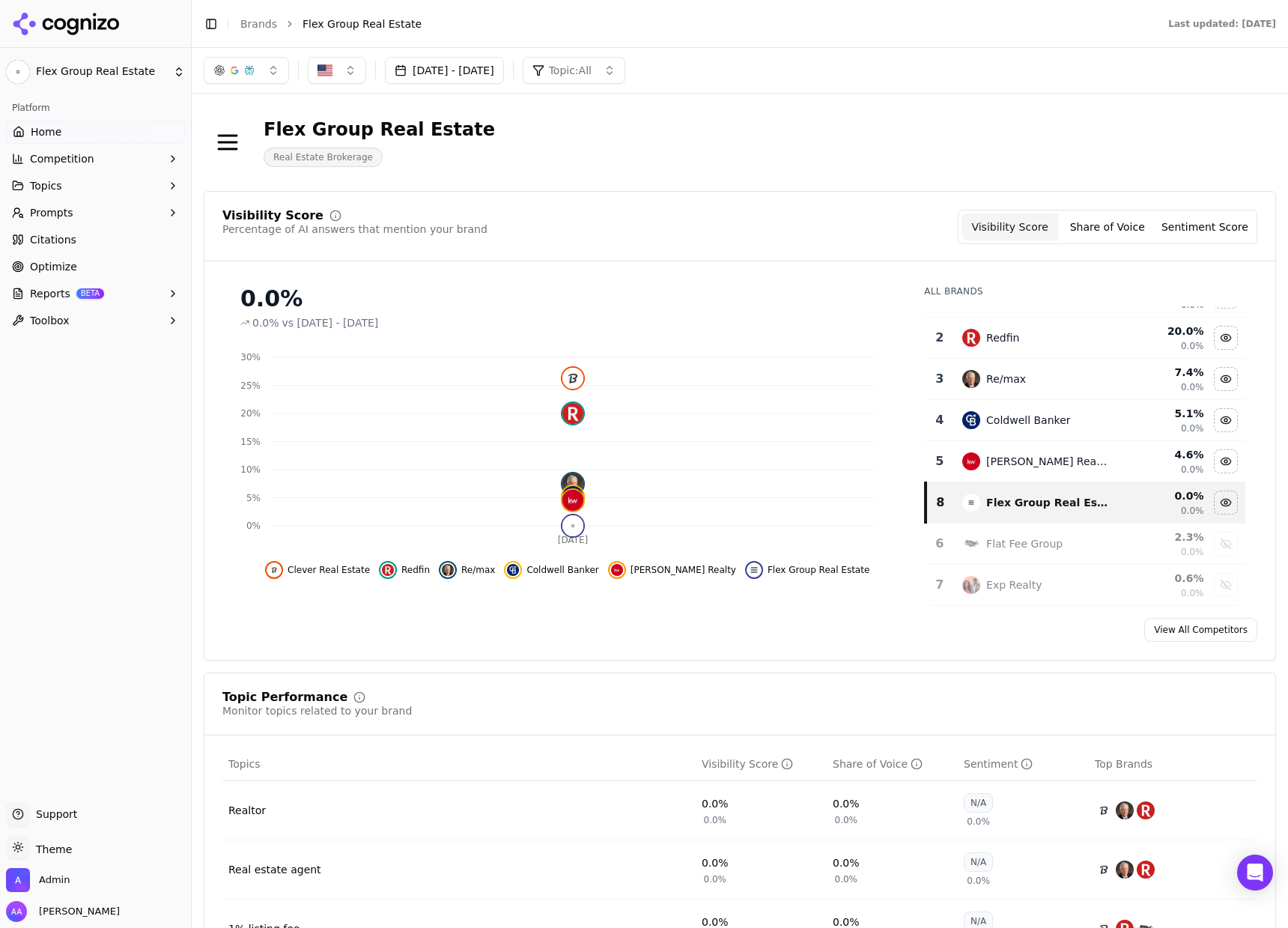
click at [60, 249] on link "Citations" at bounding box center [96, 239] width 179 height 24
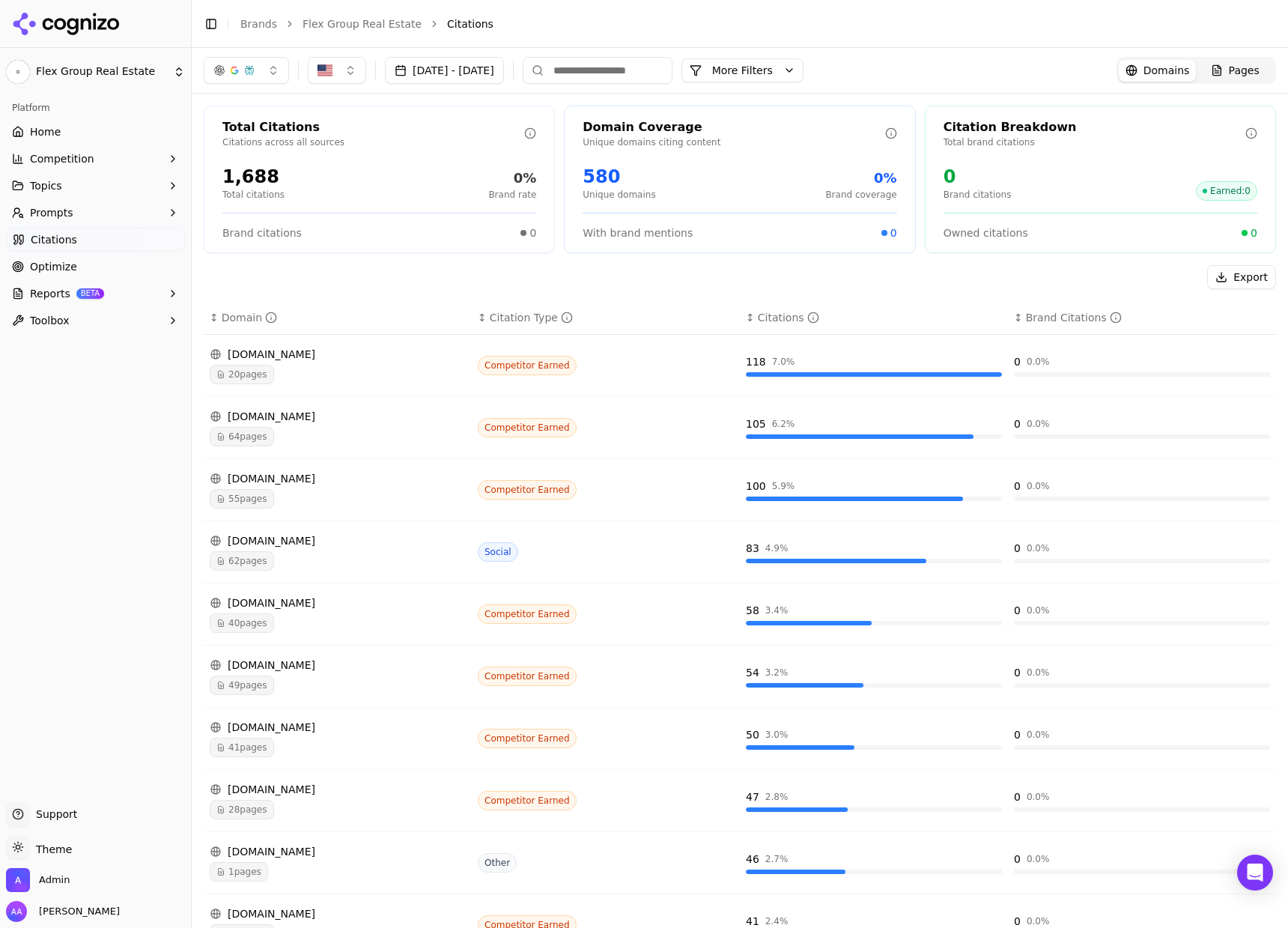
click at [84, 122] on link "Home" at bounding box center [96, 132] width 179 height 24
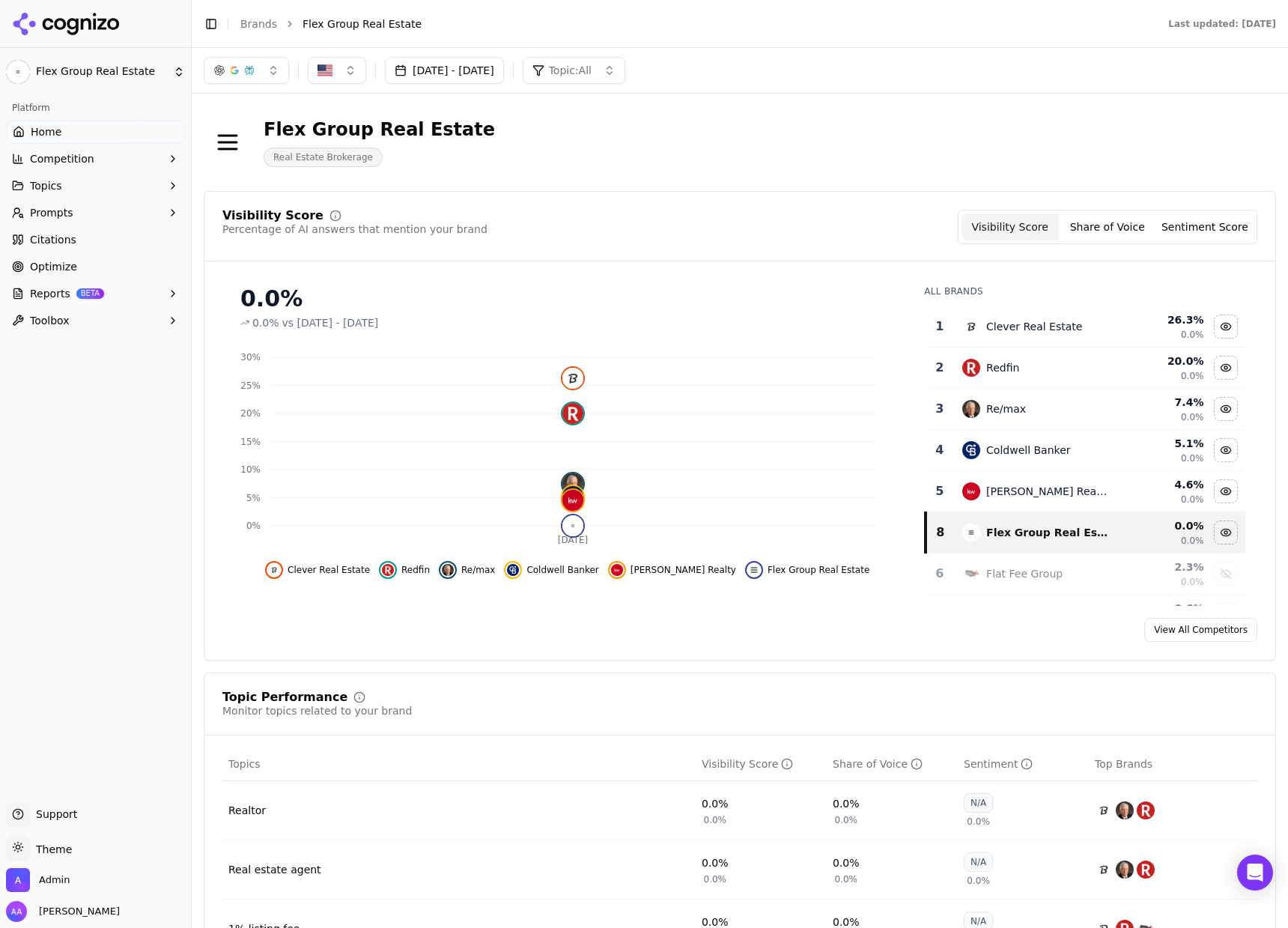
click at [98, 213] on button "Prompts" at bounding box center [96, 212] width 179 height 24
click at [85, 229] on span "Active" at bounding box center [95, 236] width 130 height 15
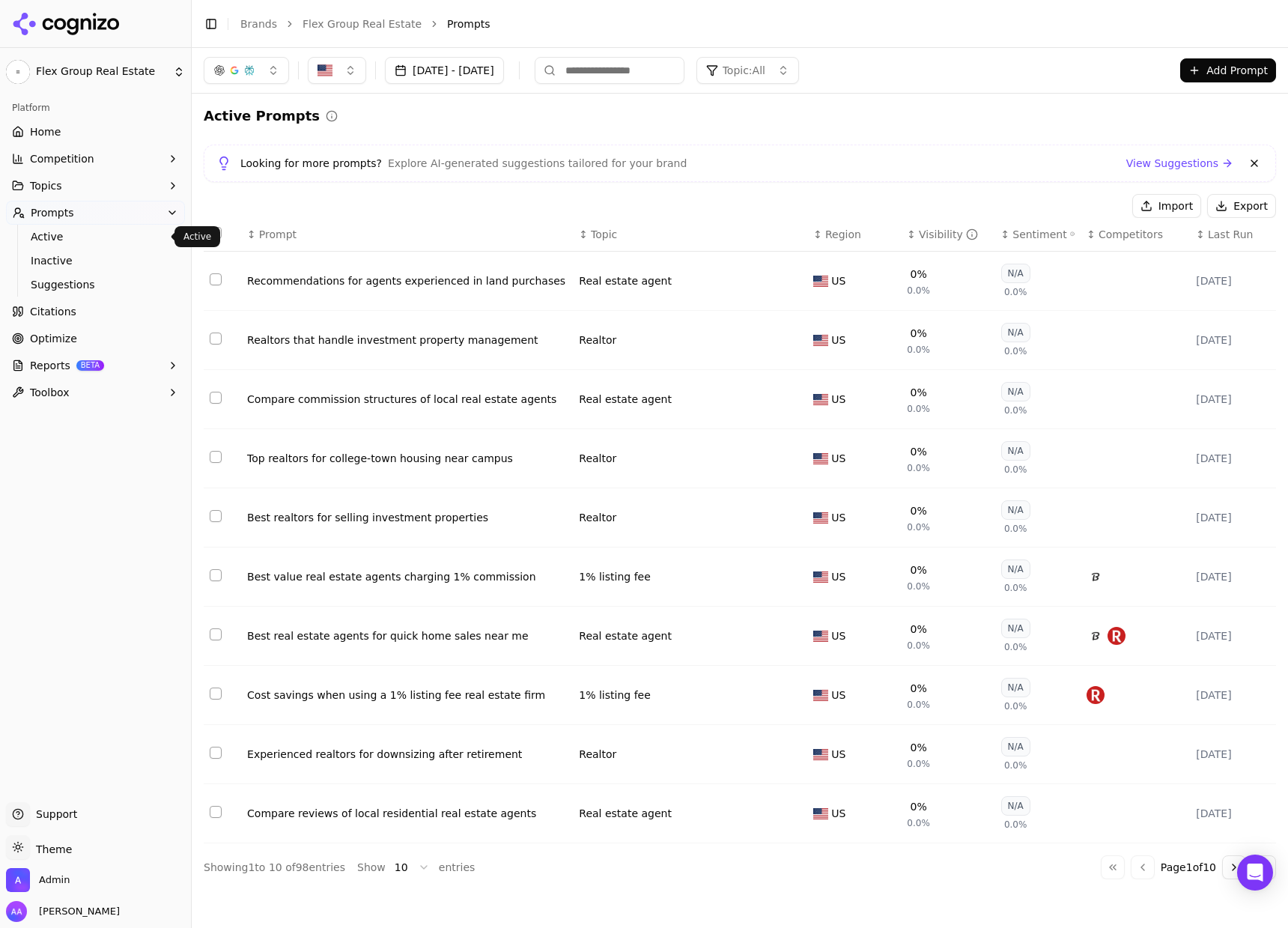
click at [71, 307] on span "Citations" at bounding box center [53, 311] width 47 height 15
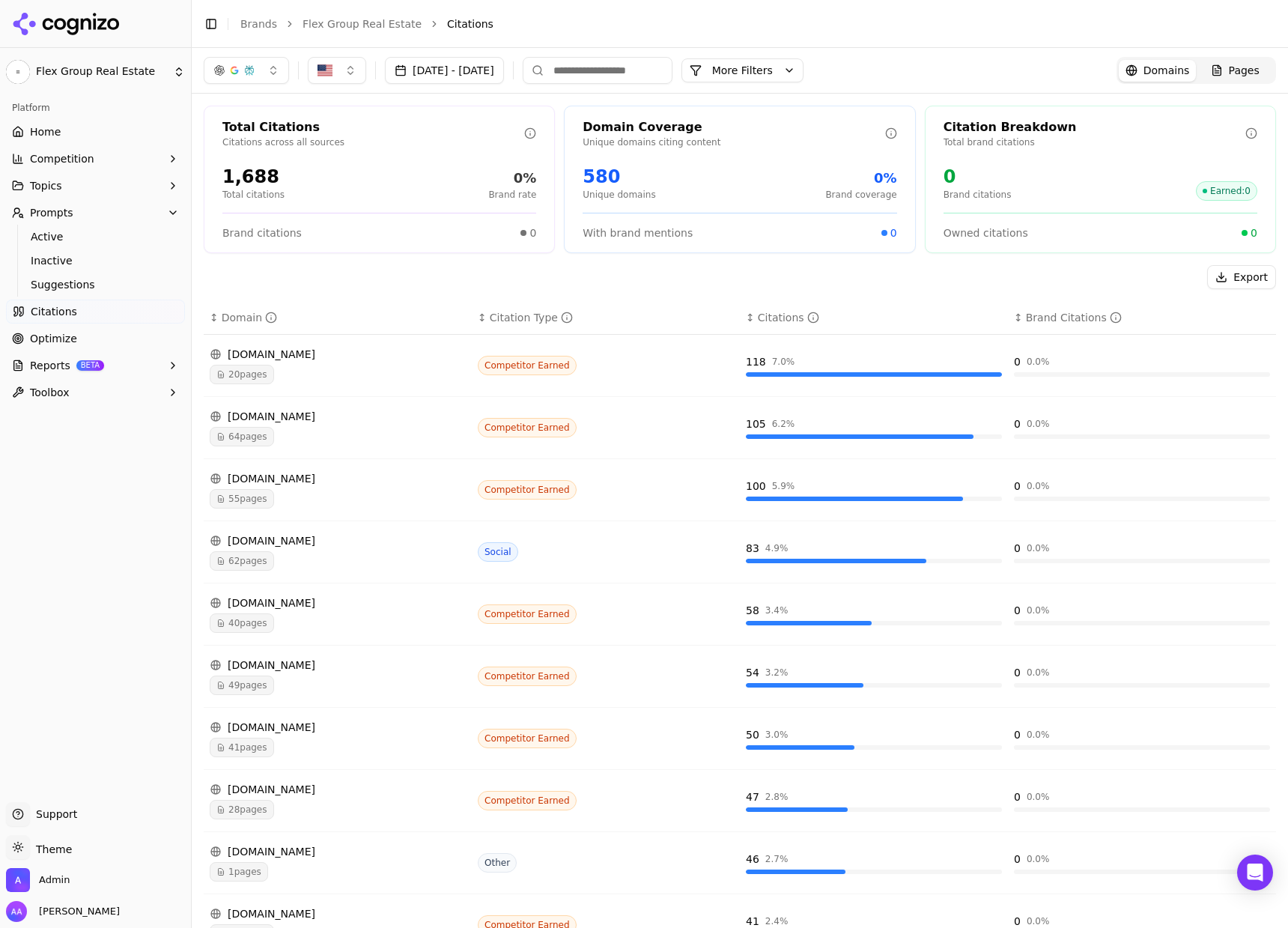
click at [378, 275] on div "Export" at bounding box center [739, 277] width 1072 height 24
click at [362, 280] on div "Export" at bounding box center [739, 277] width 1072 height 24
click at [74, 371] on button "Reports BETA" at bounding box center [96, 365] width 179 height 24
click at [66, 380] on link "PDF" at bounding box center [96, 389] width 142 height 21
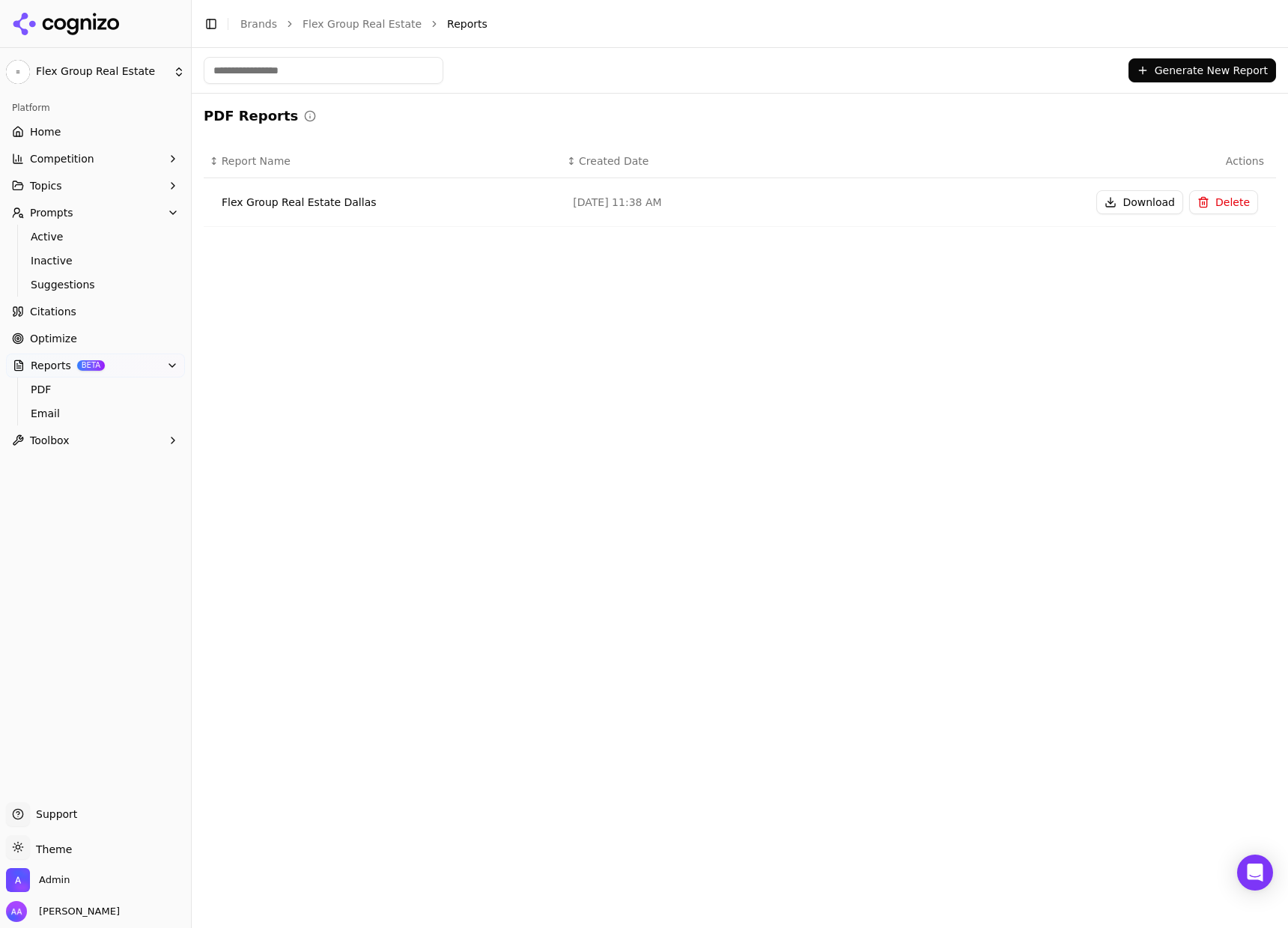
click at [1176, 203] on button "Download" at bounding box center [1139, 202] width 87 height 24
click at [129, 133] on link "Home" at bounding box center [96, 132] width 179 height 24
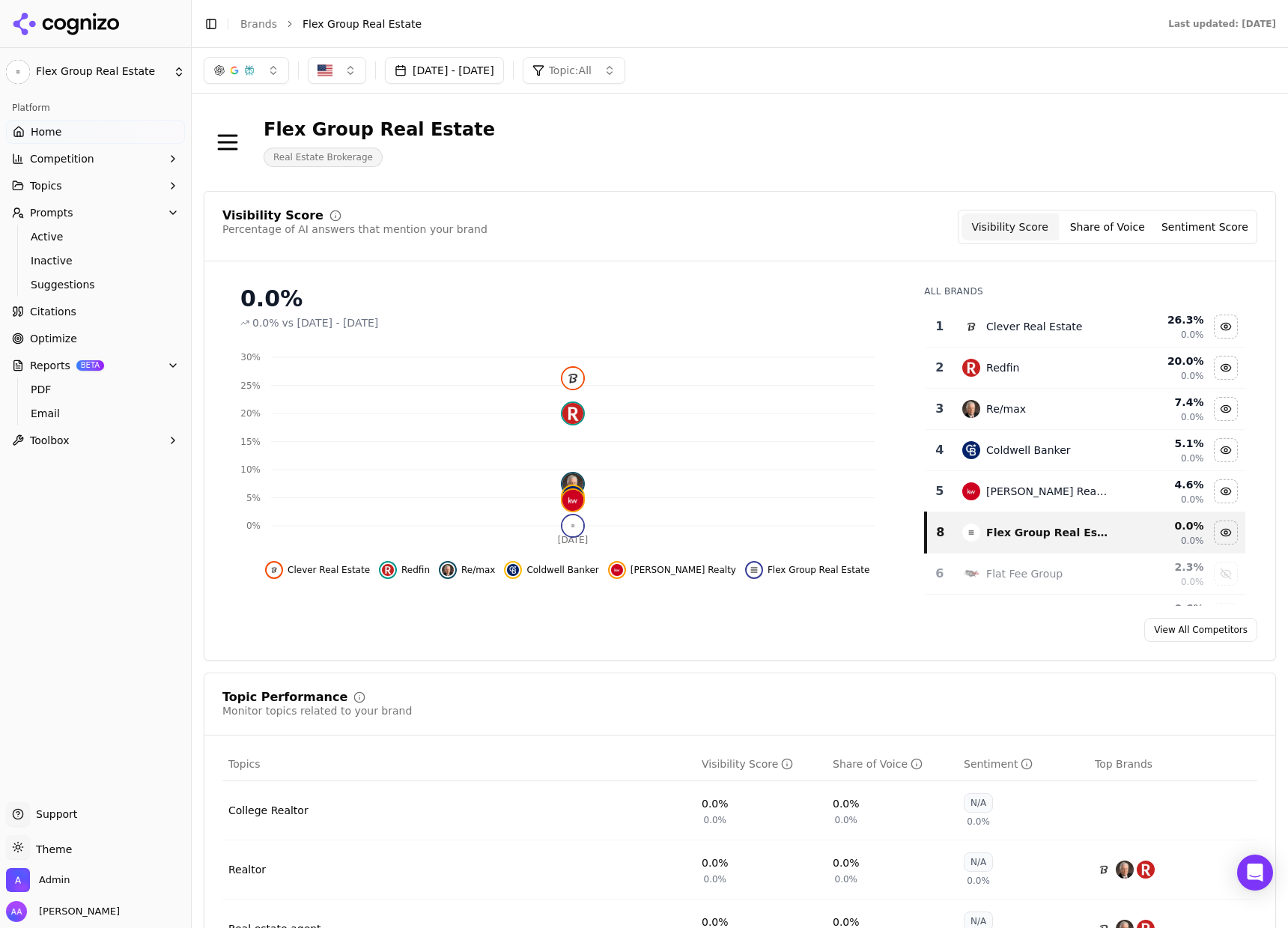
click at [83, 330] on link "Optimize" at bounding box center [96, 338] width 179 height 24
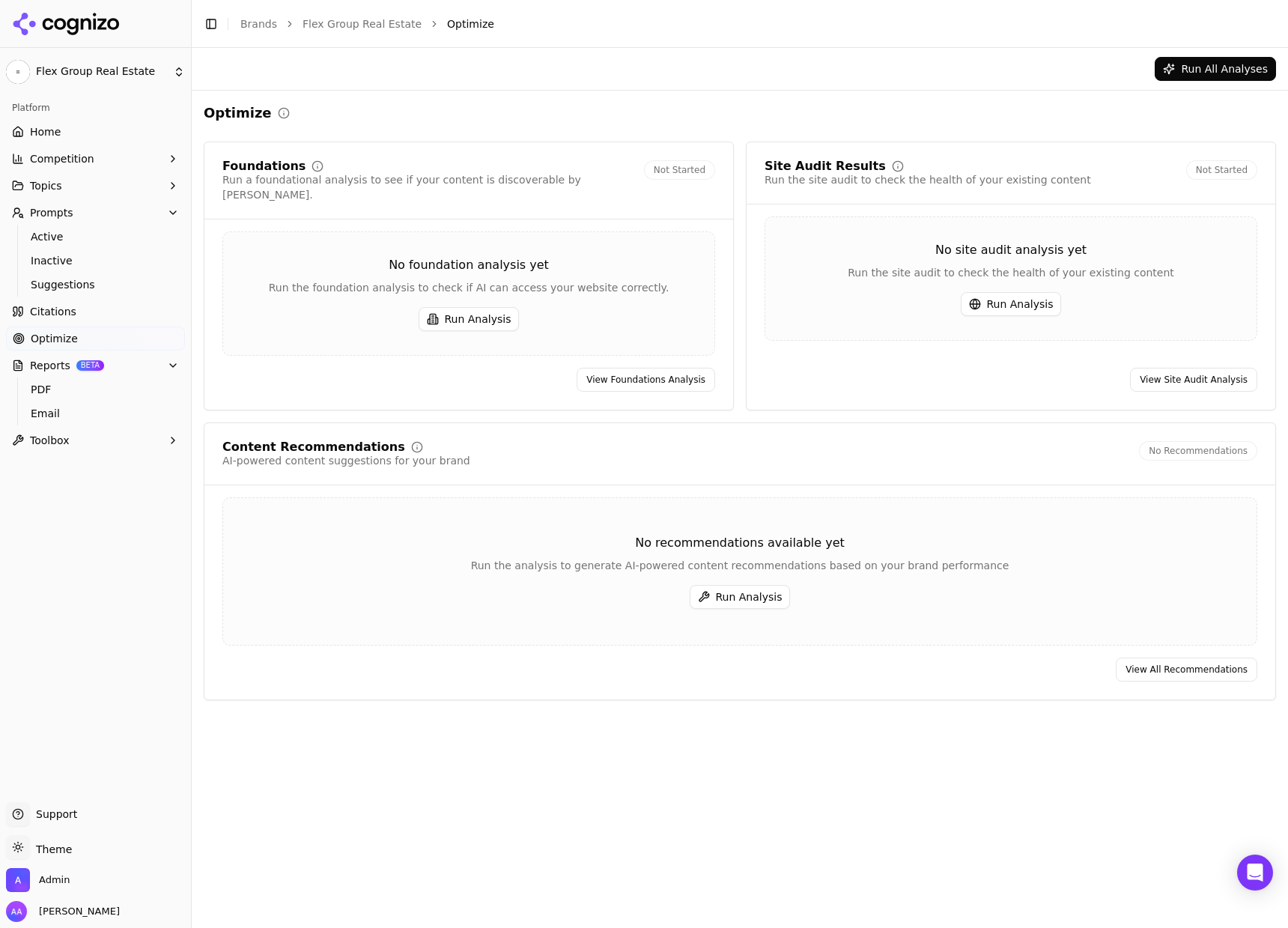
click at [114, 76] on html "Flex Group Real Estate Platform Home Competition Topics Prompts Active Inactive…" at bounding box center [644, 464] width 1288 height 928
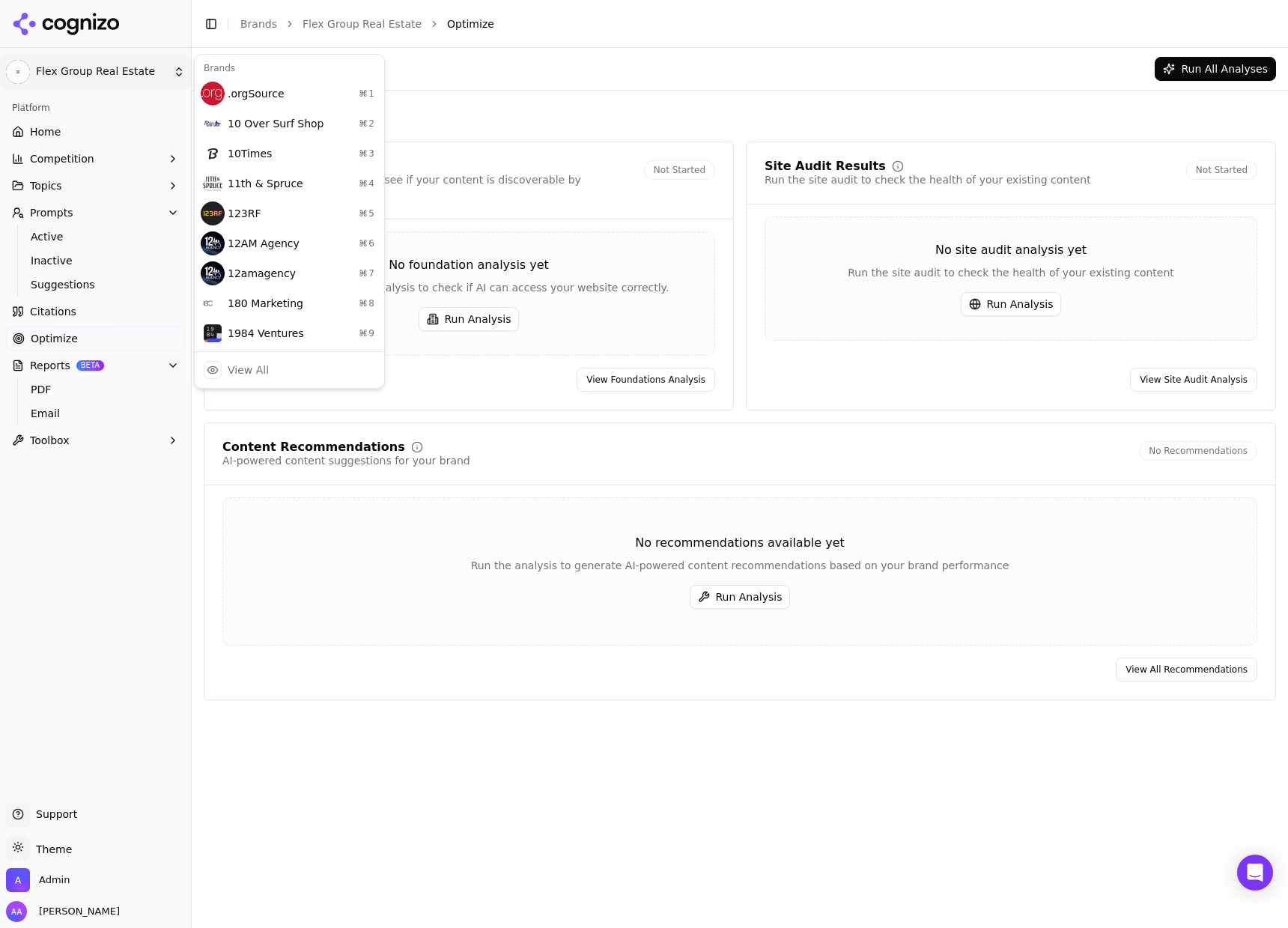
drag, startPoint x: 373, startPoint y: 27, endPoint x: 346, endPoint y: 23, distance: 27.3
click at [373, 26] on html "Flex Group Real Estate Platform Home Competition Topics Prompts Active Inactive…" at bounding box center [644, 464] width 1288 height 928
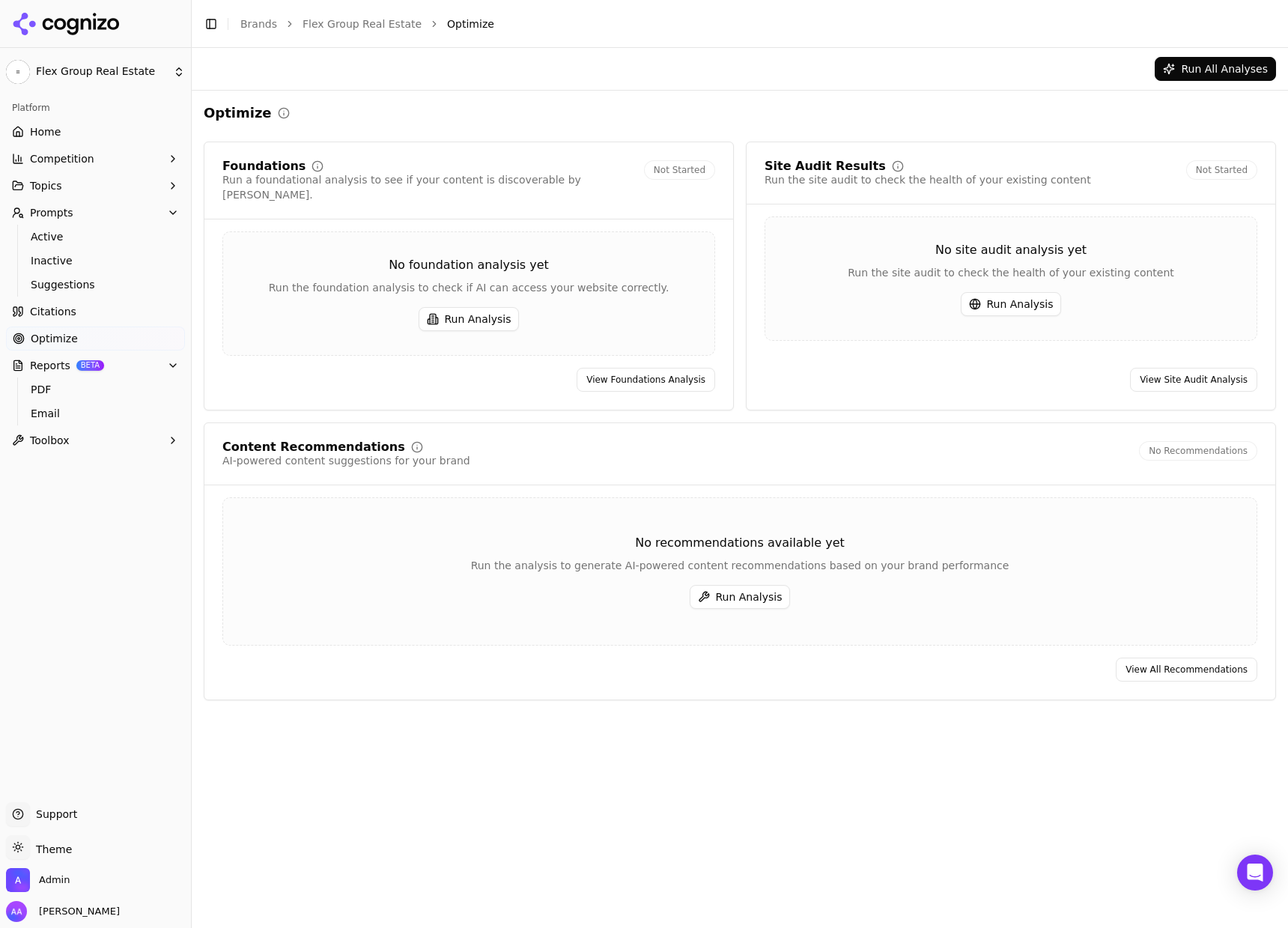
drag, startPoint x: 267, startPoint y: 27, endPoint x: 406, endPoint y: 90, distance: 152.6
click at [267, 27] on link "Brands" at bounding box center [258, 23] width 37 height 12
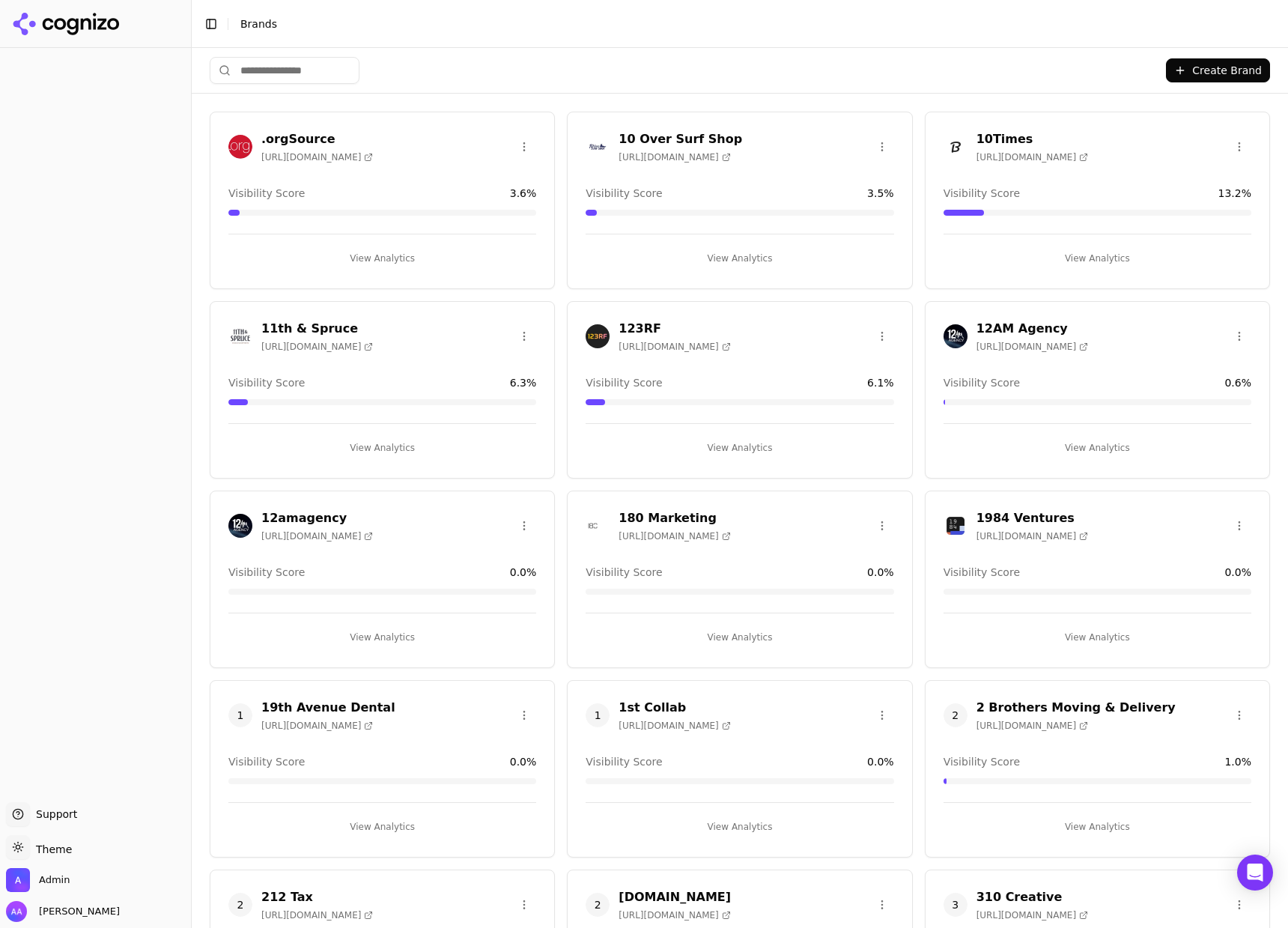
click at [284, 65] on html "Support Support Toggle theme Theme Admin Alp Aysan Toggle Sidebar Brands Create…" at bounding box center [644, 464] width 1288 height 928
click at [285, 70] on html "Support Support Toggle theme Theme Admin Alp Aysan Toggle Sidebar Brands Create…" at bounding box center [644, 464] width 1288 height 928
click at [282, 74] on html "Support Support Toggle theme Theme Admin Alp Aysan Toggle Sidebar Brands Create…" at bounding box center [644, 464] width 1288 height 928
click at [283, 58] on input "search" at bounding box center [285, 70] width 150 height 27
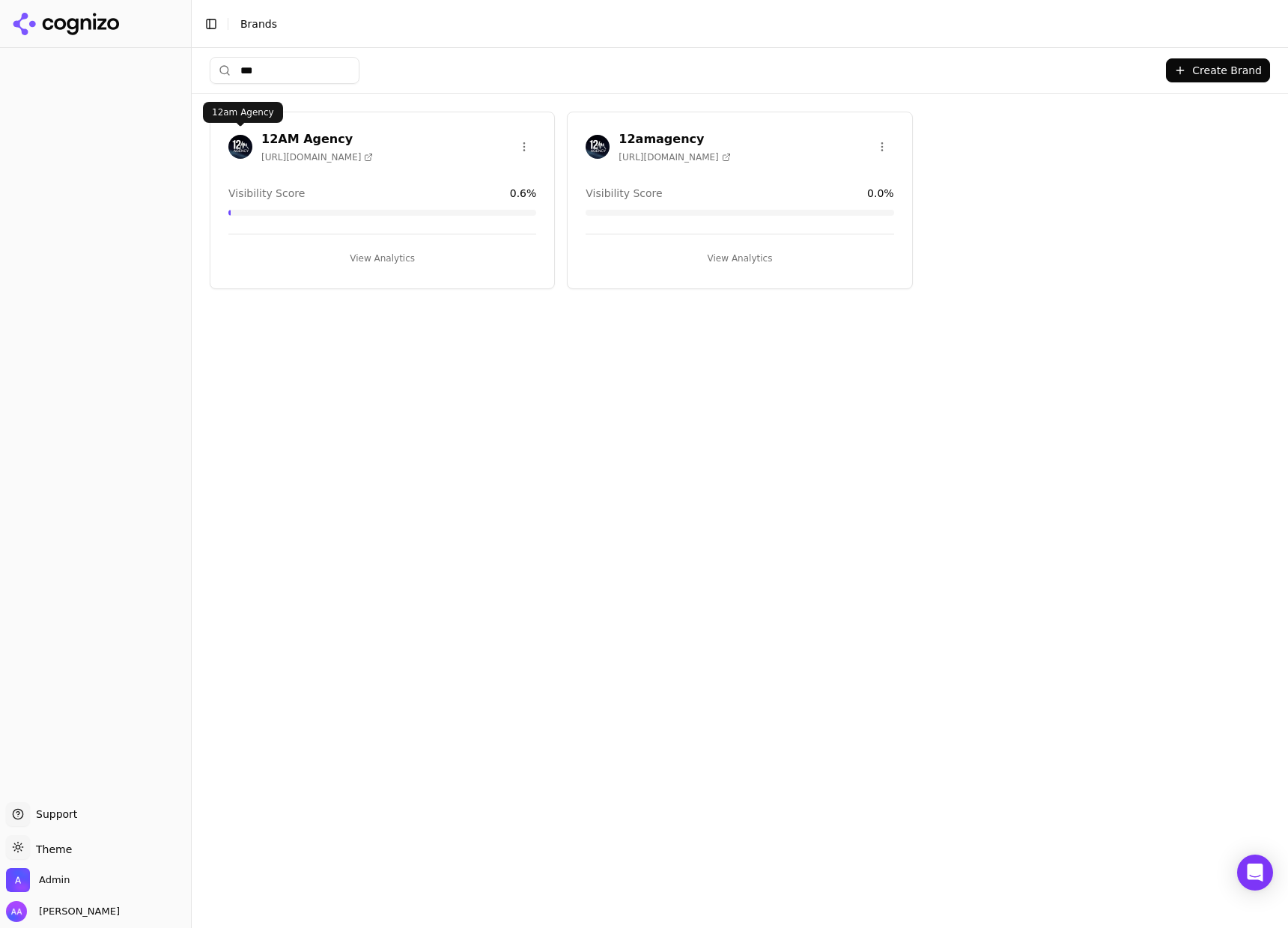
type input "***"
click at [249, 144] on img at bounding box center [240, 147] width 24 height 24
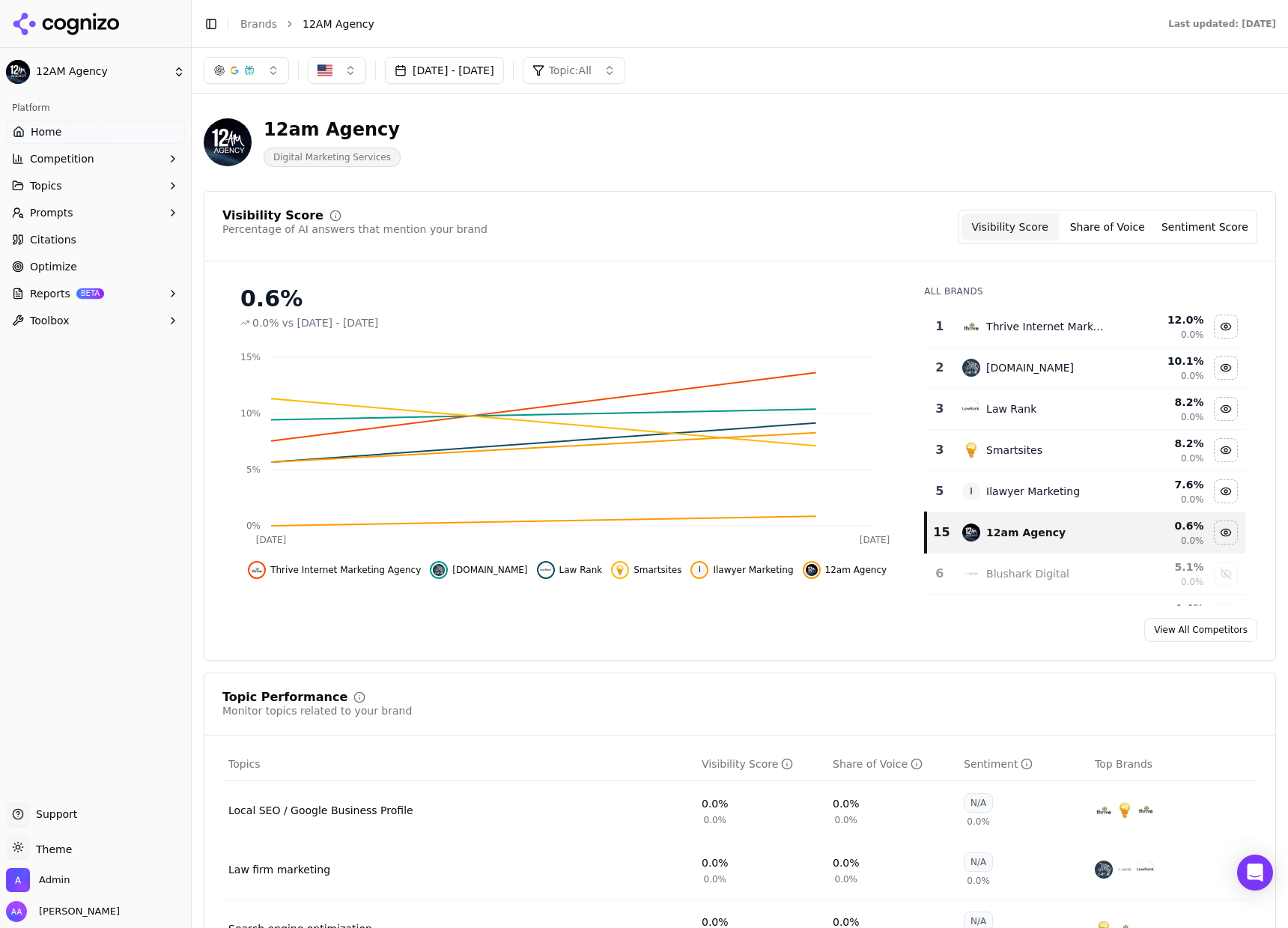
click at [78, 274] on link "Optimize" at bounding box center [96, 267] width 179 height 24
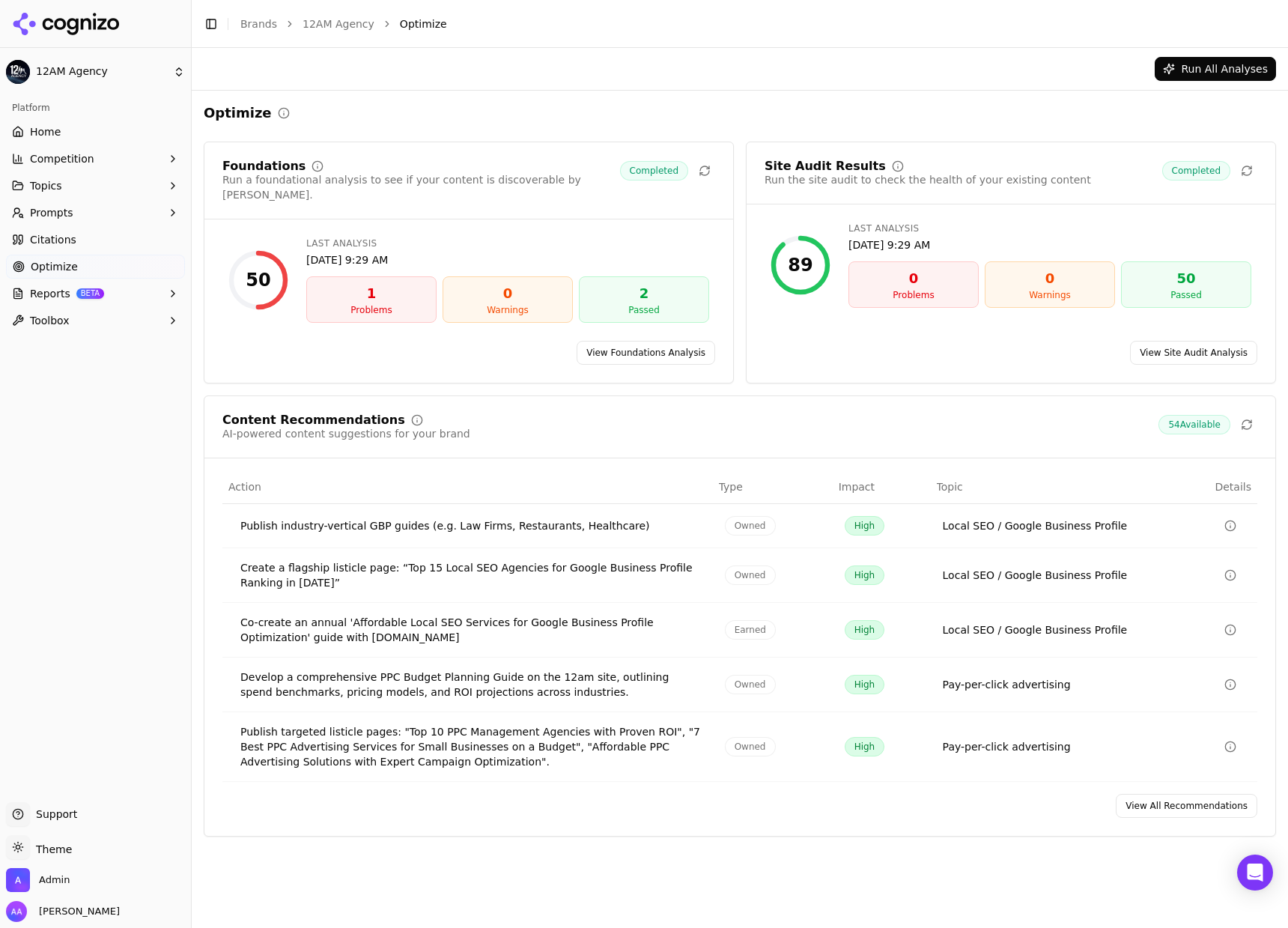
click at [1178, 794] on link "View All Recommendations" at bounding box center [1187, 806] width 142 height 24
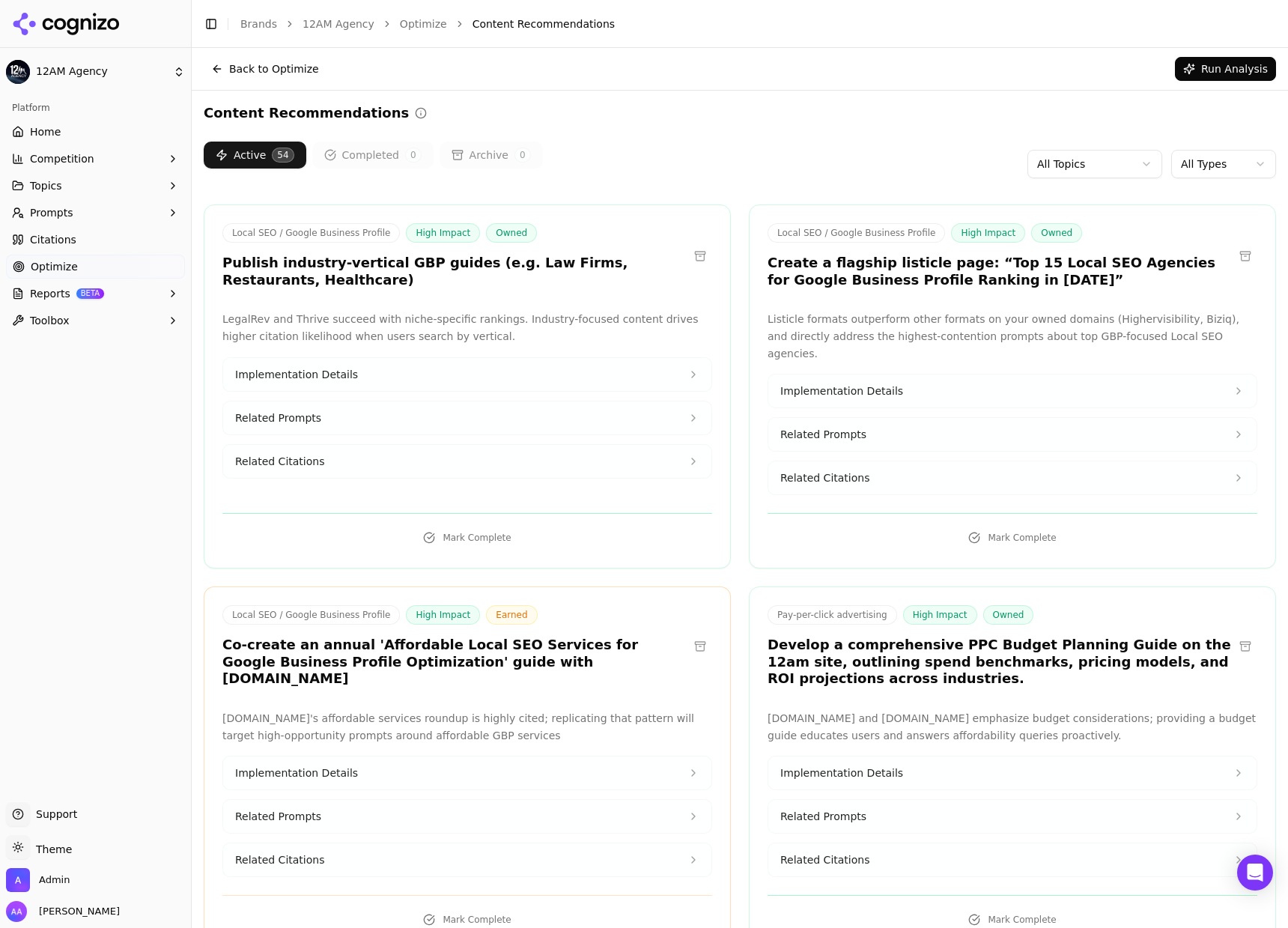
click at [125, 261] on link "Optimize" at bounding box center [96, 267] width 179 height 24
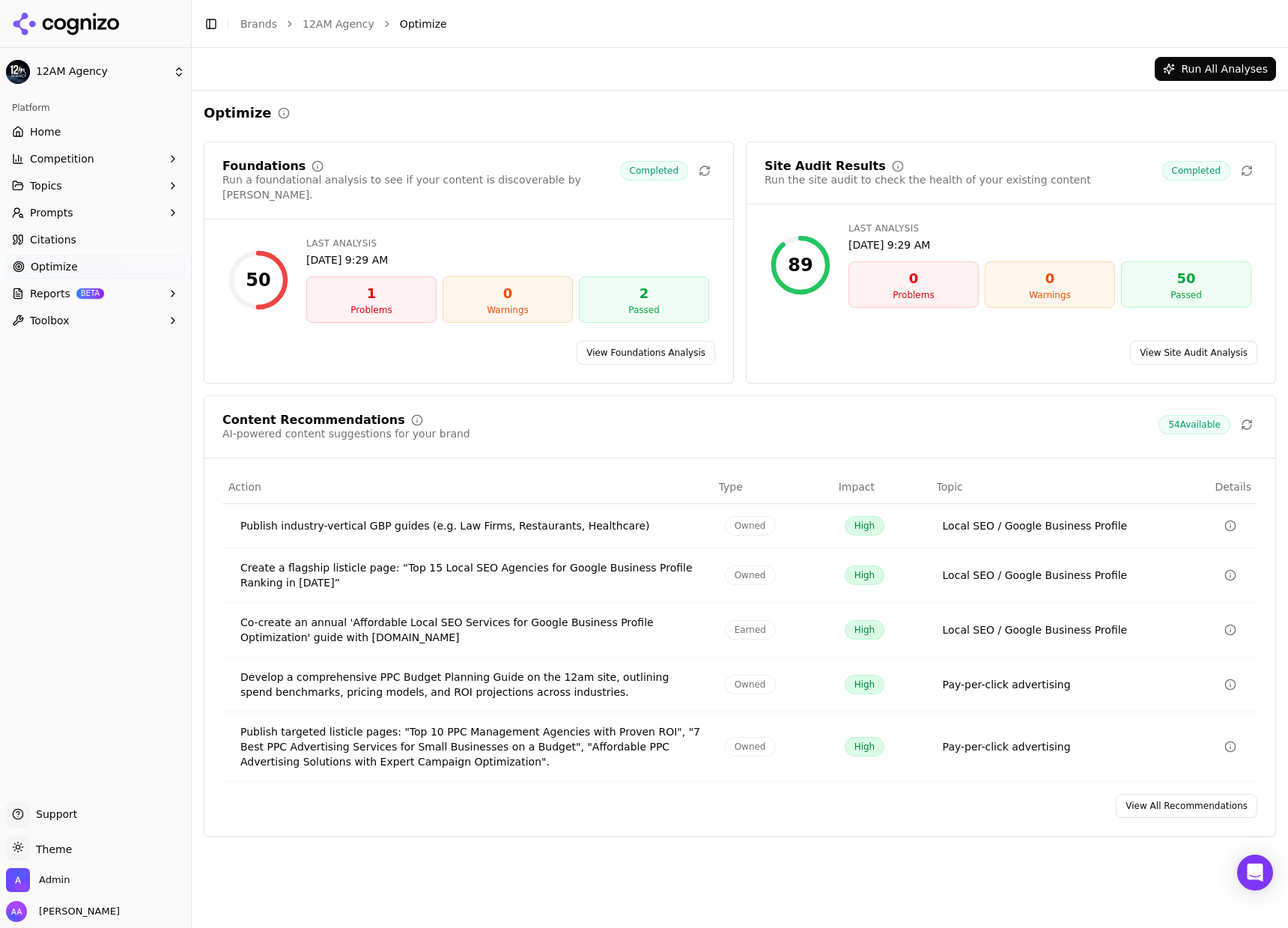
click at [601, 343] on link "View Foundations Analysis" at bounding box center [646, 352] width 139 height 24
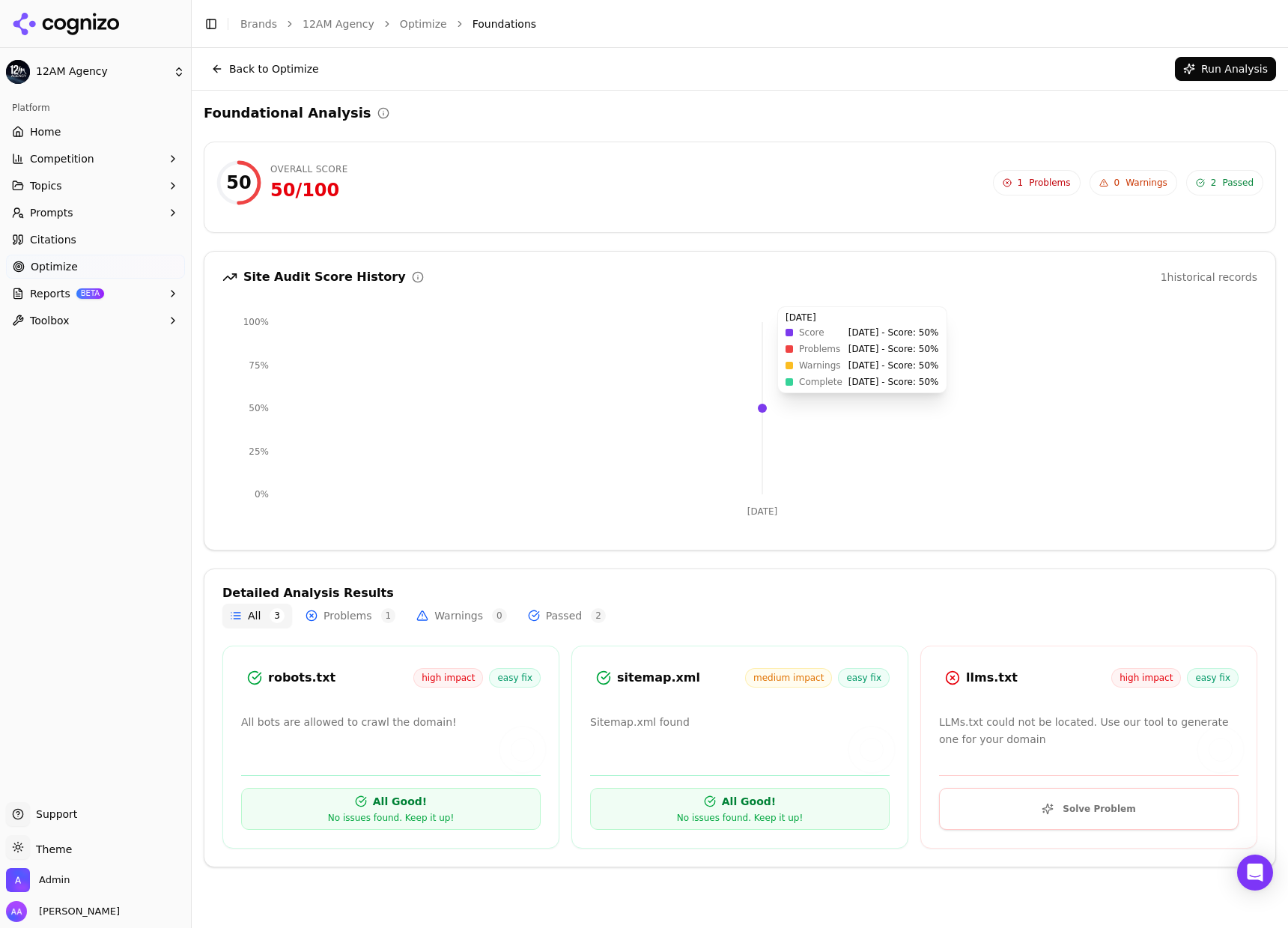
click at [804, 407] on icon "Sep 24 0% 25% 50% 75% 100%" at bounding box center [739, 420] width 1035 height 225
click at [543, 221] on div "50 Overall Score 50 / 100 1 Problems 0 Warnings 2 Passed 1 Problems 0 Warnings …" at bounding box center [739, 187] width 1070 height 78
click at [276, 66] on button "Back to Optimize" at bounding box center [265, 69] width 123 height 24
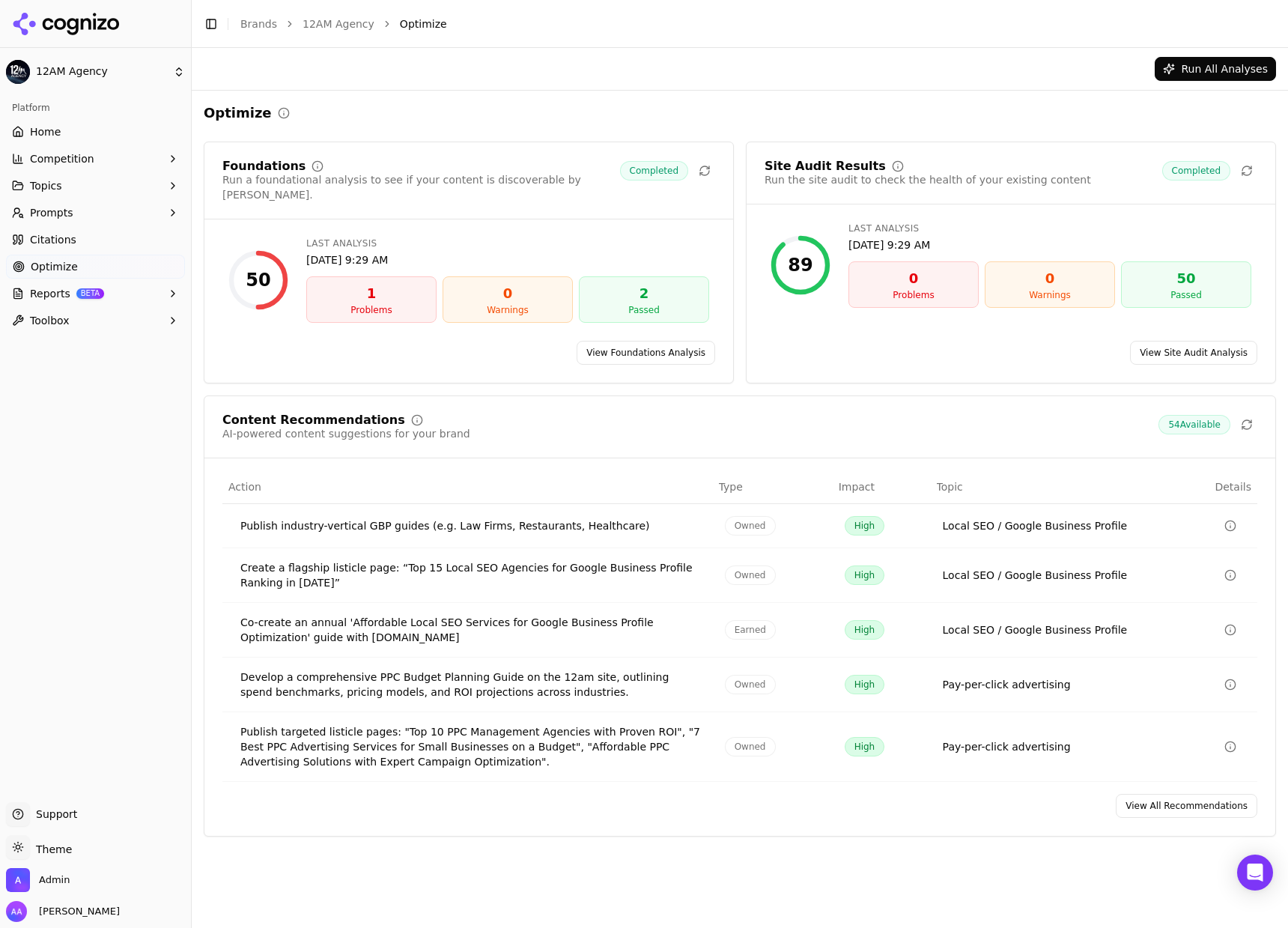
click at [1215, 341] on link "View Site Audit Analysis" at bounding box center [1193, 352] width 127 height 24
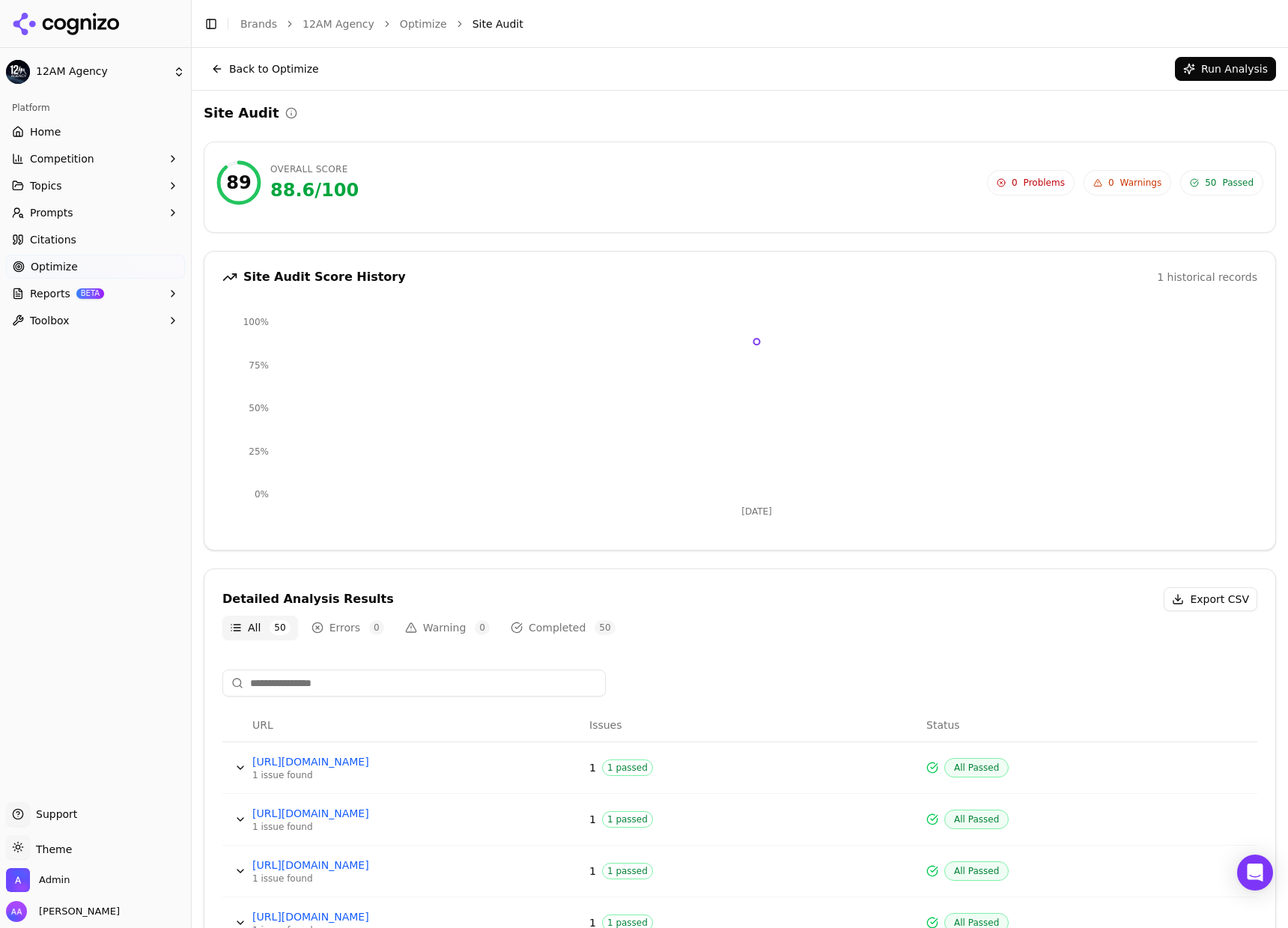
click at [337, 192] on div "88.6 / 100" at bounding box center [314, 190] width 88 height 24
click at [337, 189] on div "88.6 / 100" at bounding box center [314, 190] width 88 height 24
click at [339, 189] on div "88.6 / 100" at bounding box center [314, 190] width 88 height 24
click at [342, 188] on div "88.6 / 100" at bounding box center [314, 190] width 88 height 24
click at [344, 188] on div "88.6 / 100" at bounding box center [314, 190] width 88 height 24
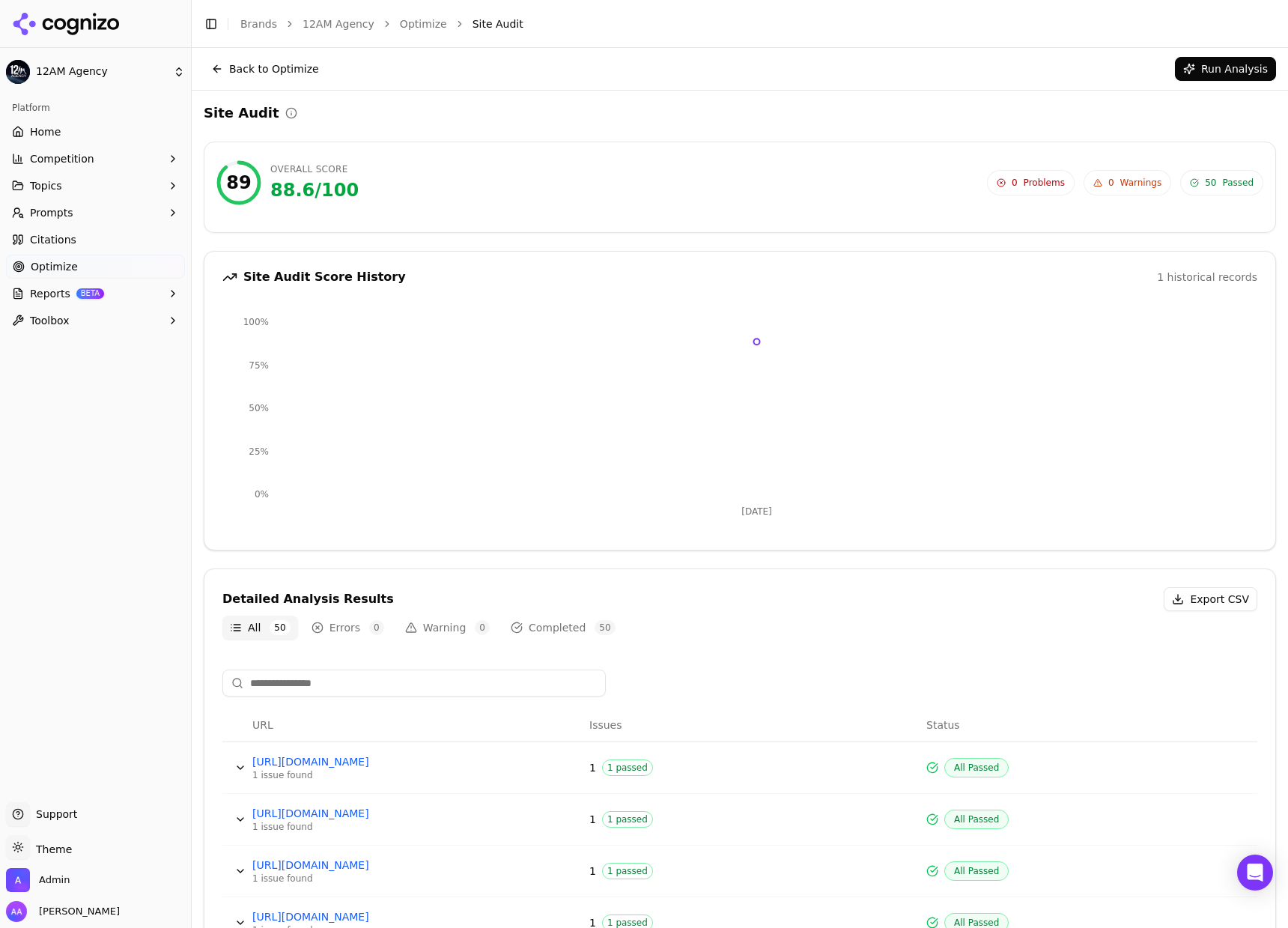
click at [344, 188] on div "88.6 / 100" at bounding box center [314, 190] width 88 height 24
drag, startPoint x: 344, startPoint y: 188, endPoint x: 306, endPoint y: 193, distance: 38.3
click at [343, 188] on div "88.6 / 100" at bounding box center [314, 190] width 88 height 24
click at [293, 199] on div "88.6 / 100" at bounding box center [314, 190] width 88 height 24
click at [308, 195] on div "88.6 / 100" at bounding box center [314, 190] width 88 height 24
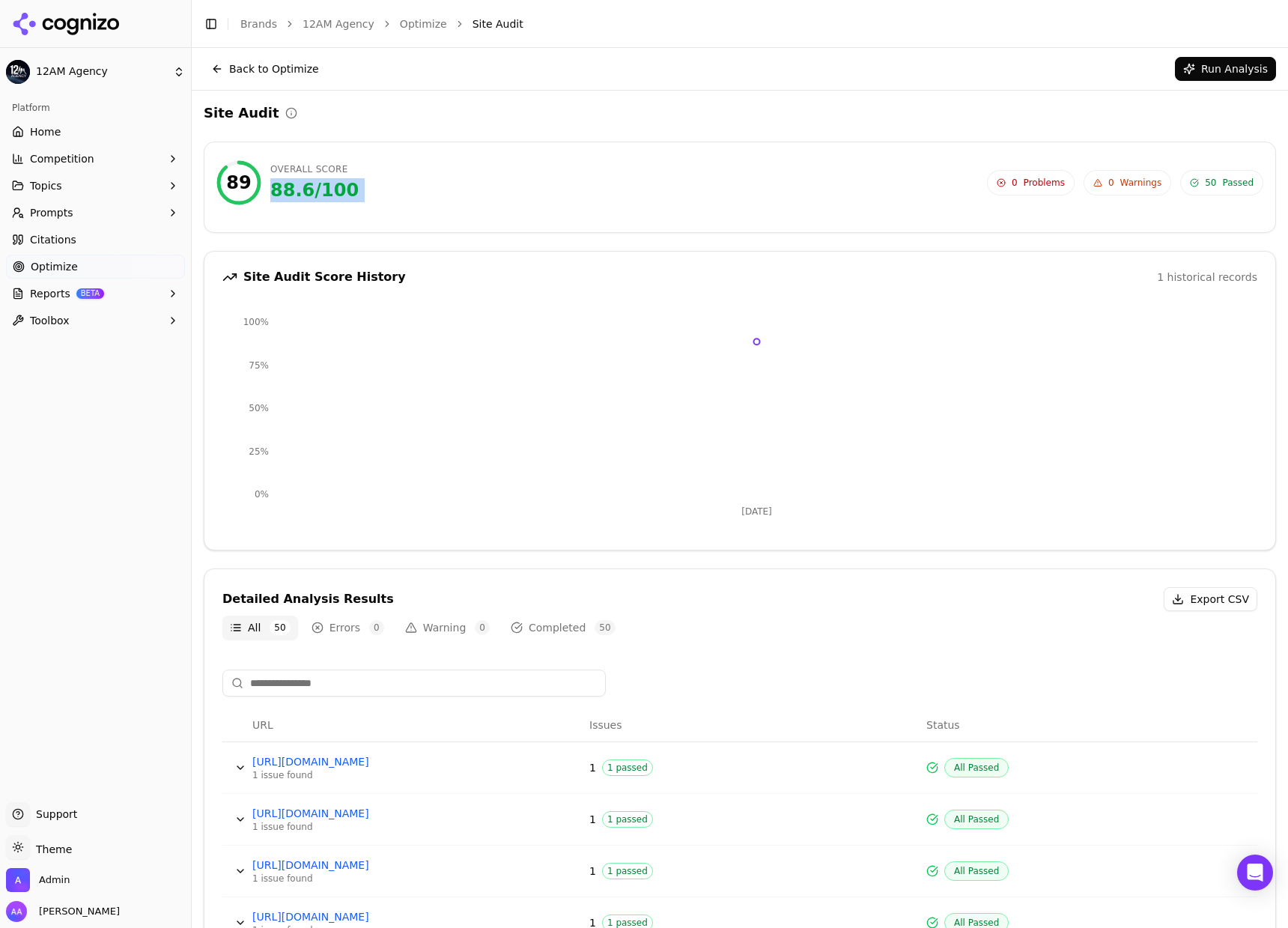
drag, startPoint x: 311, startPoint y: 189, endPoint x: 281, endPoint y: 188, distance: 30.0
click at [281, 188] on div "88.6 / 100" at bounding box center [314, 190] width 88 height 24
drag, startPoint x: 285, startPoint y: 192, endPoint x: 278, endPoint y: 197, distance: 8.6
click at [285, 192] on div "88.6 / 100" at bounding box center [314, 190] width 88 height 24
drag, startPoint x: 268, startPoint y: 193, endPoint x: 361, endPoint y: 192, distance: 93.0
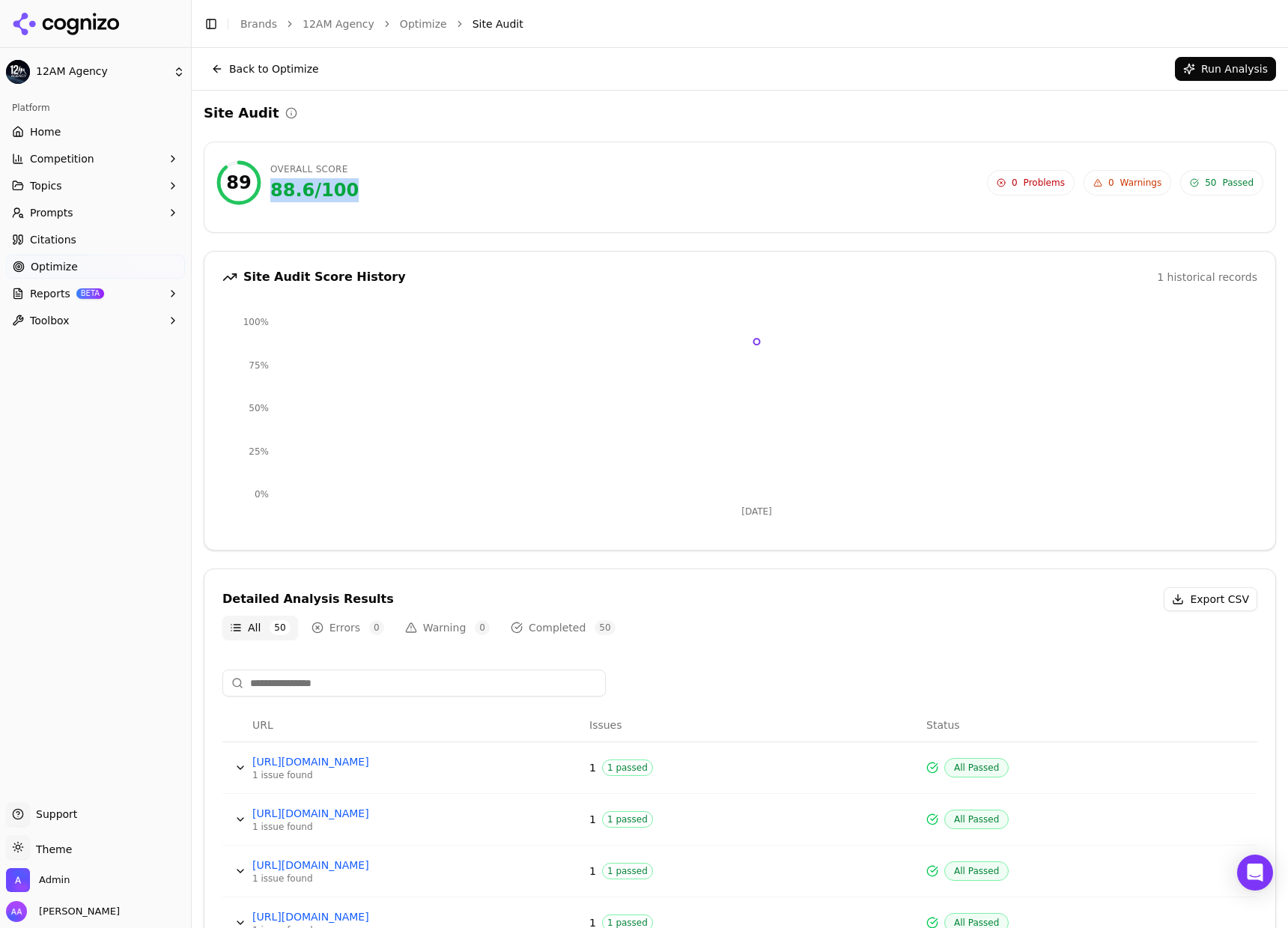
click at [361, 192] on div "89 Overall Score 88.6 / 100 0 Problems 0 Warnings 50 Passed" at bounding box center [740, 183] width 1047 height 45
click at [387, 204] on div "89 Overall Score 88.6 / 100 0 Problems 0 Warnings 50 Passed" at bounding box center [740, 183] width 1047 height 45
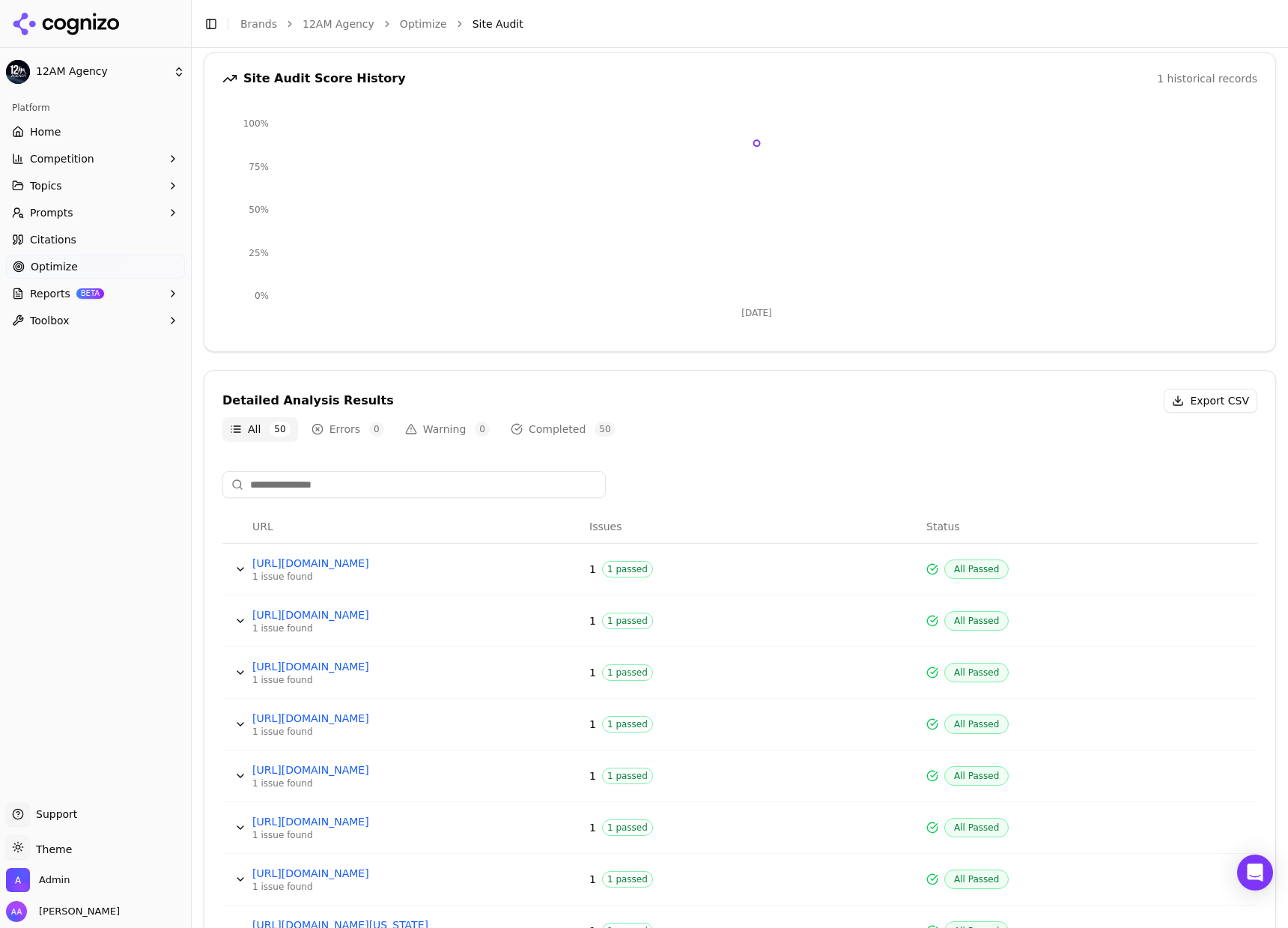
scroll to position [398, 0]
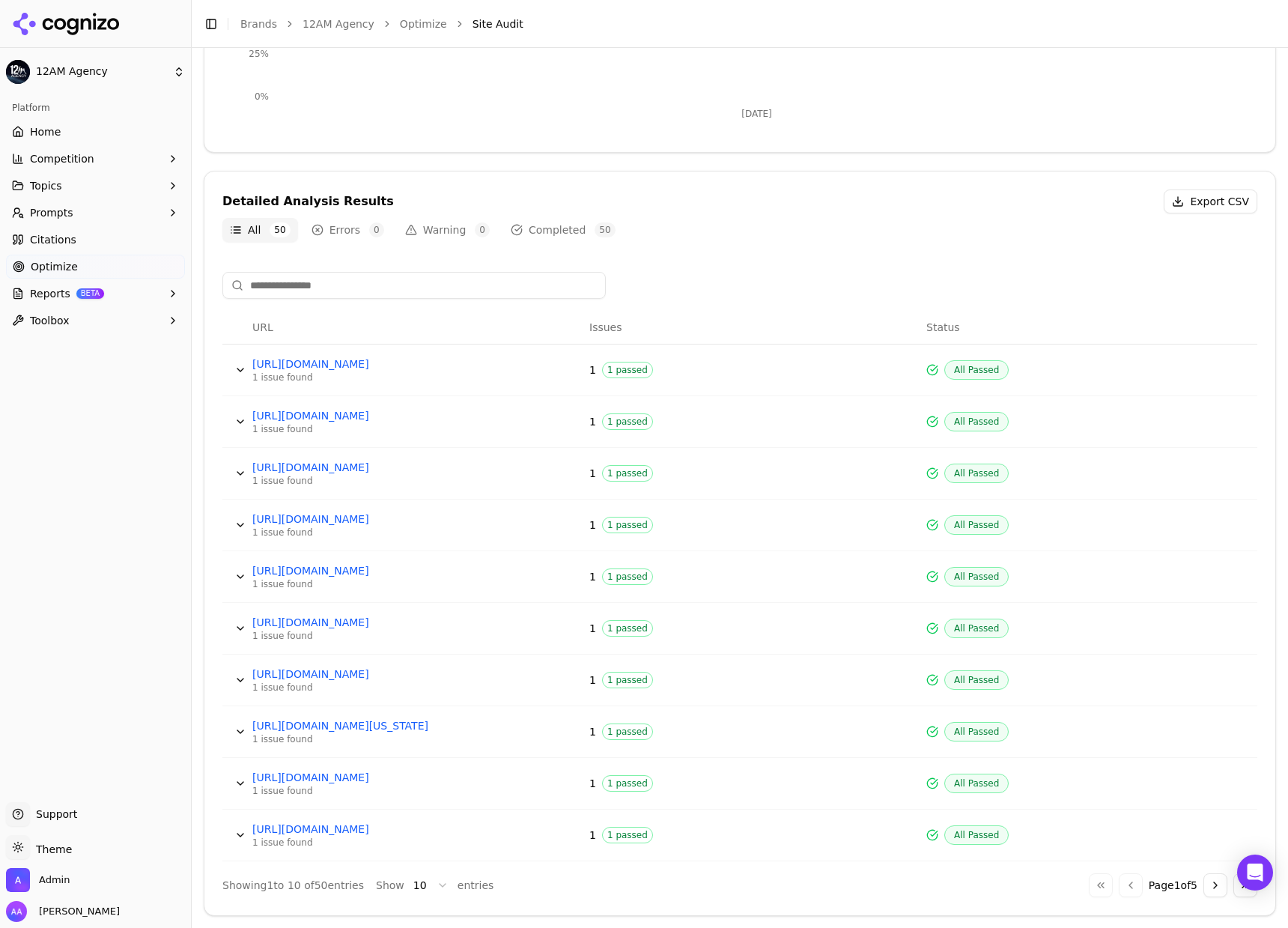
click at [161, 543] on div "Platform Home Competition Topics Prompts Citations Optimize Reports BETA Toolbox" at bounding box center [95, 443] width 191 height 707
click at [94, 262] on link "Optimize" at bounding box center [96, 267] width 179 height 24
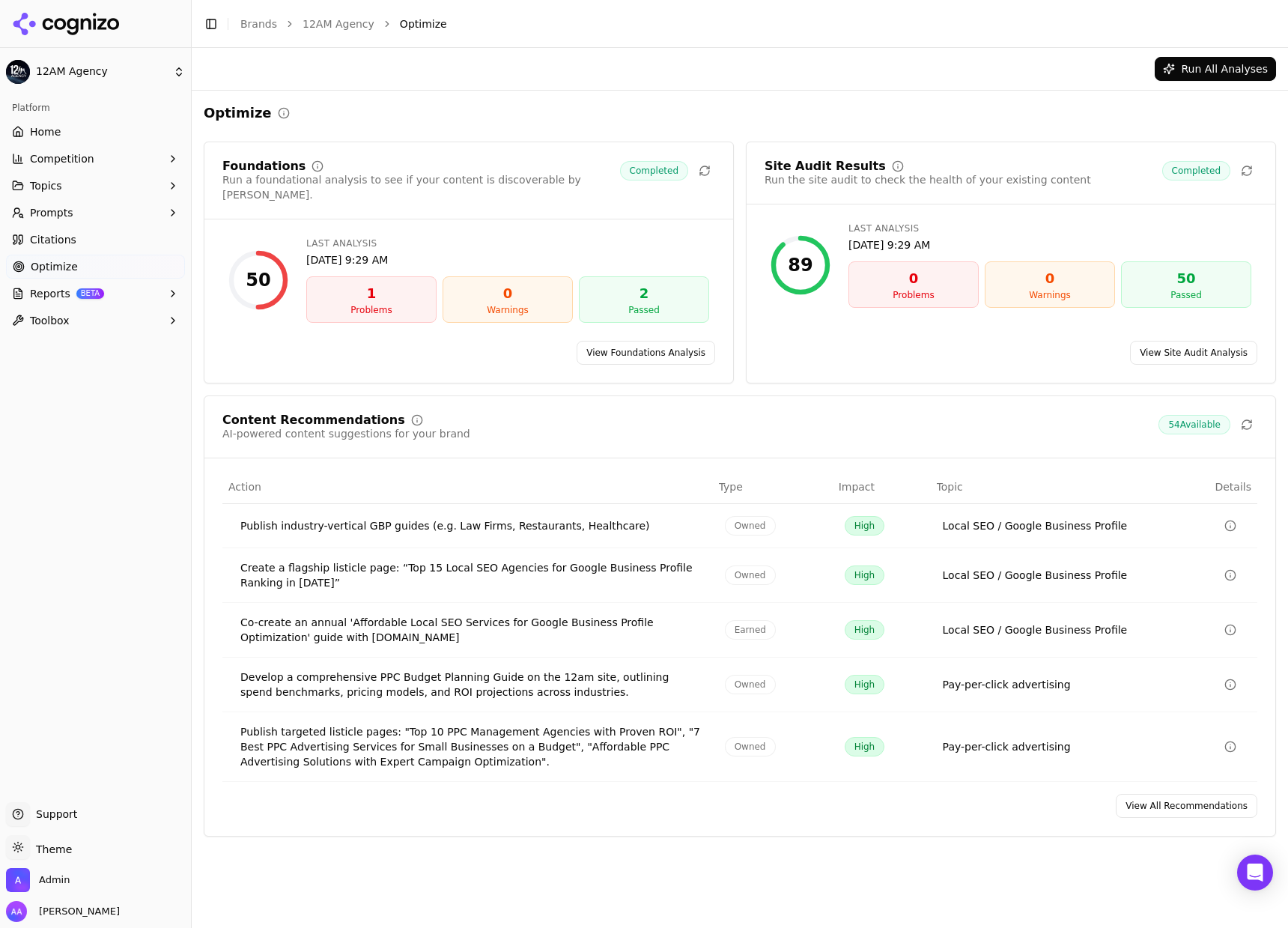
click at [653, 318] on div "Foundations Run a foundational analysis to see if your content is discoverable …" at bounding box center [469, 263] width 530 height 242
click at [647, 341] on link "View Foundations Analysis" at bounding box center [646, 352] width 139 height 24
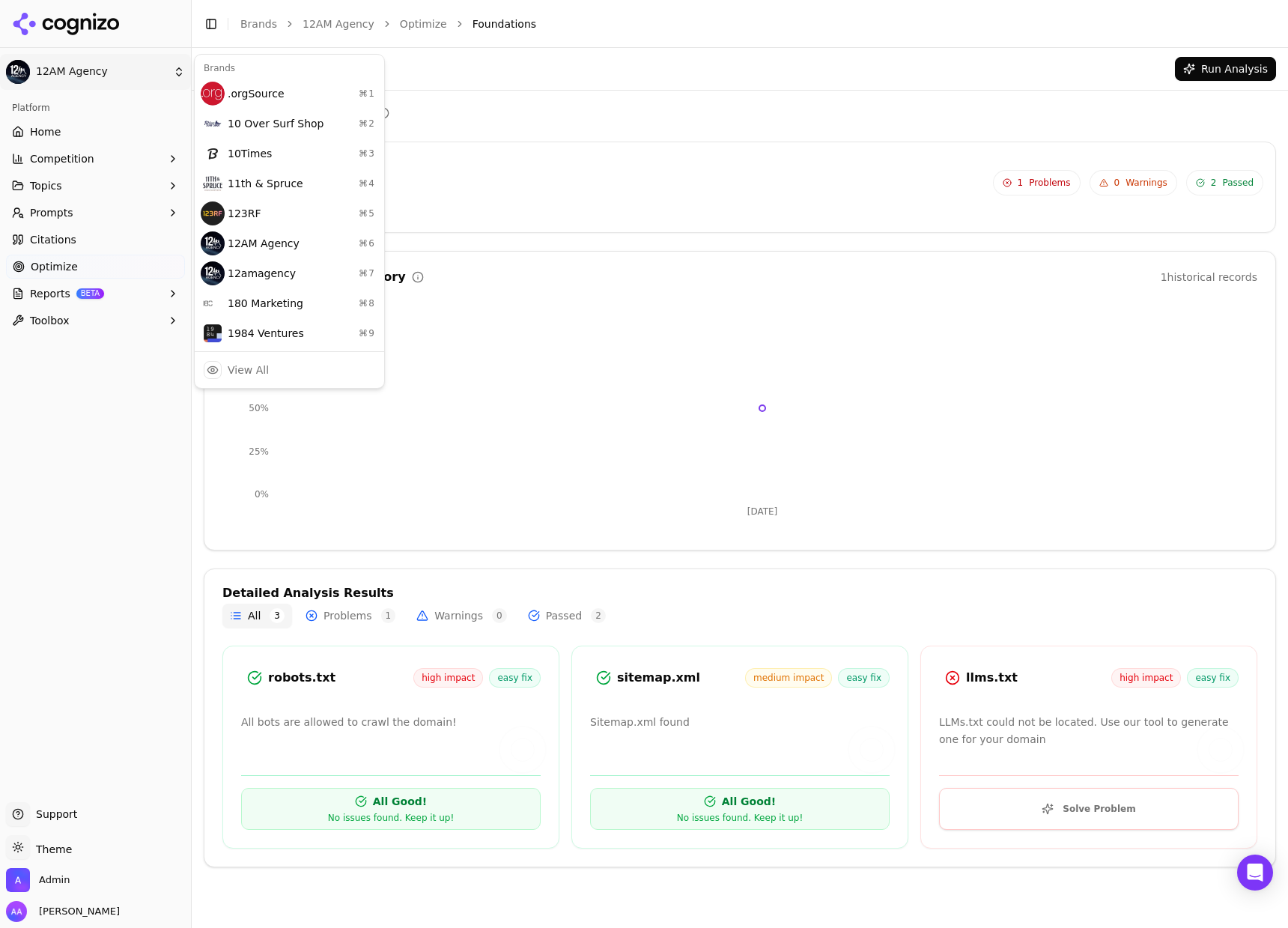
click at [115, 76] on html "12AM Agency Platform Home Competition Topics Prompts Citations Optimize Reports…" at bounding box center [644, 464] width 1288 height 928
click at [119, 76] on html "12AM Agency Platform Home Competition Topics Prompts Citations Optimize Reports…" at bounding box center [644, 464] width 1288 height 928
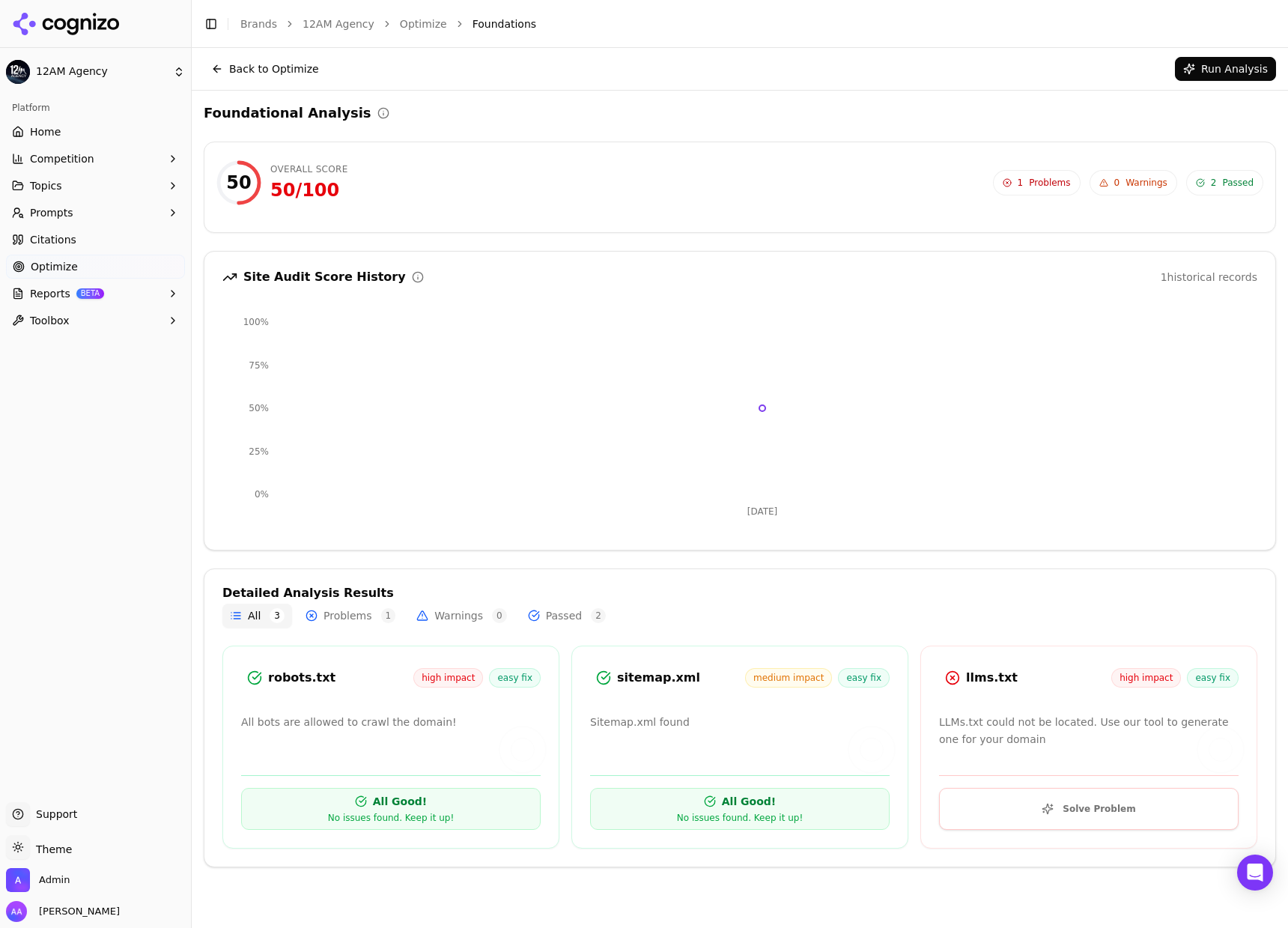
click at [559, 198] on div "50 Overall Score 50 / 100 1 Problems 0 Warnings 2 Passed" at bounding box center [740, 183] width 1047 height 45
drag, startPoint x: 262, startPoint y: 30, endPoint x: 253, endPoint y: 30, distance: 9.0
click at [262, 30] on li "Brands" at bounding box center [258, 23] width 37 height 15
click at [248, 27] on link "Brands" at bounding box center [258, 23] width 37 height 12
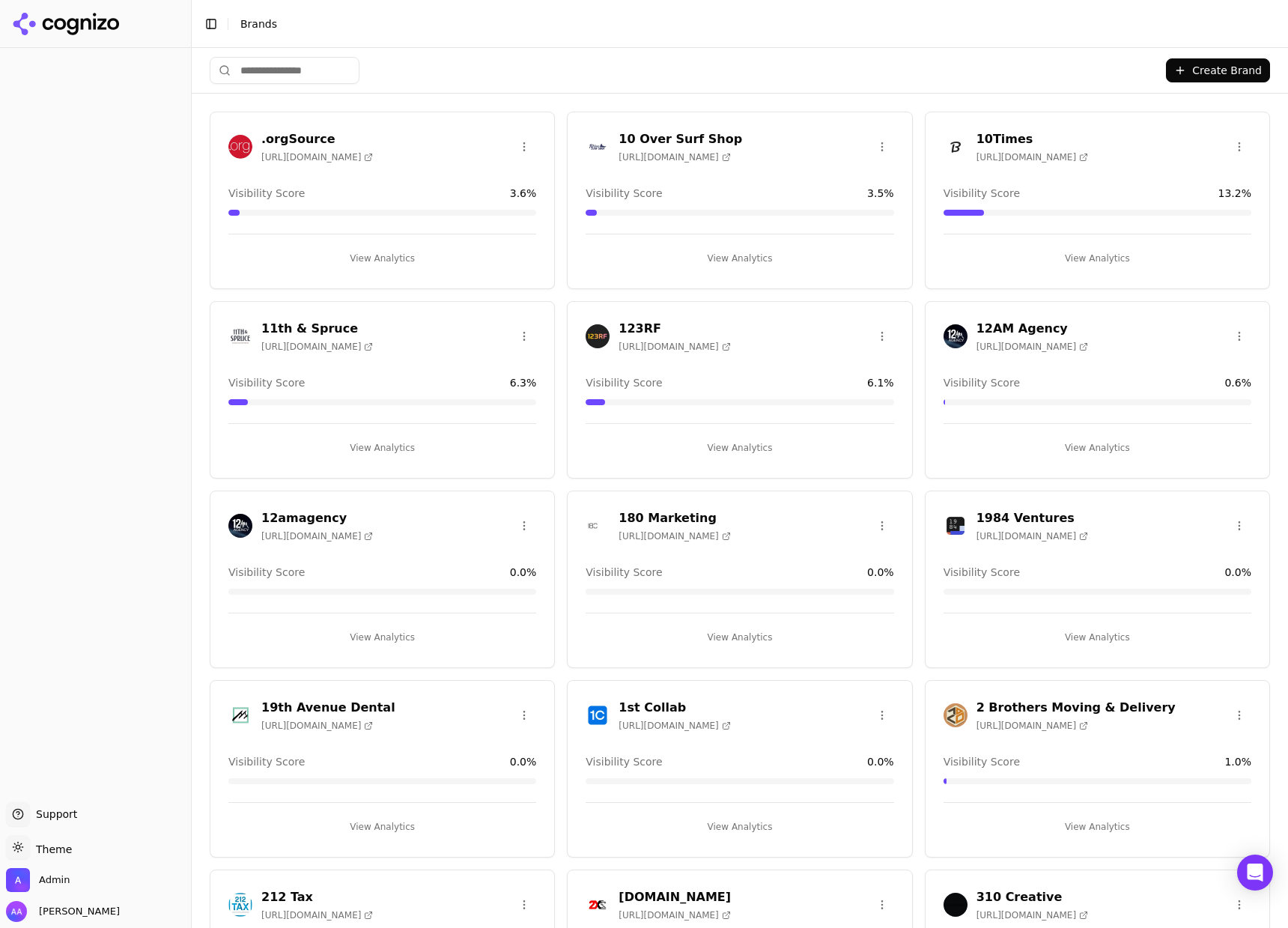
click at [189, 519] on button "Toggle Sidebar" at bounding box center [190, 464] width 12 height 928
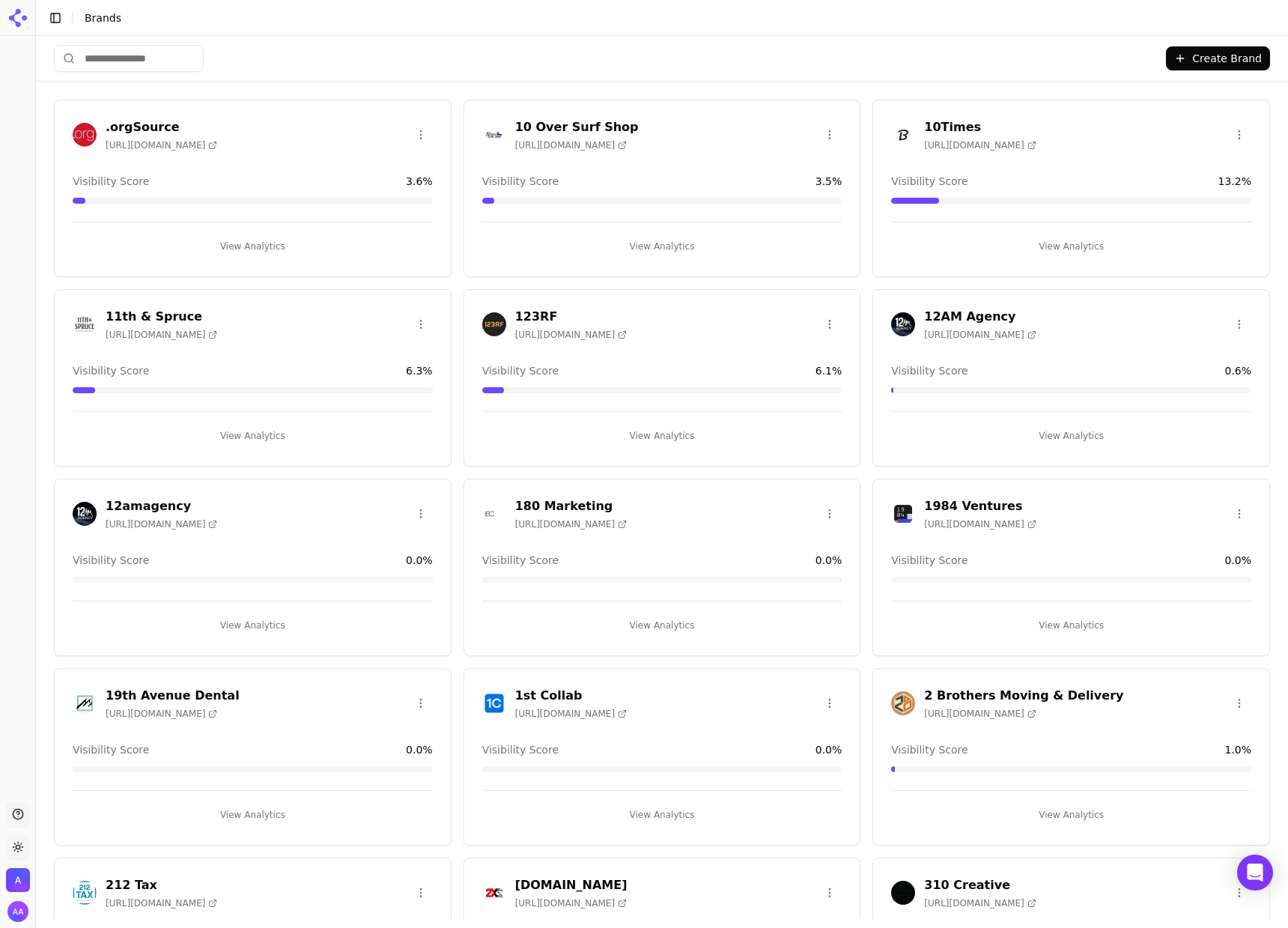
click at [63, 17] on button "Toggle Sidebar" at bounding box center [55, 18] width 21 height 21
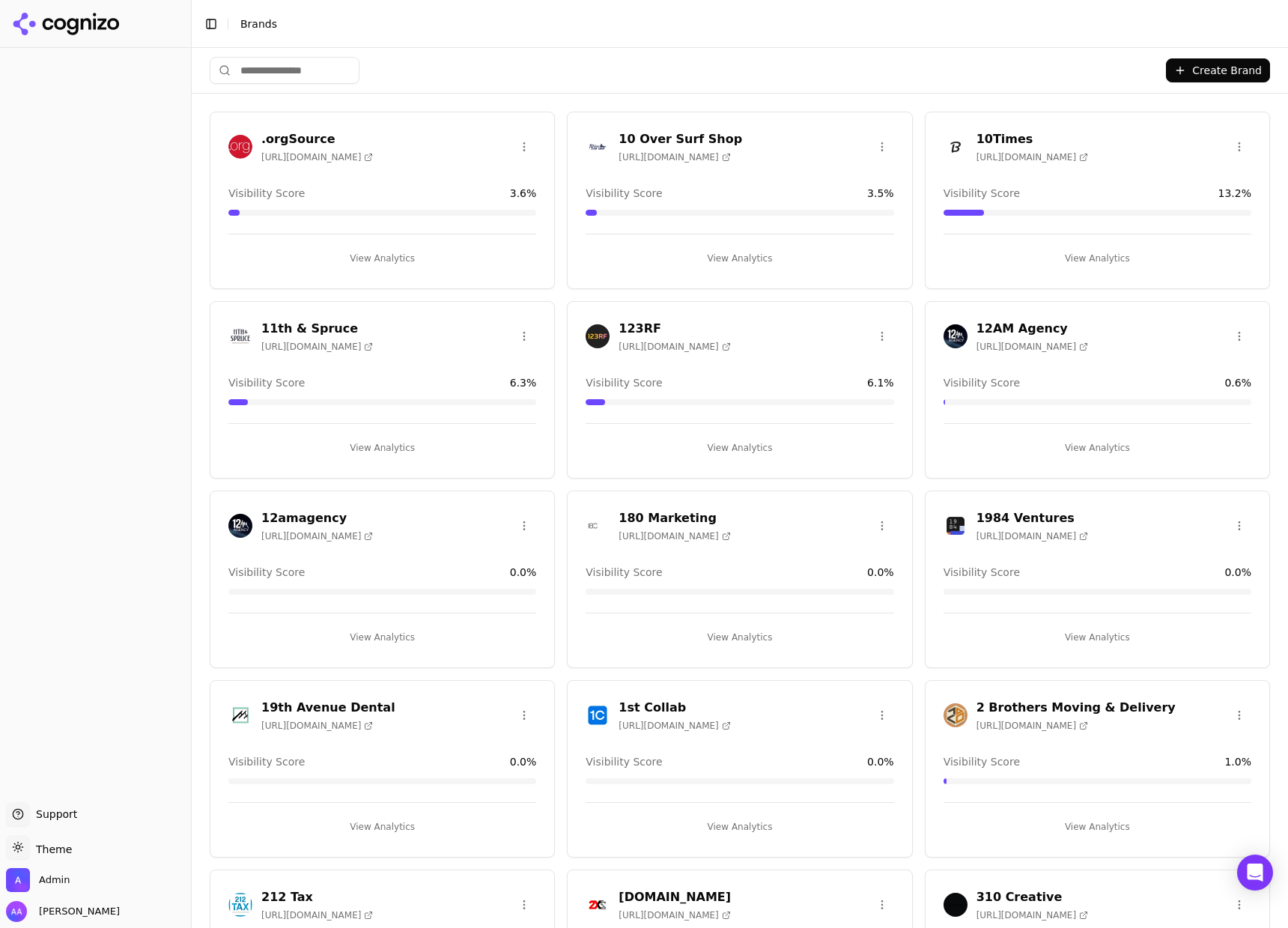
click at [102, 197] on div at bounding box center [95, 425] width 191 height 742
drag, startPoint x: 229, startPoint y: 535, endPoint x: 369, endPoint y: 559, distance: 142.0
click at [254, 520] on div "12amagency https://12amagency.com" at bounding box center [300, 526] width 144 height 33
copy div "12amagency"
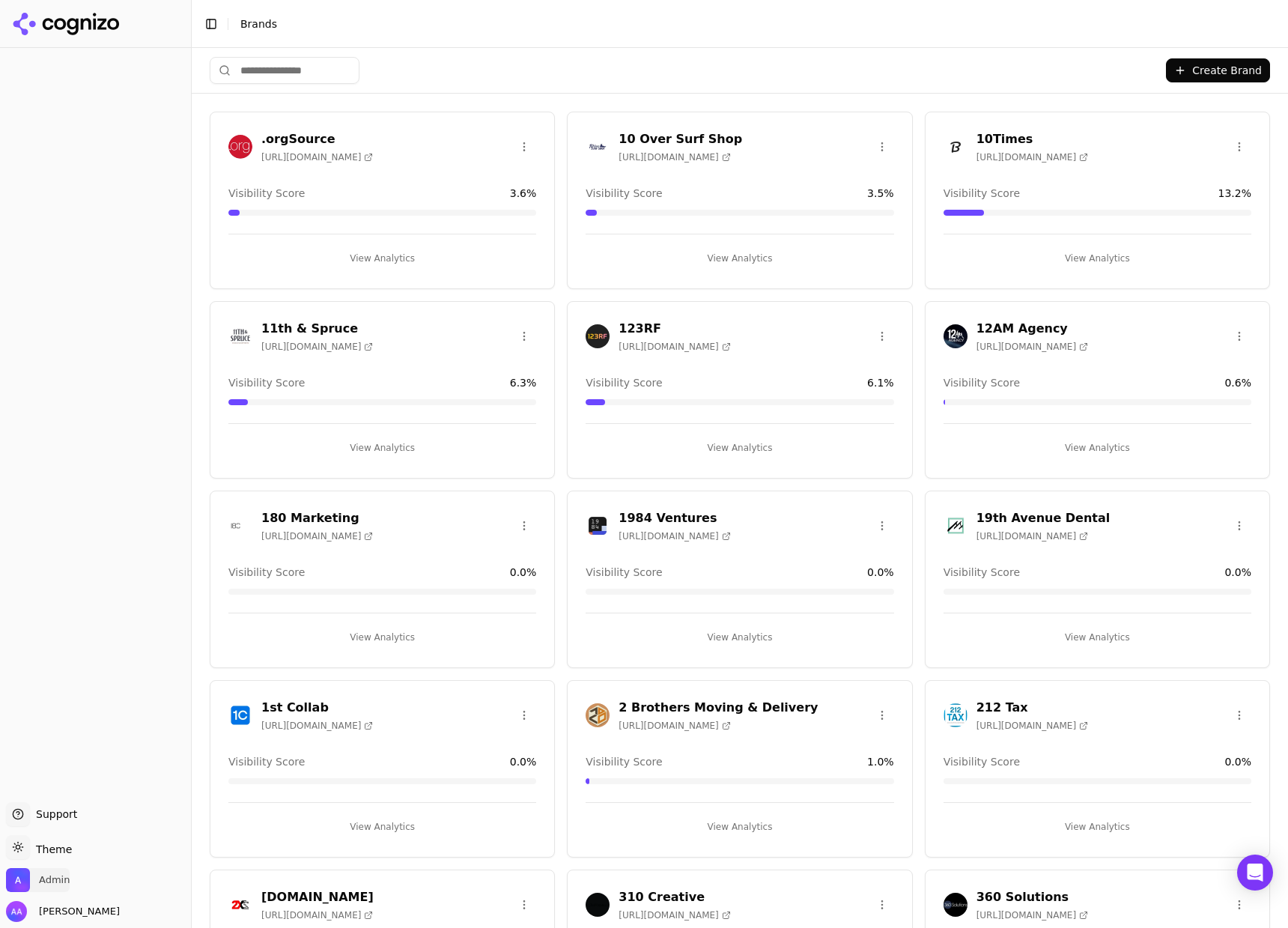
click at [35, 885] on span "Admin" at bounding box center [38, 880] width 64 height 24
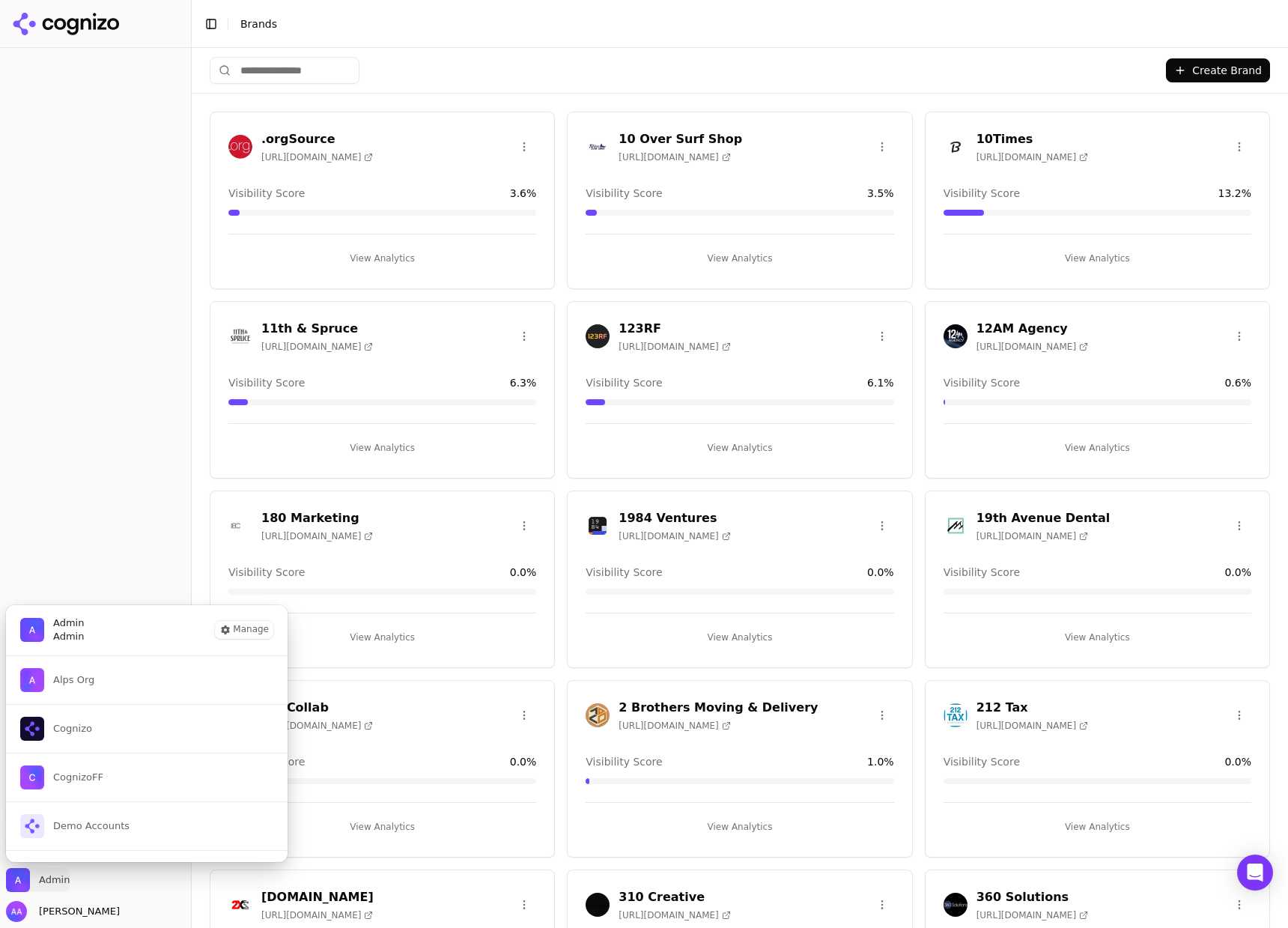
click at [47, 880] on span "Admin" at bounding box center [54, 880] width 30 height 13
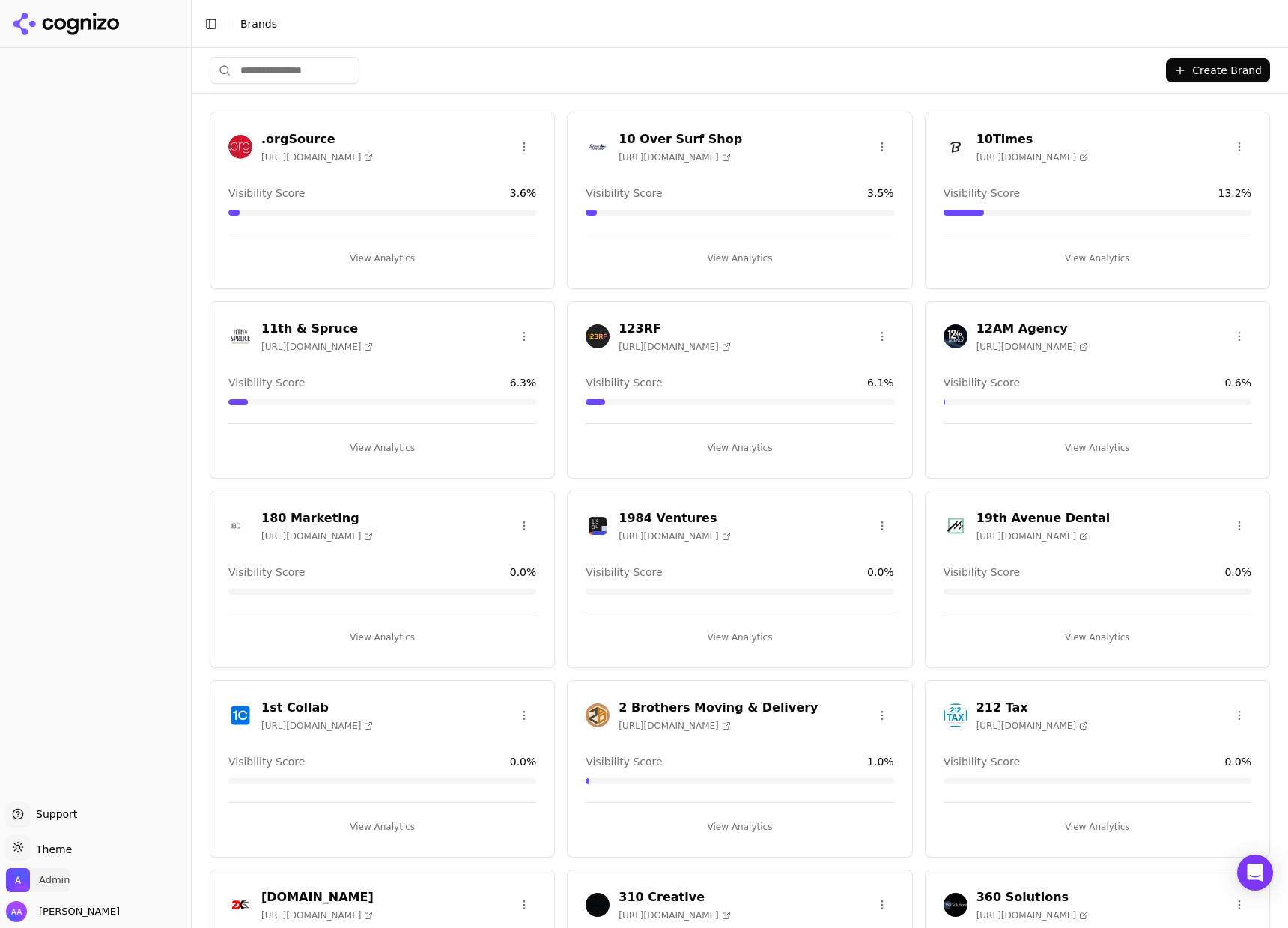
click at [48, 880] on span "Admin" at bounding box center [54, 880] width 30 height 13
click at [142, 475] on div at bounding box center [95, 425] width 191 height 742
drag, startPoint x: 173, startPoint y: 462, endPoint x: 91, endPoint y: 736, distance: 286.0
click at [173, 462] on div at bounding box center [95, 425] width 191 height 742
